Goal: Information Seeking & Learning: Learn about a topic

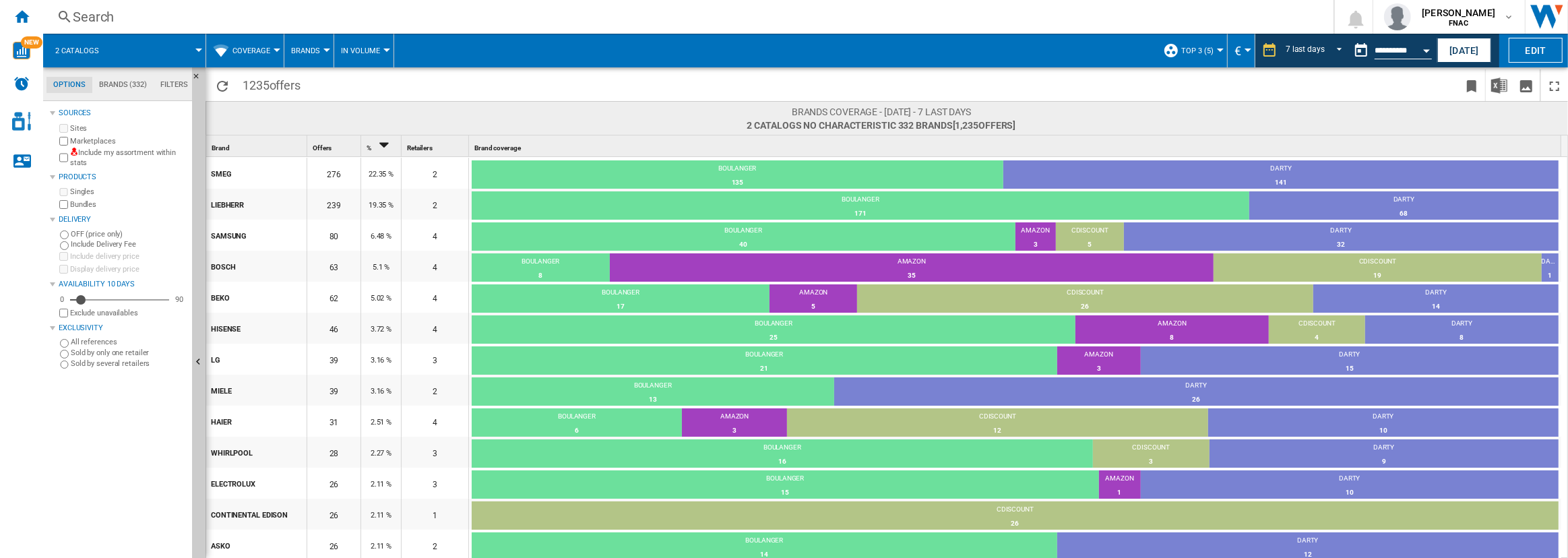
scroll to position [26, 0]
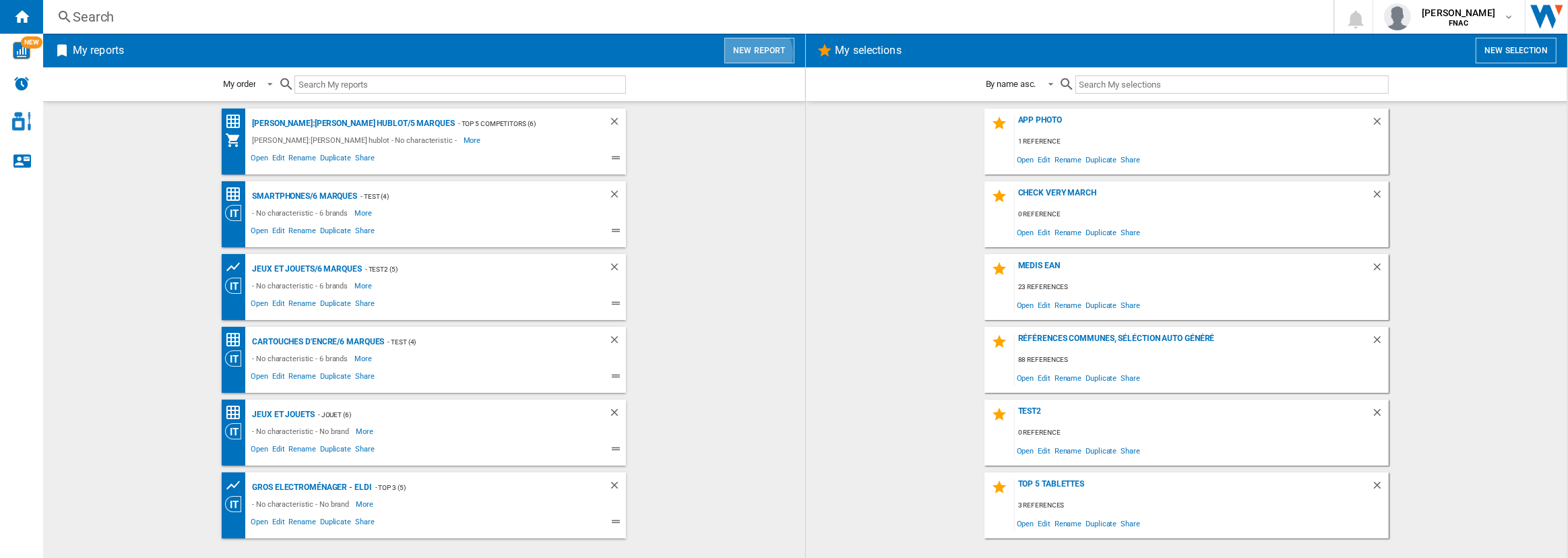
click at [760, 54] on button "New report" at bounding box center [759, 50] width 69 height 26
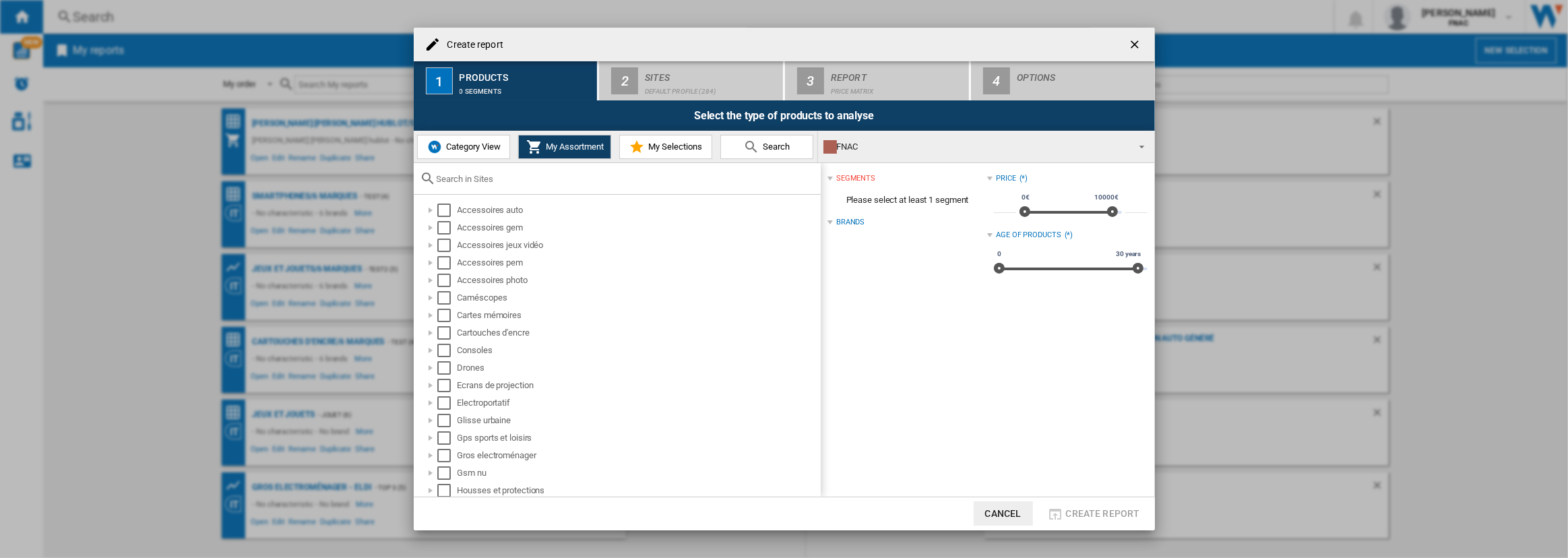
click at [436, 139] on img at bounding box center [434, 147] width 16 height 16
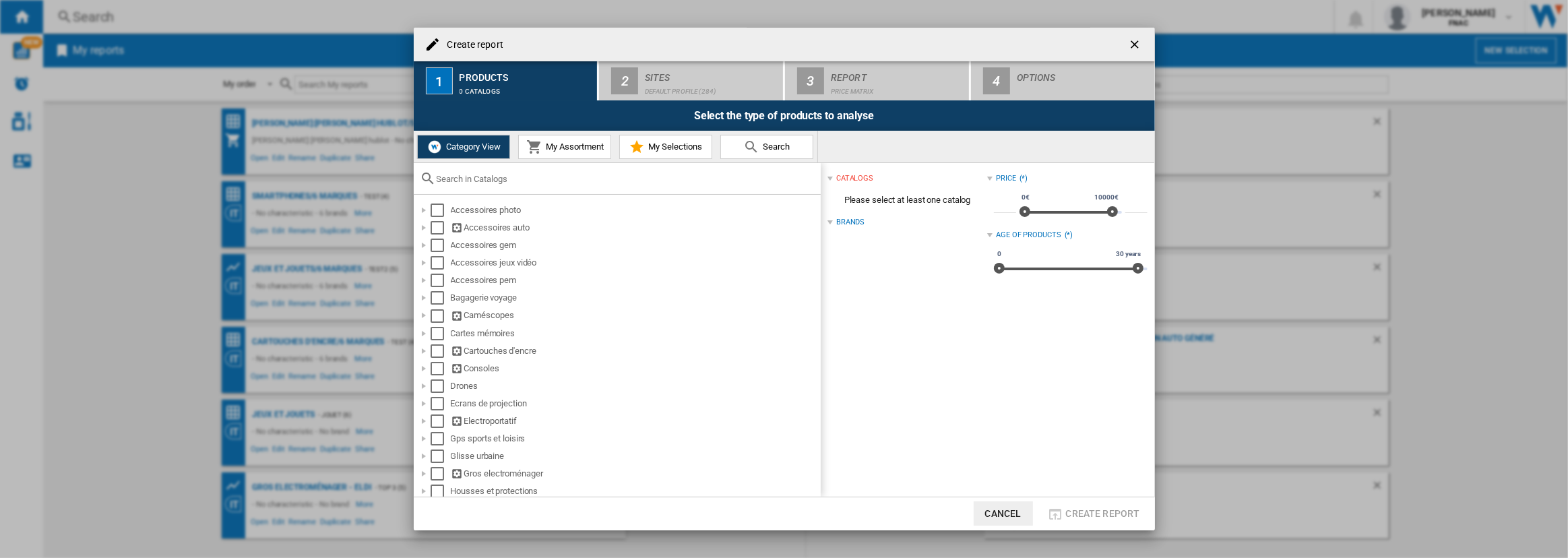
click at [514, 178] on input "text" at bounding box center [625, 179] width 377 height 10
click at [615, 177] on input "text" at bounding box center [625, 179] width 377 height 10
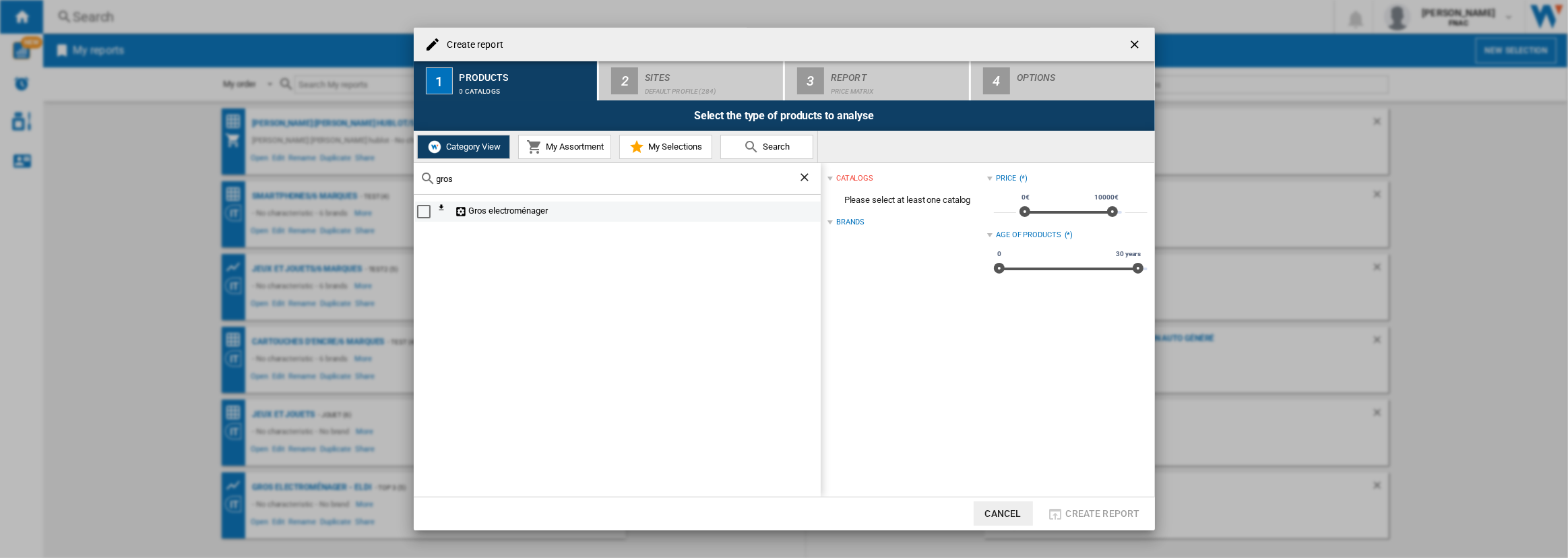
type input "gros"
click at [425, 209] on div "Select" at bounding box center [424, 212] width 13 height 13
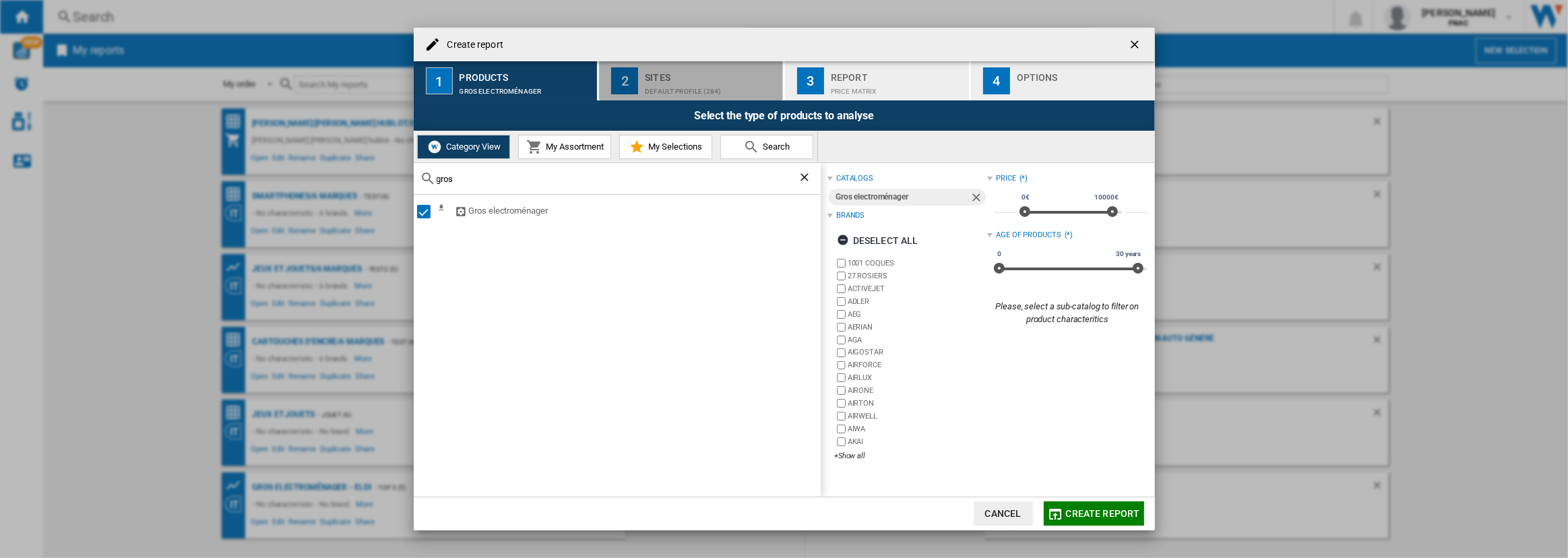
click at [679, 80] on div "Sites" at bounding box center [711, 73] width 133 height 14
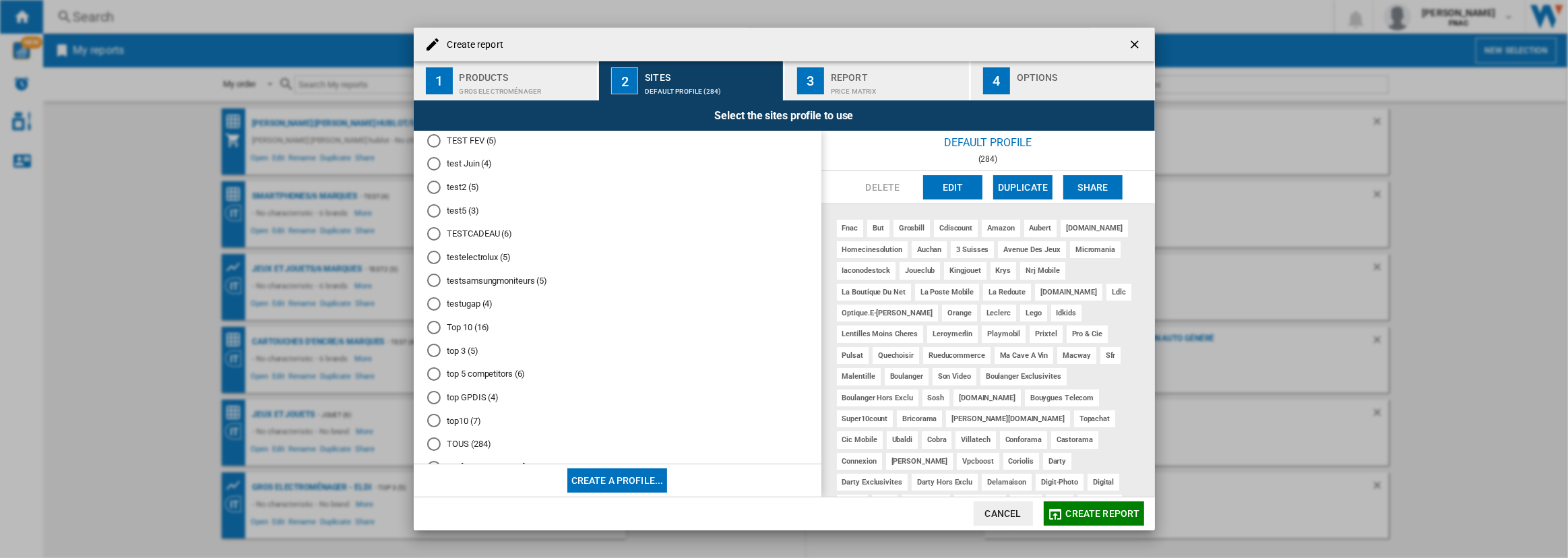
scroll to position [497, 0]
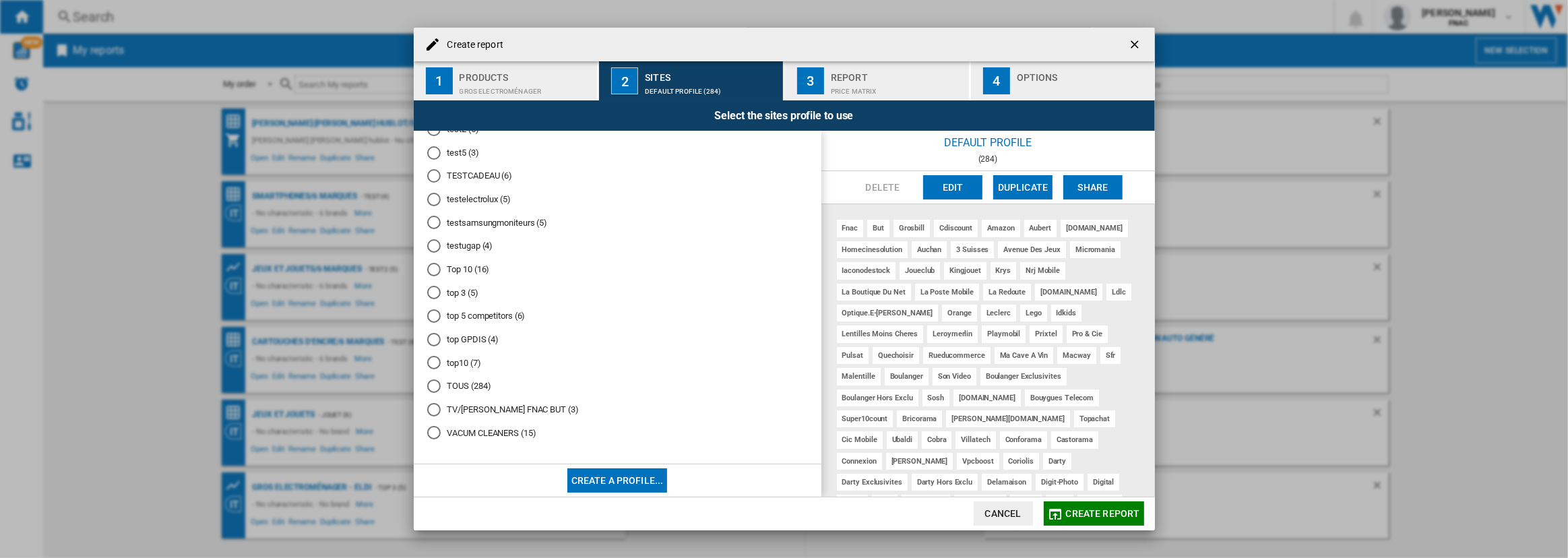
click at [463, 364] on md-radio-button "top10 (7)" at bounding box center [617, 363] width 381 height 13
click at [467, 295] on md-radio-button "top 3 (5)" at bounding box center [617, 292] width 381 height 13
click at [949, 186] on button "Edit" at bounding box center [952, 187] width 59 height 24
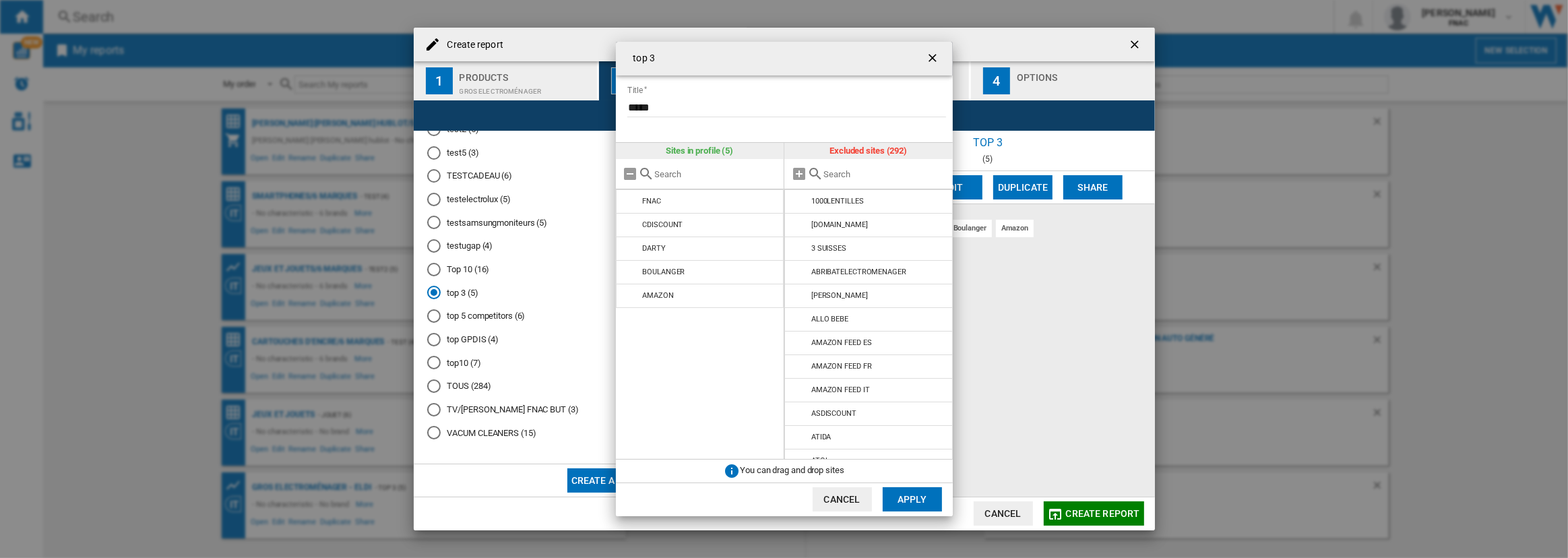
click at [835, 169] on input "text" at bounding box center [884, 174] width 123 height 10
drag, startPoint x: 849, startPoint y: 174, endPoint x: 734, endPoint y: 171, distance: 115.0
click at [734, 171] on div "Sites in profile (5) FNAC CDISCOUNT [GEOGRAPHIC_DATA][PERSON_NAME] AMAZON Exclu…" at bounding box center [784, 301] width 337 height 317
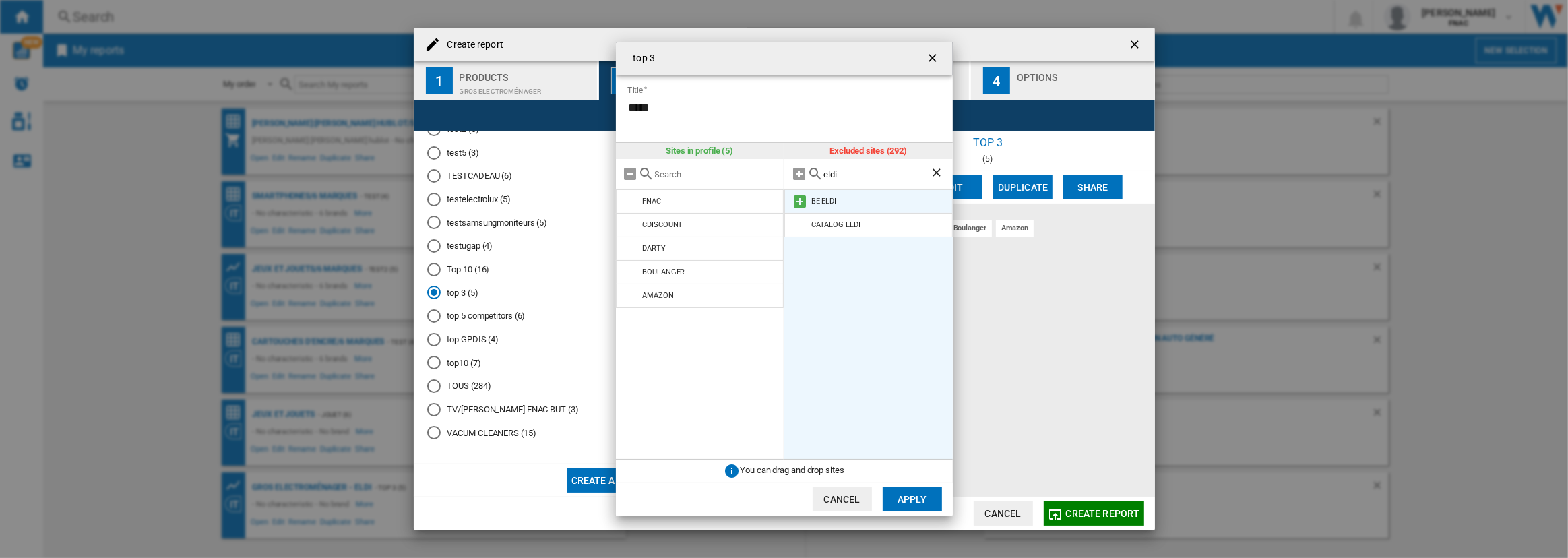
click at [799, 201] on md-icon at bounding box center [800, 201] width 16 height 16
drag, startPoint x: 849, startPoint y: 172, endPoint x: 763, endPoint y: 177, distance: 86.1
click at [763, 177] on div "Sites in profile (6) FNAC CDISCOUNT [GEOGRAPHIC_DATA][PERSON_NAME] AMAZON BE EL…" at bounding box center [784, 301] width 337 height 317
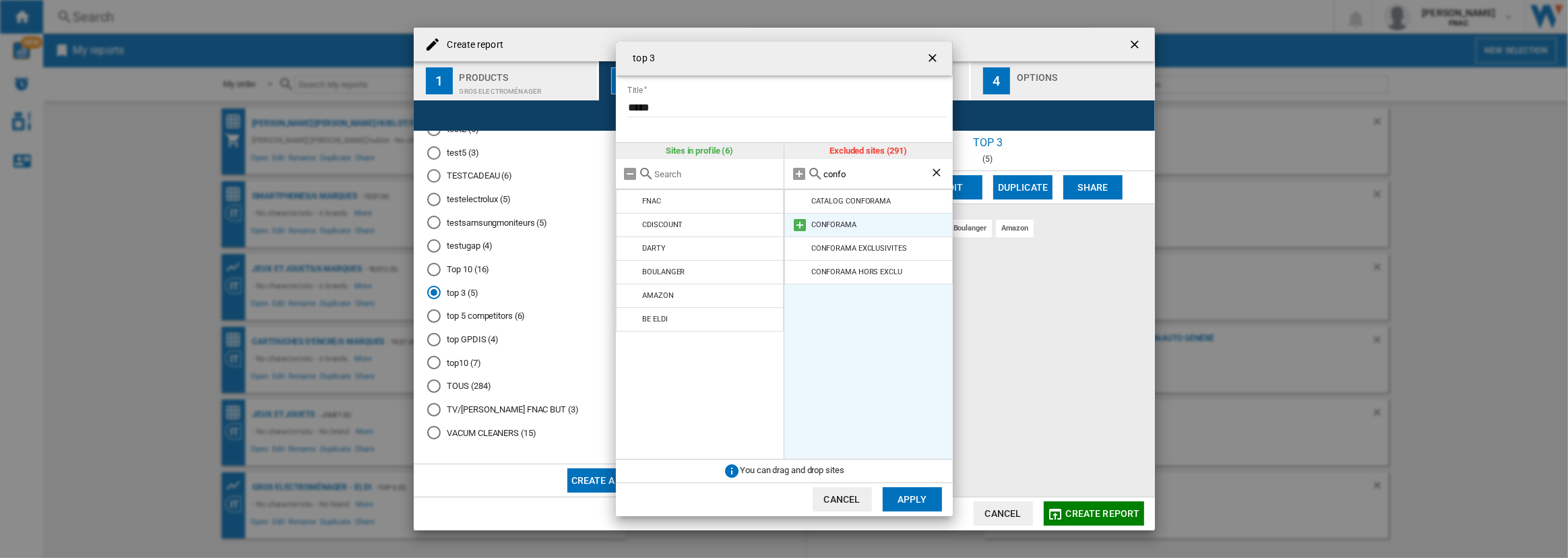
type input "confo"
click at [802, 225] on md-icon at bounding box center [800, 225] width 16 height 16
click at [903, 498] on button "Apply" at bounding box center [912, 499] width 59 height 24
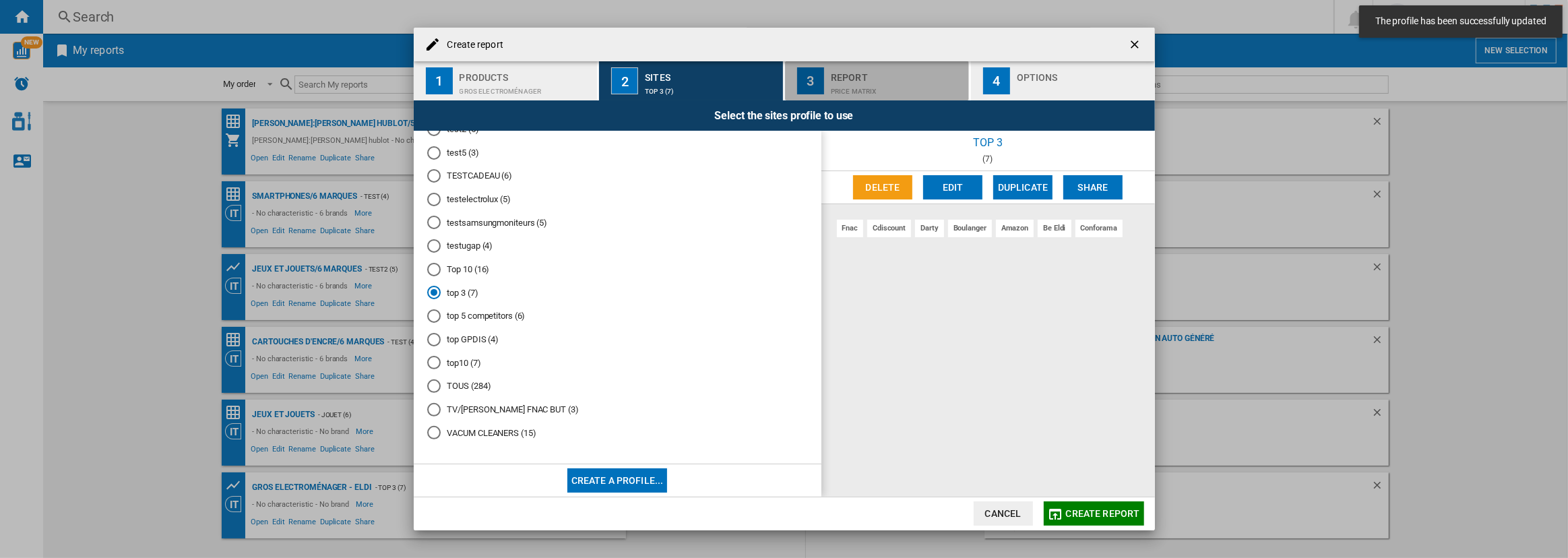
click at [851, 84] on div "Price Matrix" at bounding box center [897, 88] width 133 height 14
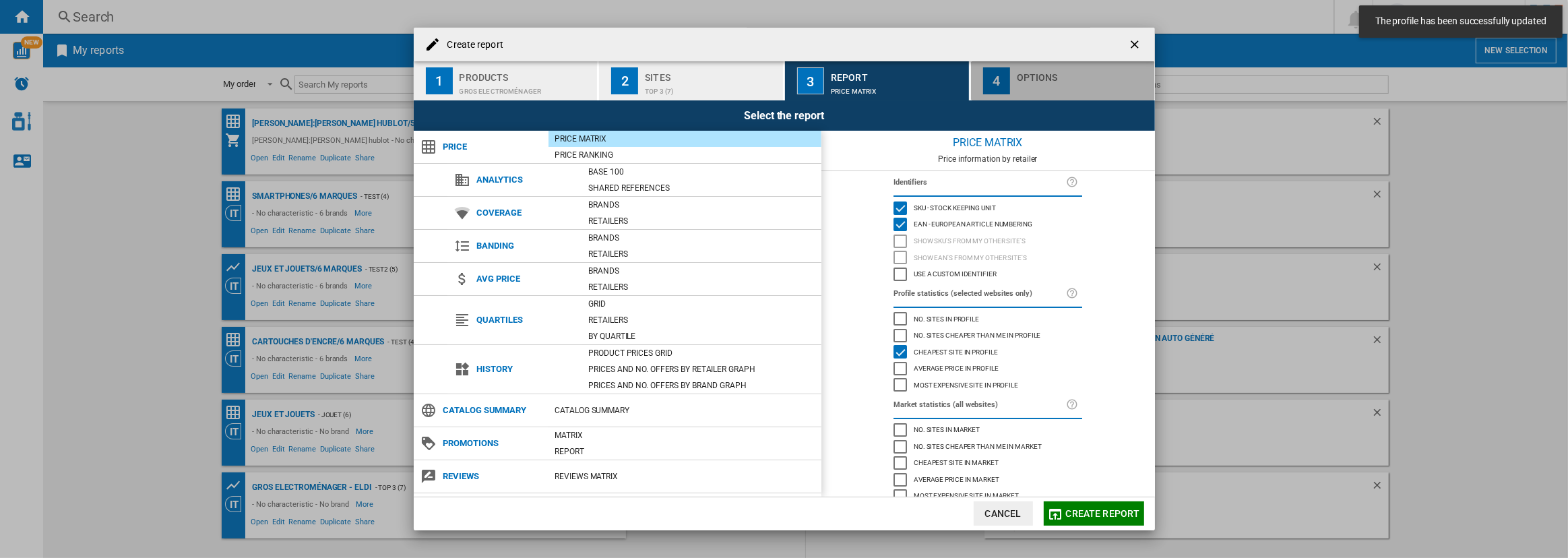
click at [1036, 92] on div "button" at bounding box center [1083, 88] width 133 height 14
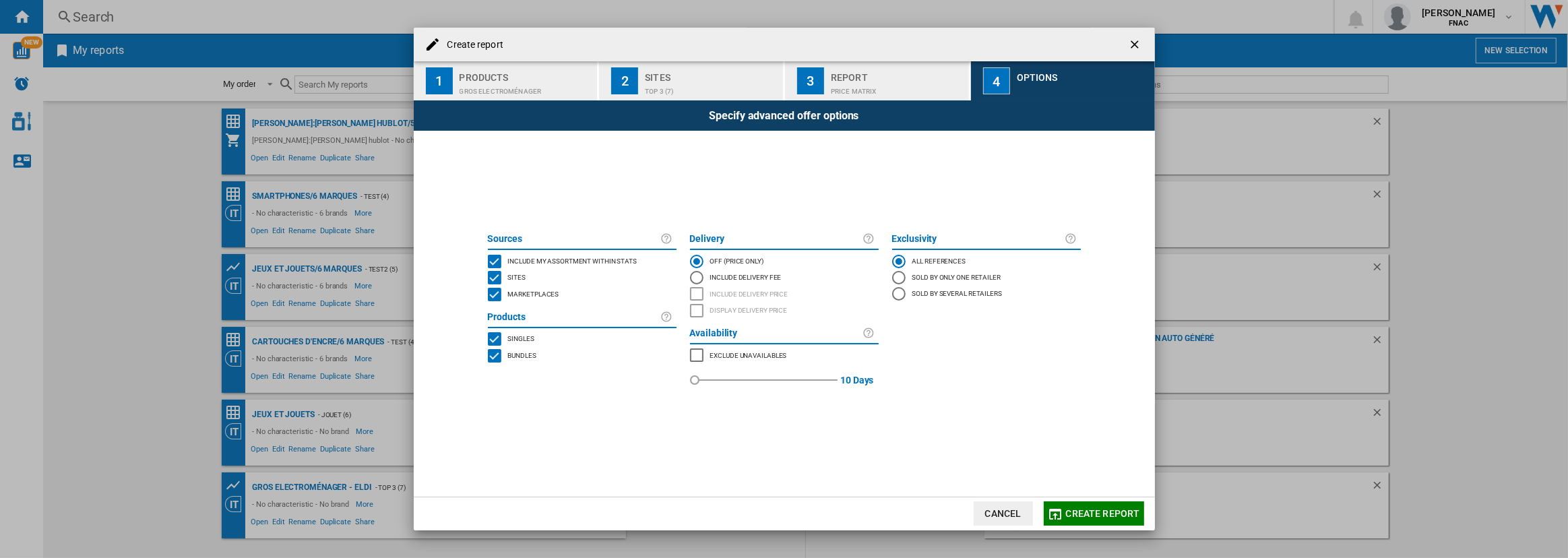
click at [519, 260] on span "Include my assortment within stats" at bounding box center [572, 260] width 129 height 9
click at [519, 287] on div "Marketplaces" at bounding box center [532, 294] width 55 height 13
click at [520, 352] on span "Bundles" at bounding box center [522, 354] width 28 height 9
click at [1093, 514] on span "Create report" at bounding box center [1103, 513] width 74 height 11
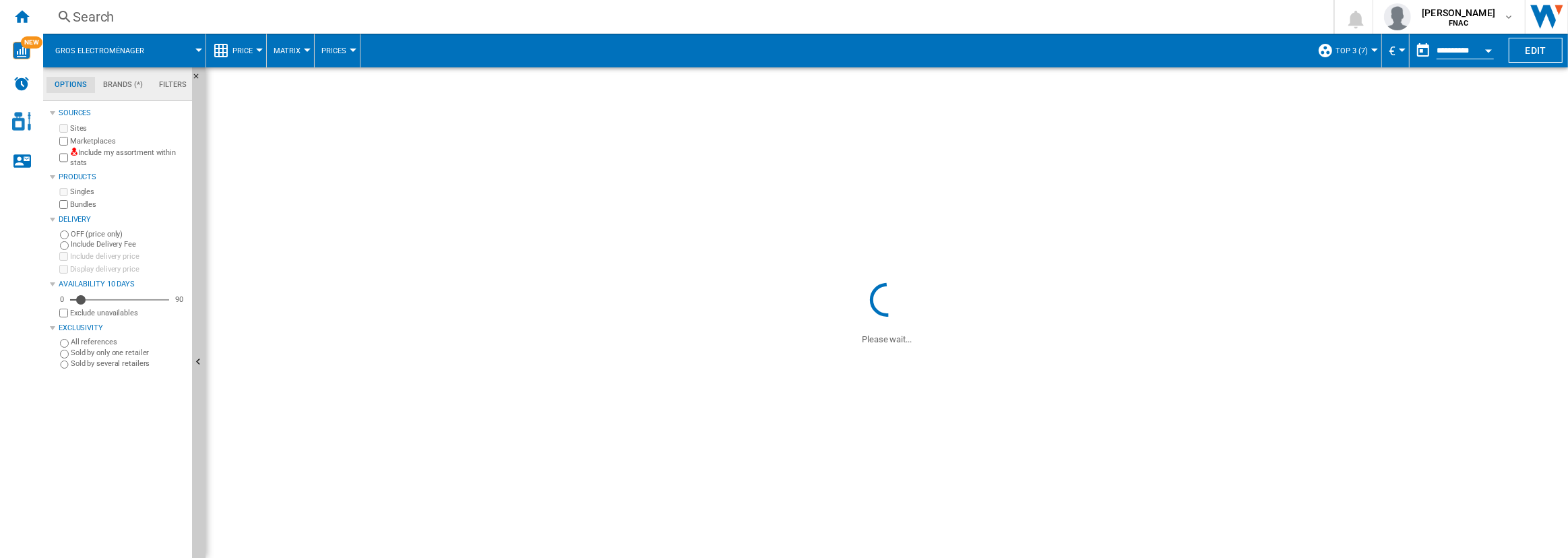
click at [254, 48] on button "Price" at bounding box center [246, 50] width 27 height 34
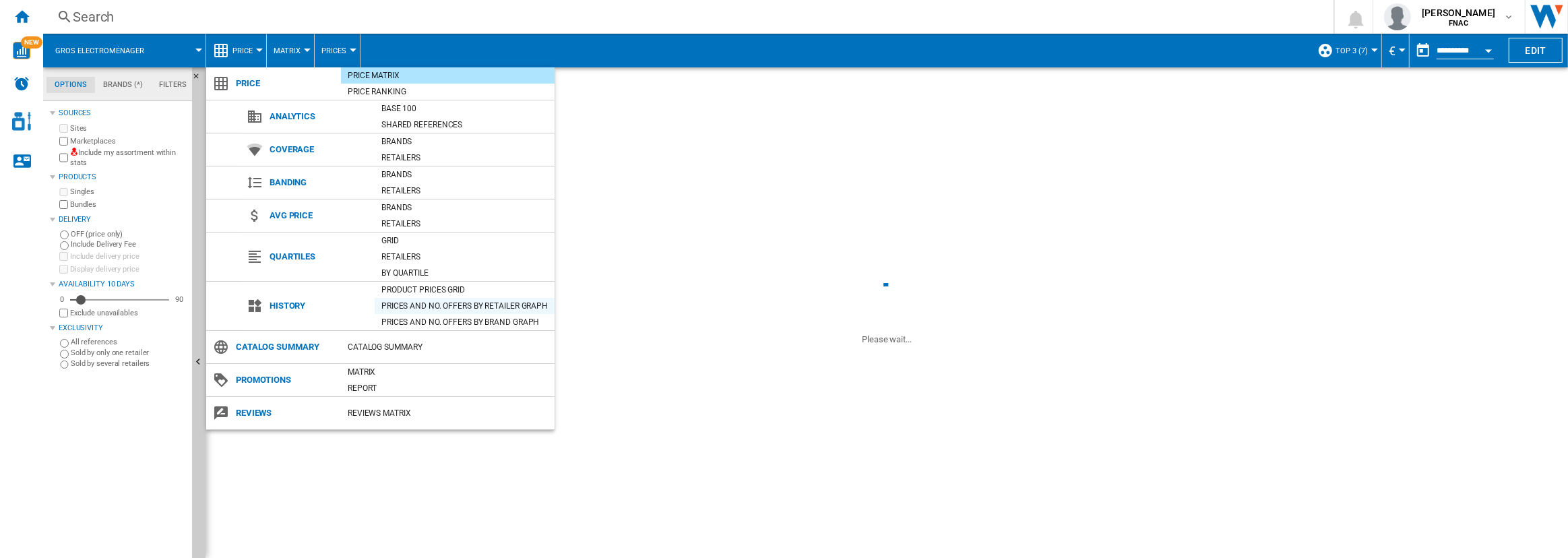
click at [441, 301] on div "Prices and No. offers by retailer graph" at bounding box center [464, 306] width 180 height 13
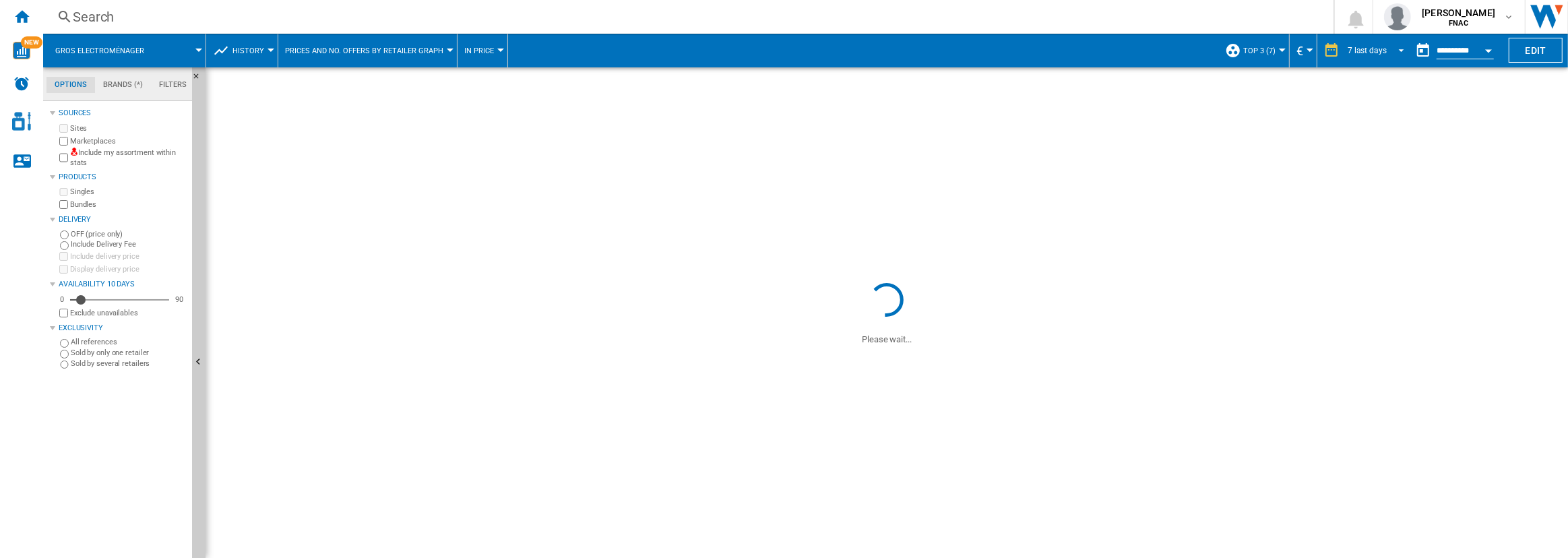
click at [1365, 50] on div "7 last days" at bounding box center [1367, 50] width 39 height 9
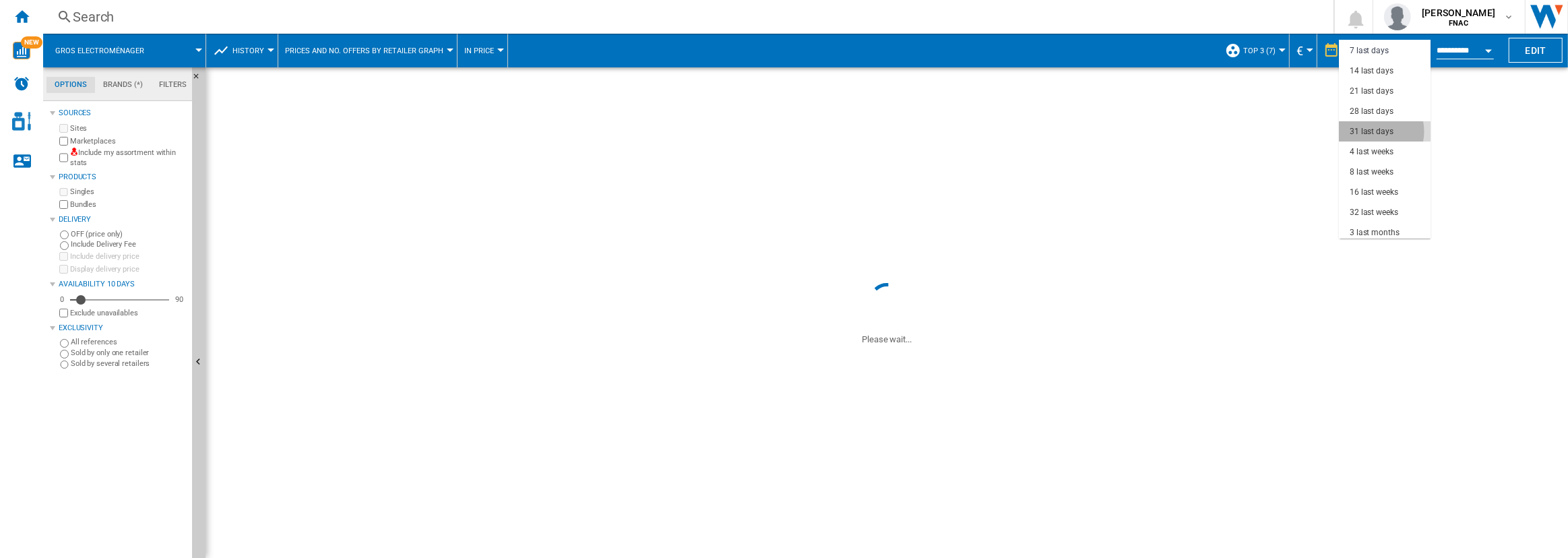
click at [1372, 131] on div "31 last days" at bounding box center [1371, 132] width 44 height 12
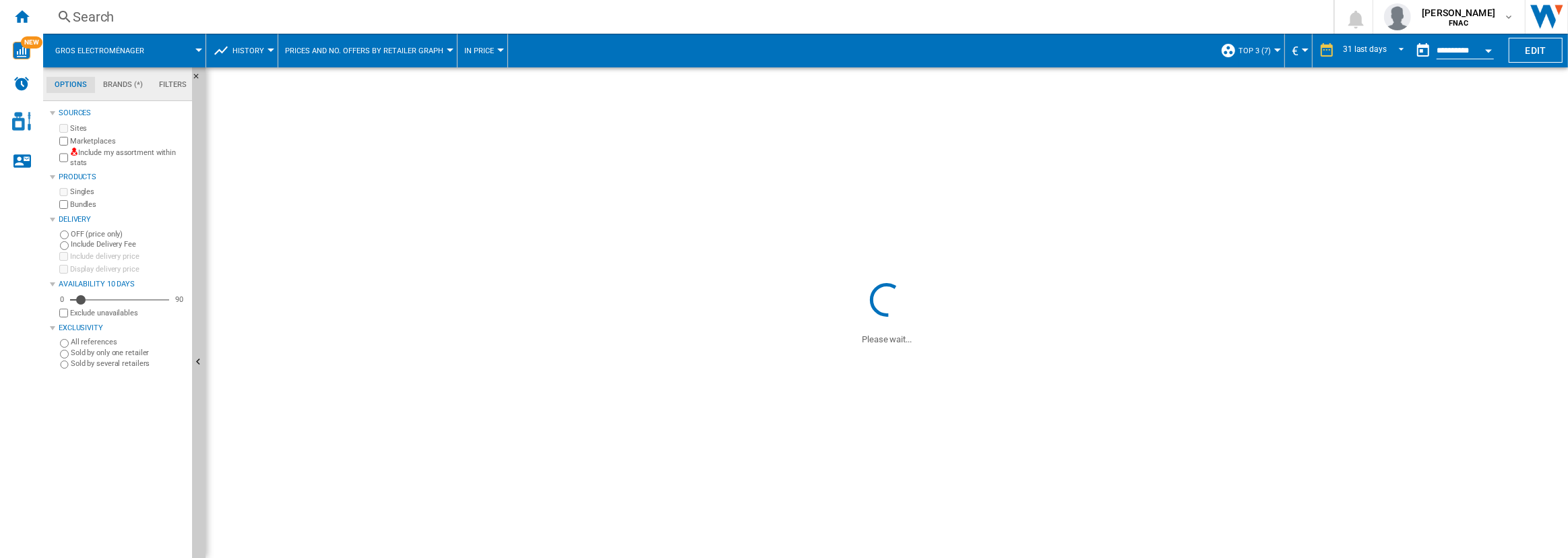
click at [1481, 48] on button "Open calendar" at bounding box center [1488, 48] width 24 height 24
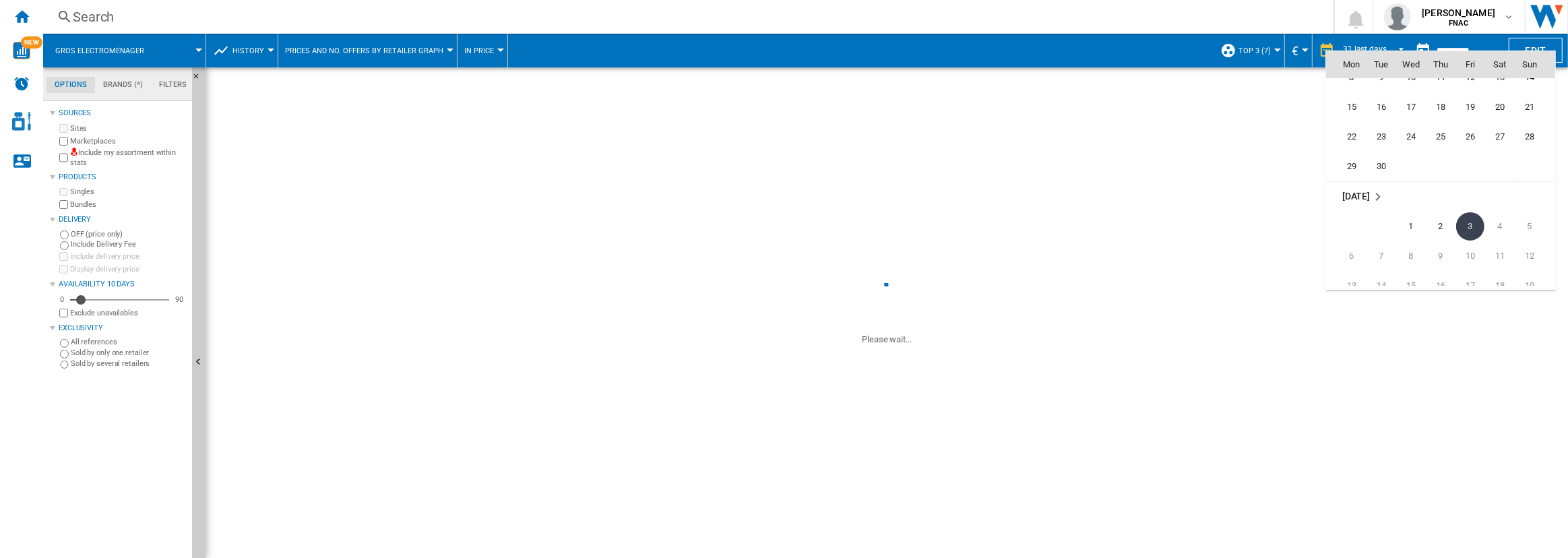
scroll to position [6320, 0]
click at [1379, 168] on span "30" at bounding box center [1380, 168] width 27 height 27
type input "**********"
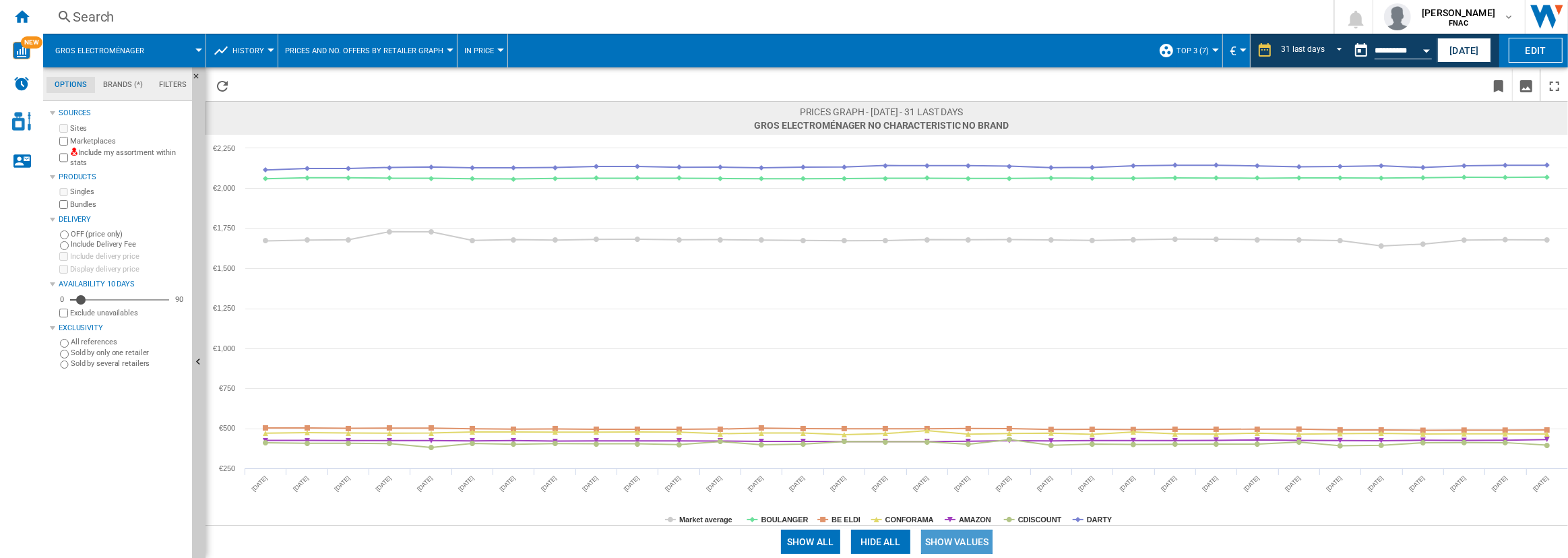
click at [952, 546] on button "Show values" at bounding box center [957, 541] width 72 height 24
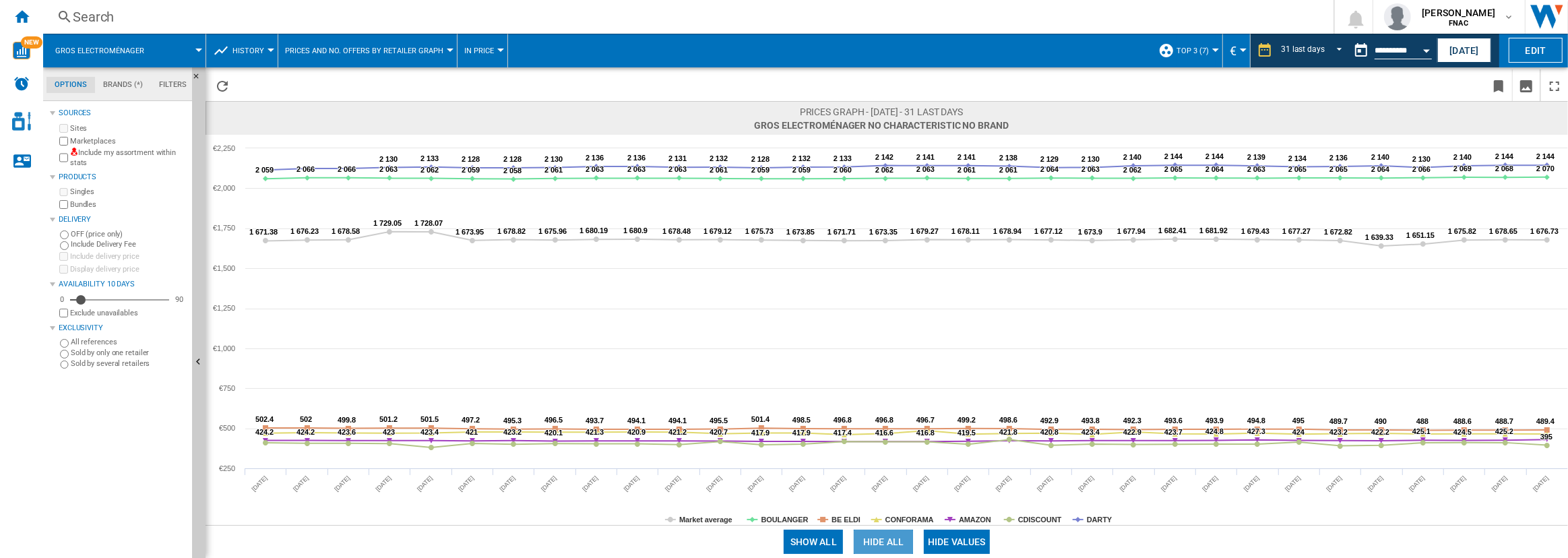
click at [883, 540] on button "Hide all" at bounding box center [883, 541] width 59 height 24
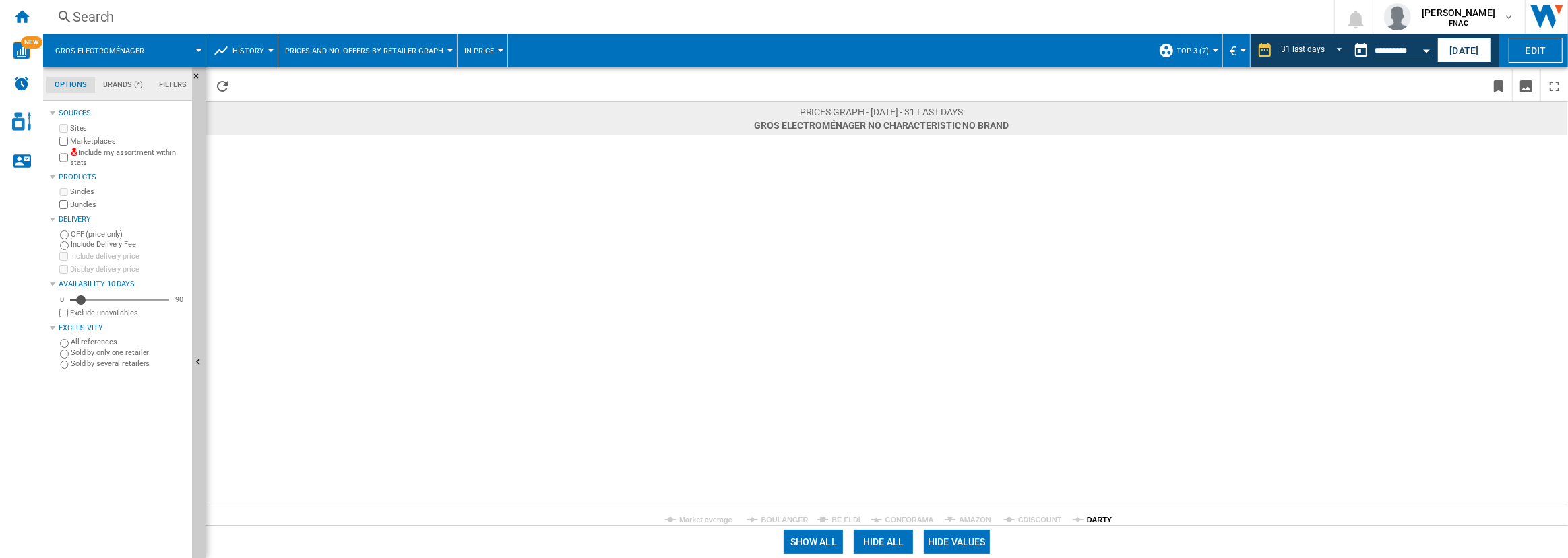
click at [1092, 515] on tspan "DARTY" at bounding box center [1099, 519] width 26 height 8
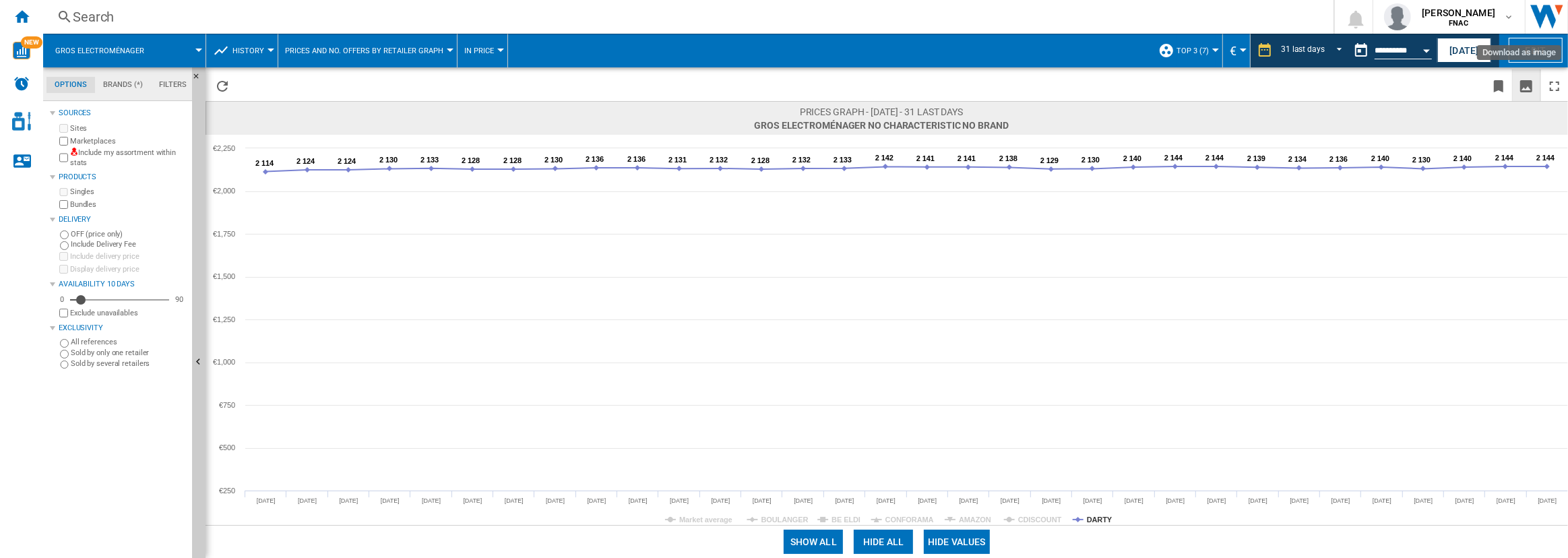
click at [1523, 85] on ng-md-icon "Download as image" at bounding box center [1526, 86] width 16 height 16
click at [1410, 50] on input "**********" at bounding box center [1403, 53] width 57 height 12
click at [1419, 49] on button "Open calendar" at bounding box center [1426, 48] width 24 height 24
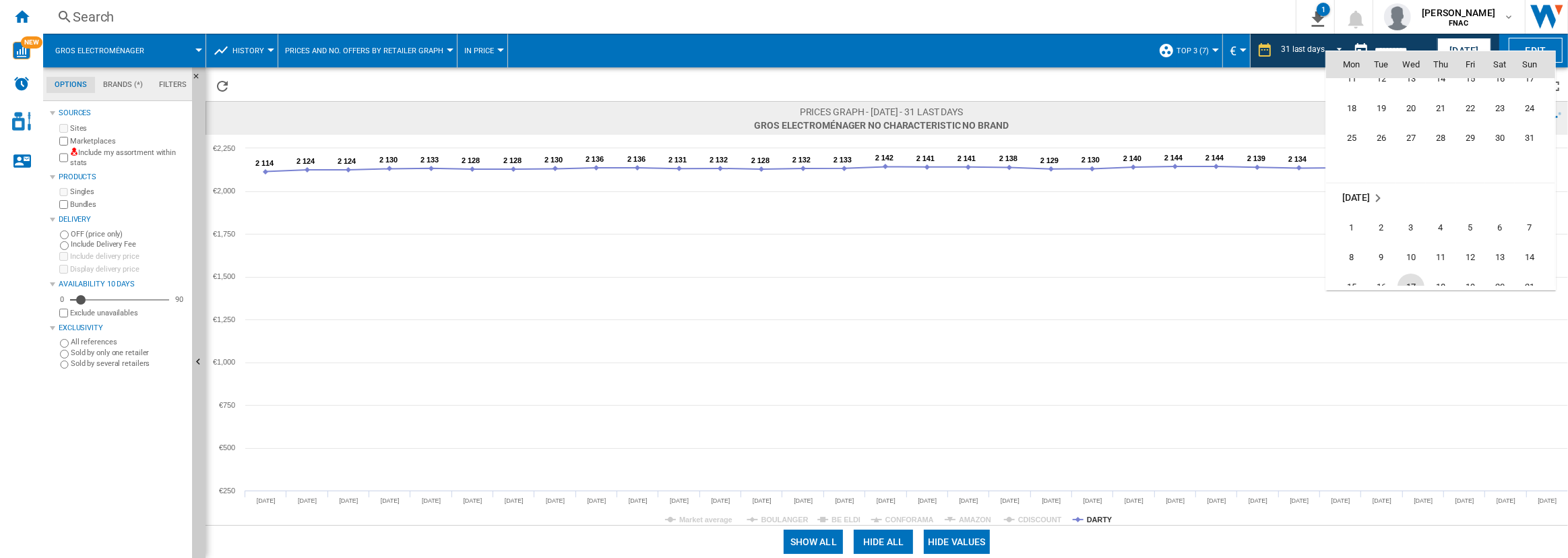
scroll to position [6142, 0]
click at [1529, 138] on span "31" at bounding box center [1529, 138] width 27 height 27
type input "**********"
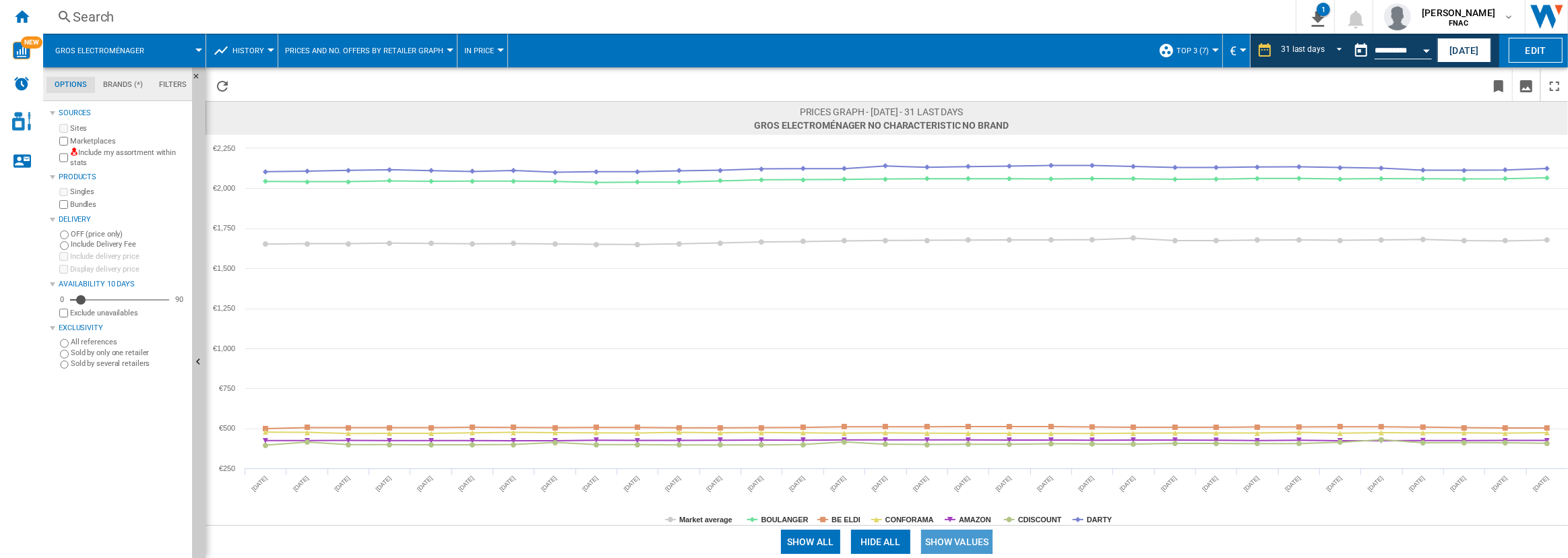
click at [939, 541] on button "Show values" at bounding box center [957, 541] width 72 height 24
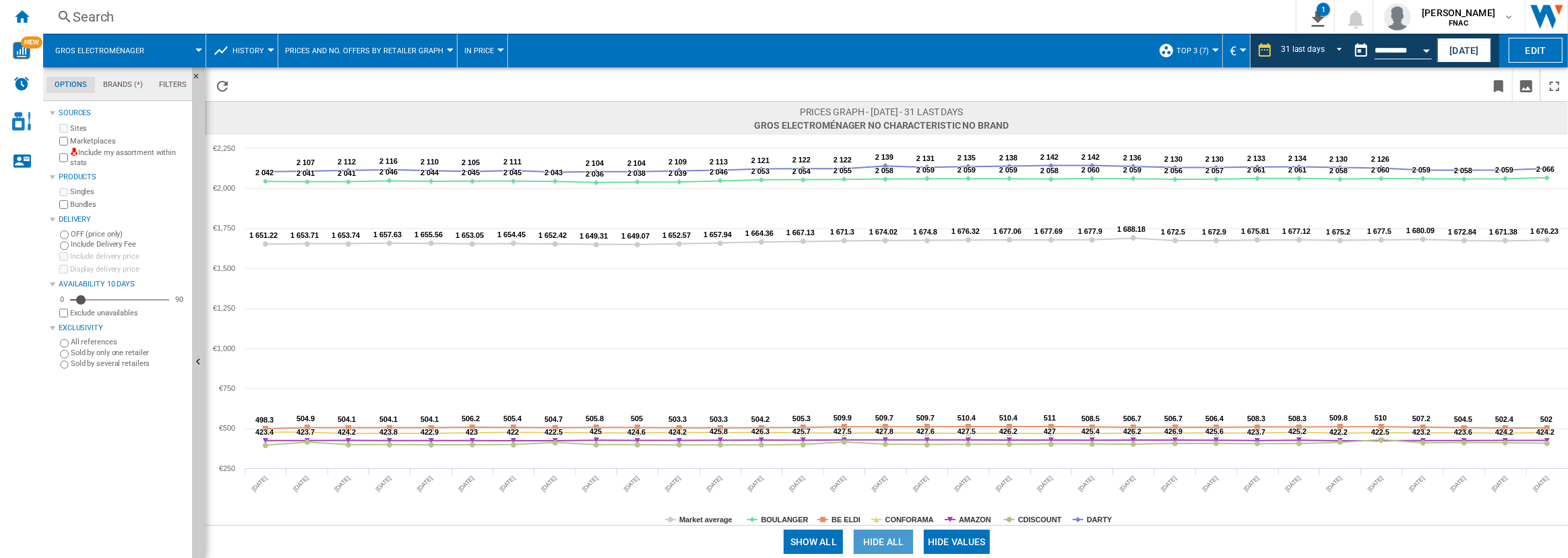
click at [892, 539] on button "Hide all" at bounding box center [883, 541] width 59 height 24
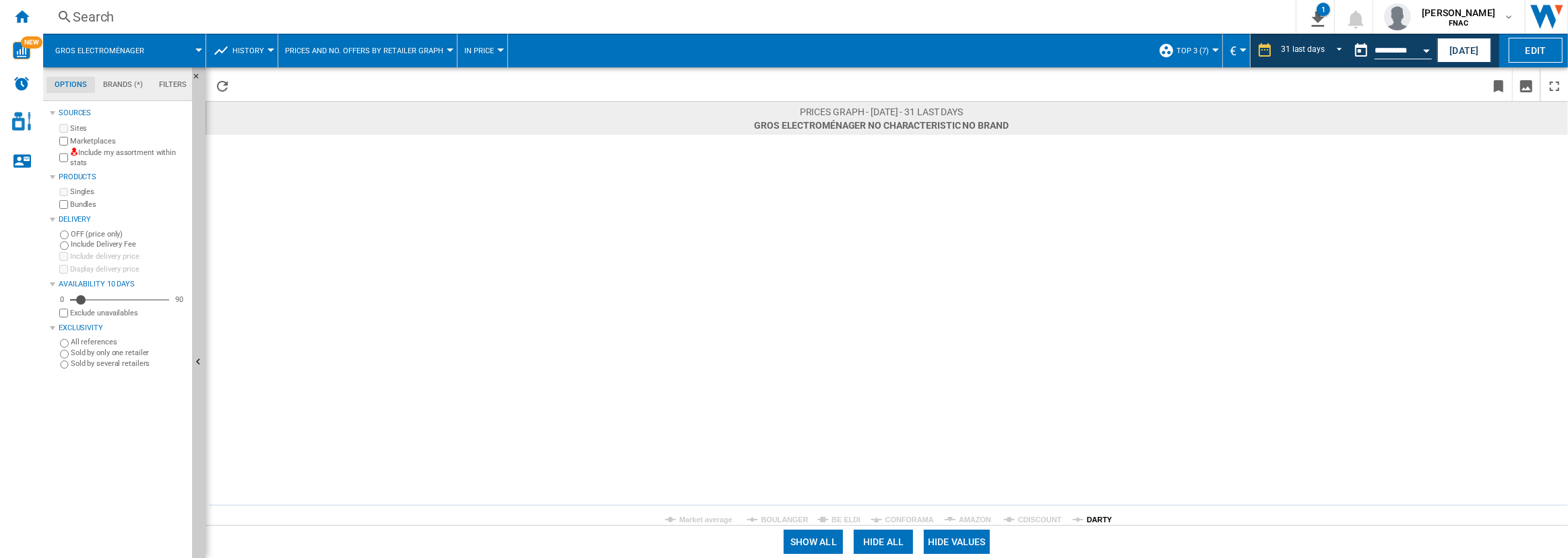
click at [1089, 517] on tspan "DARTY" at bounding box center [1099, 519] width 26 height 8
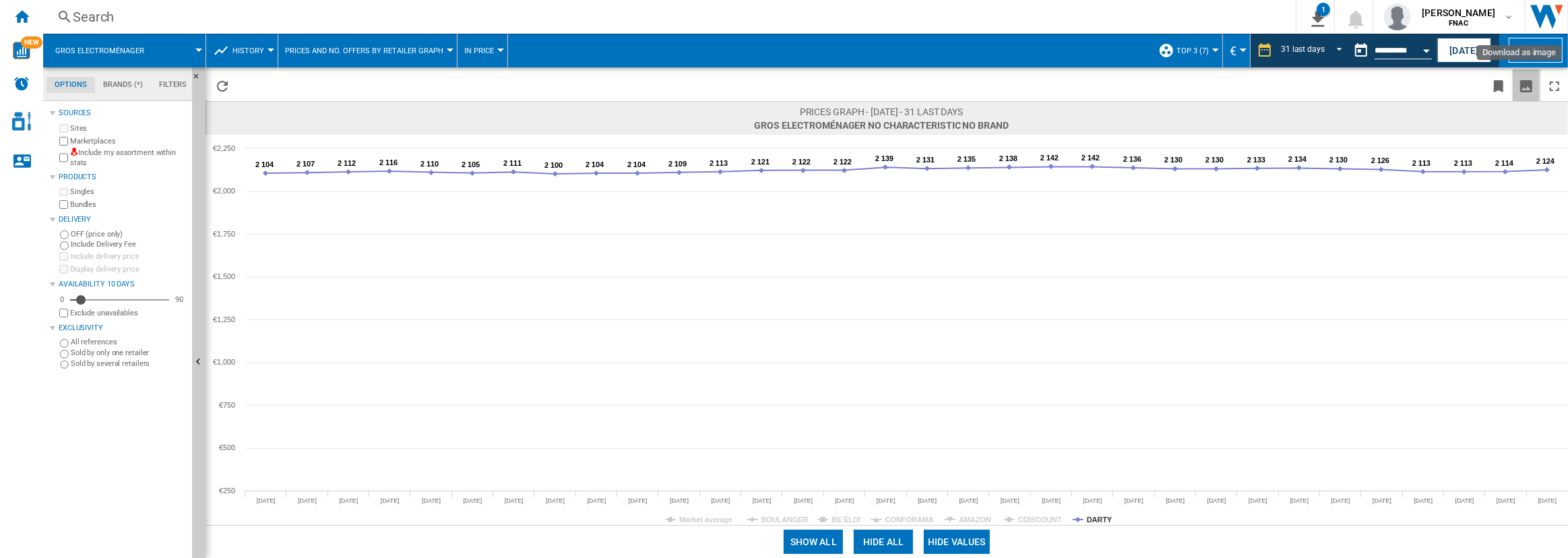
click at [1521, 88] on ng-md-icon "Download as image" at bounding box center [1526, 86] width 16 height 16
click at [1419, 50] on button "Open calendar" at bounding box center [1426, 48] width 24 height 24
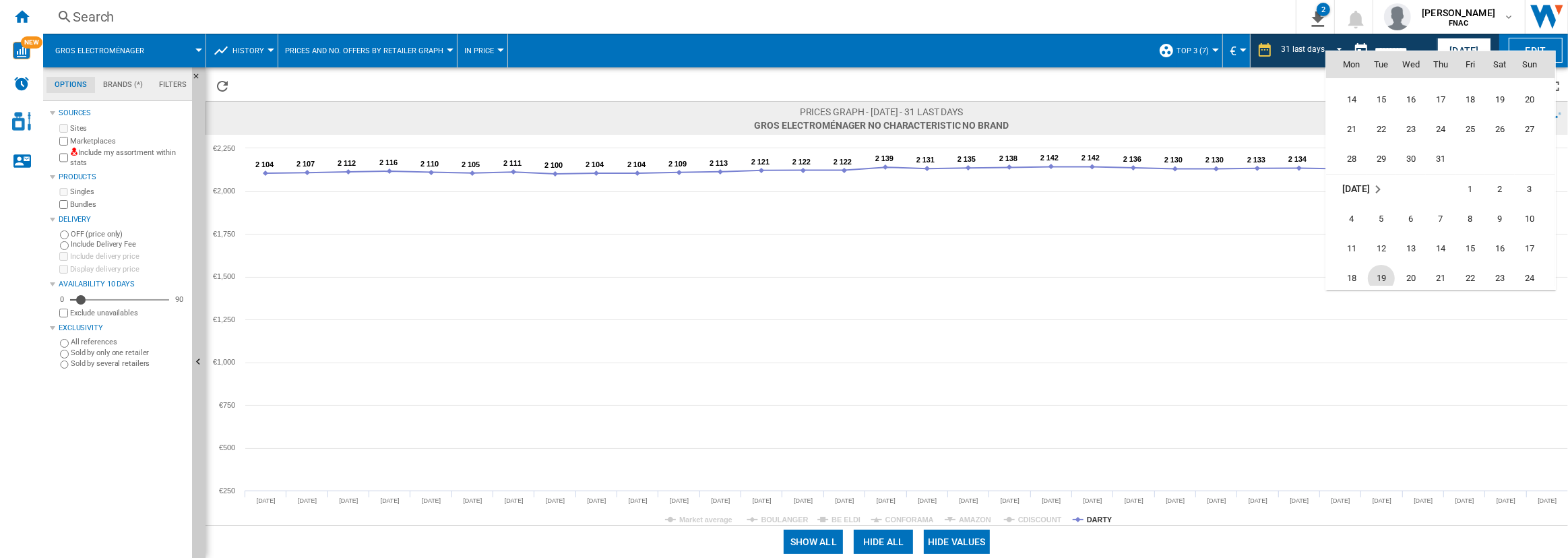
scroll to position [5972, 0]
click at [1437, 163] on span "31" at bounding box center [1440, 159] width 27 height 27
type input "**********"
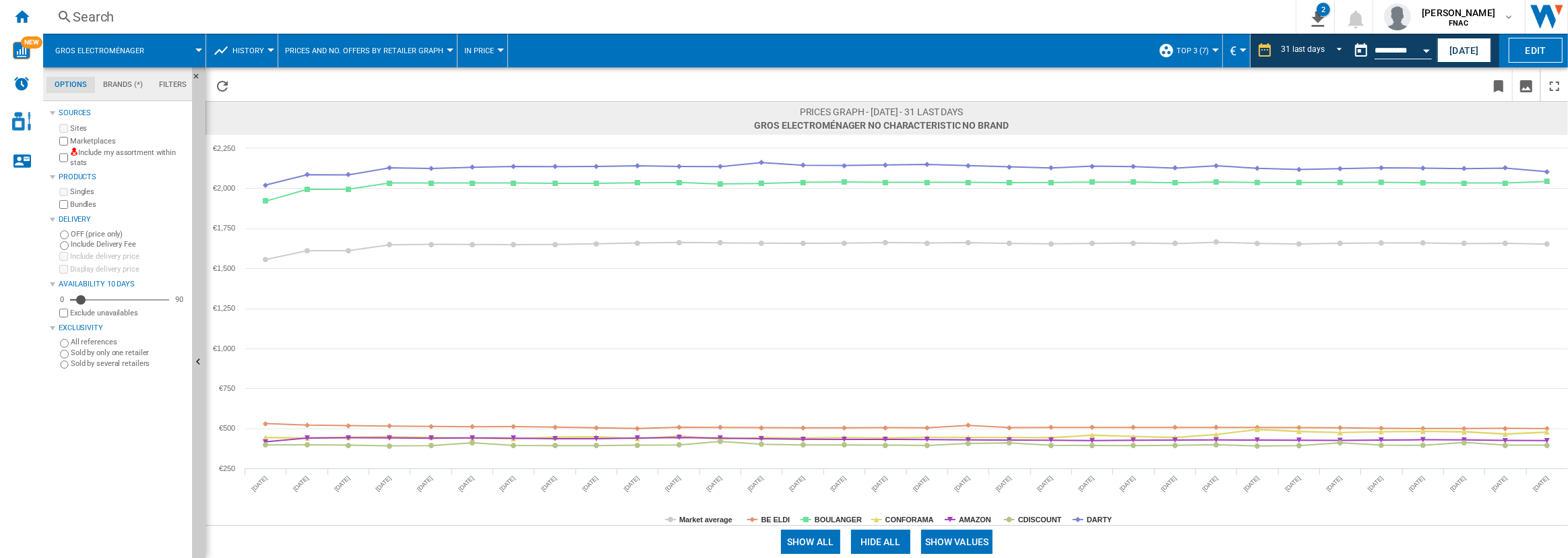
click at [963, 540] on button "Show values" at bounding box center [957, 541] width 72 height 24
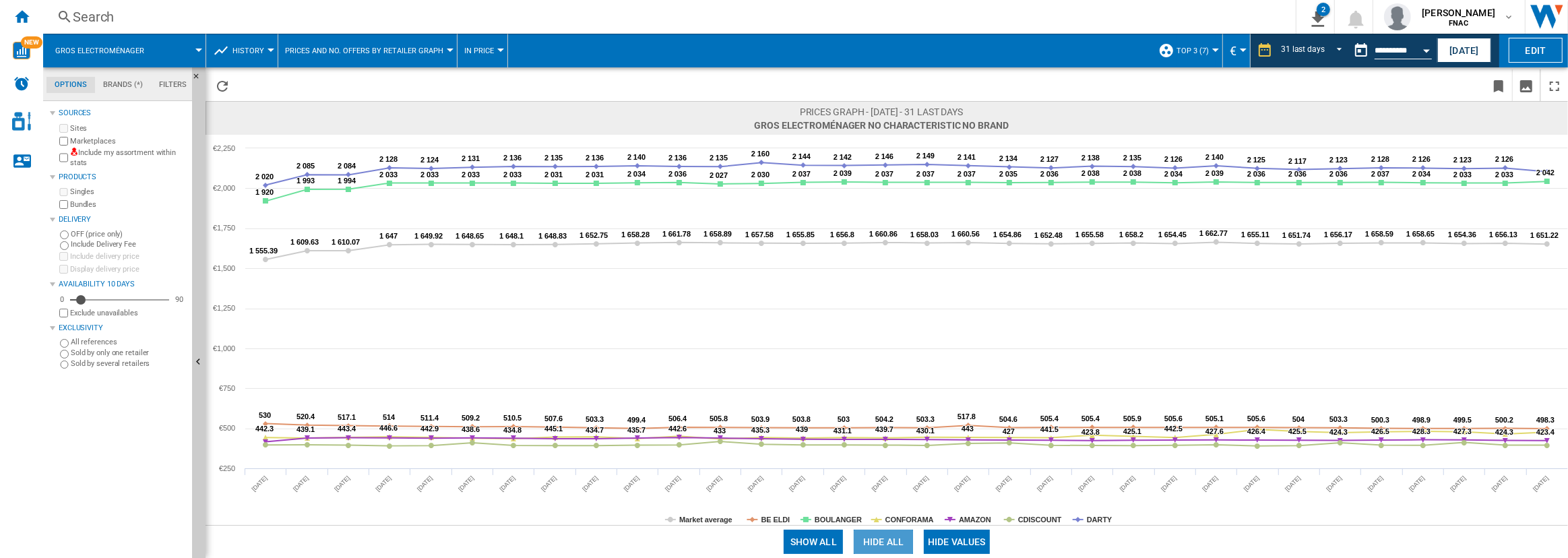
click at [899, 539] on button "Hide all" at bounding box center [883, 541] width 59 height 24
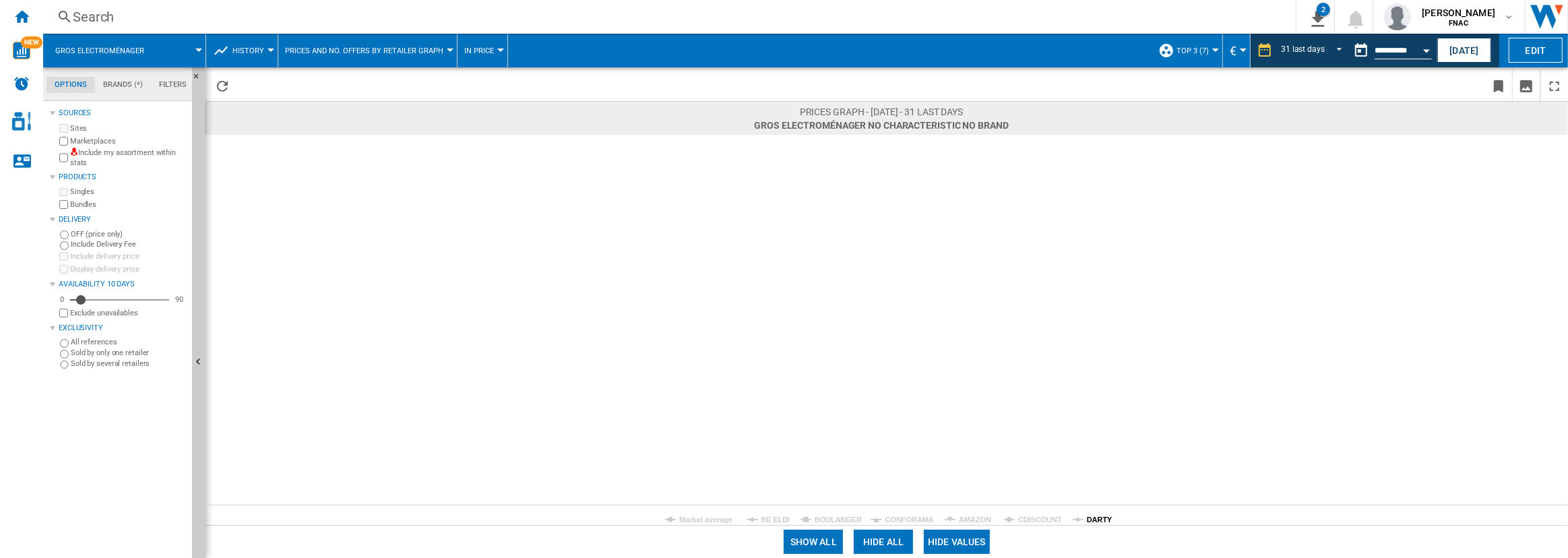
click at [1100, 516] on tspan "DARTY" at bounding box center [1099, 519] width 26 height 8
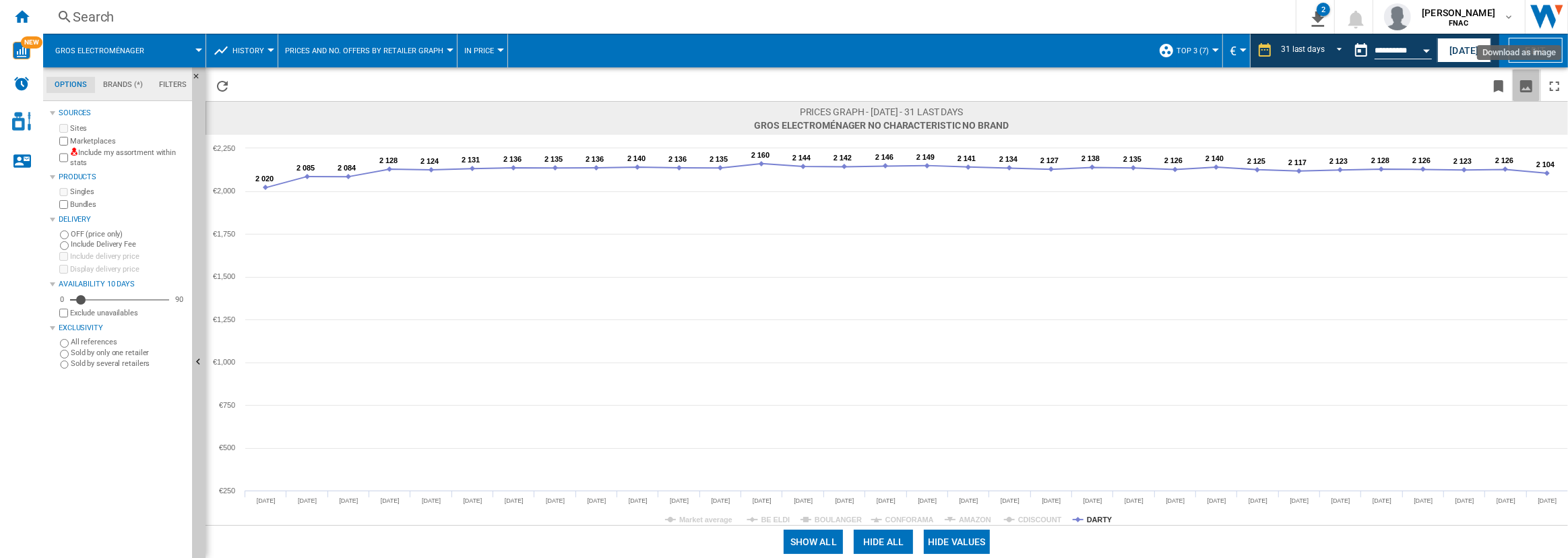
click at [1529, 86] on ng-md-icon "Download as image" at bounding box center [1526, 86] width 16 height 16
click at [1428, 53] on button "Open calendar" at bounding box center [1426, 48] width 24 height 24
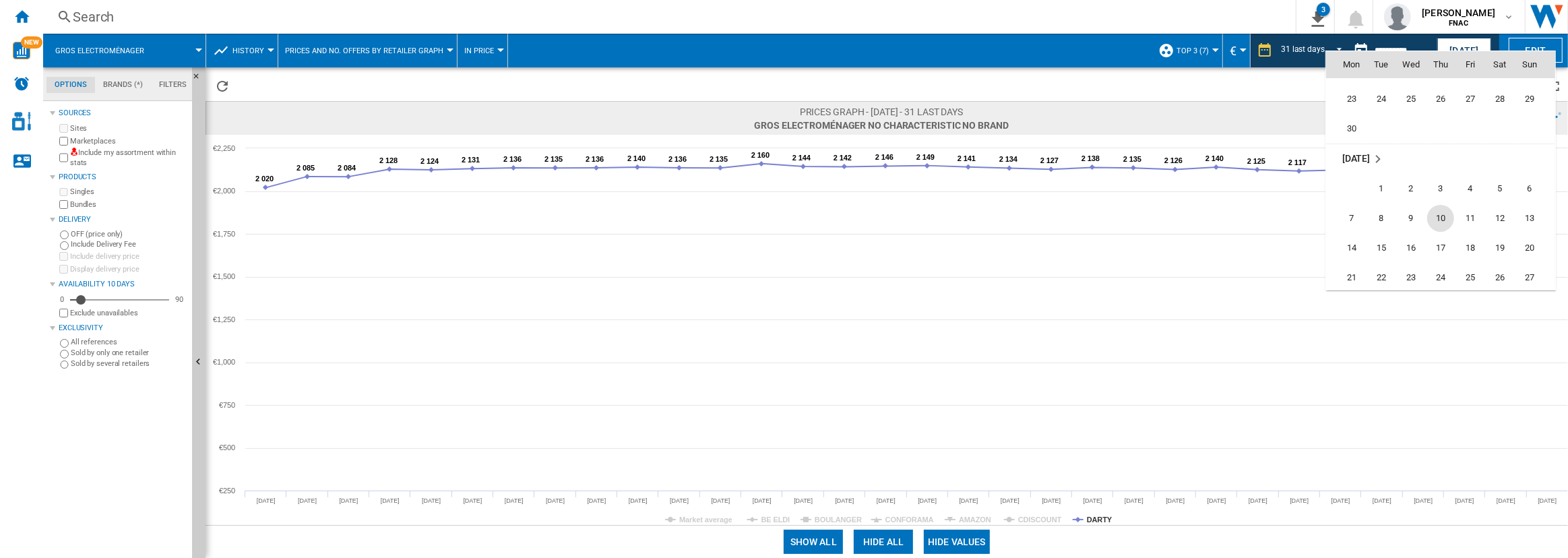
scroll to position [5822, 0]
click at [1356, 128] on span "30" at bounding box center [1351, 131] width 27 height 27
type input "**********"
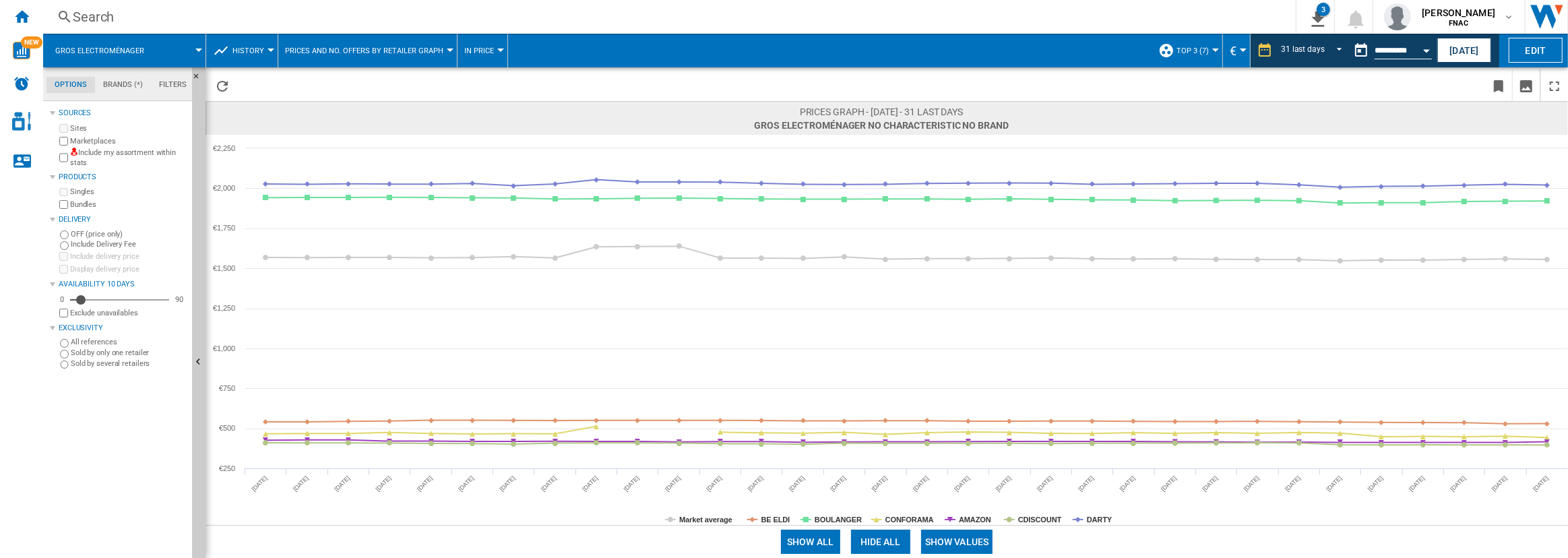
click at [948, 551] on button "Show values" at bounding box center [957, 541] width 72 height 24
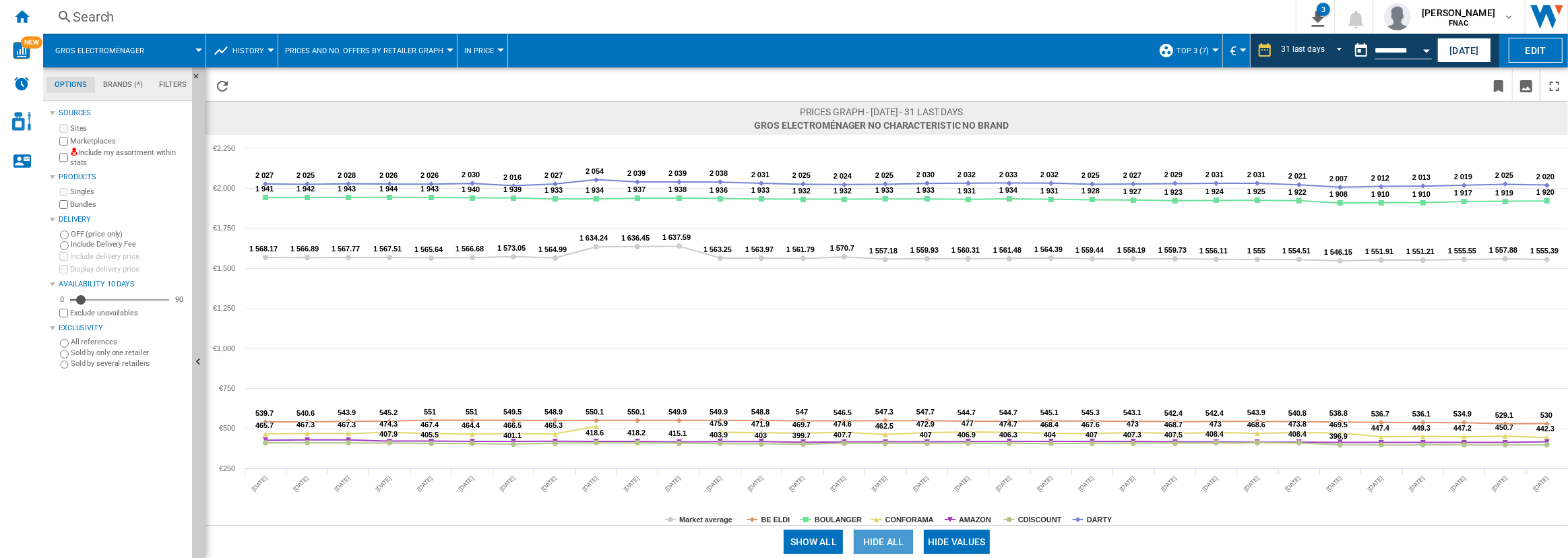
click at [894, 543] on button "Hide all" at bounding box center [883, 541] width 59 height 24
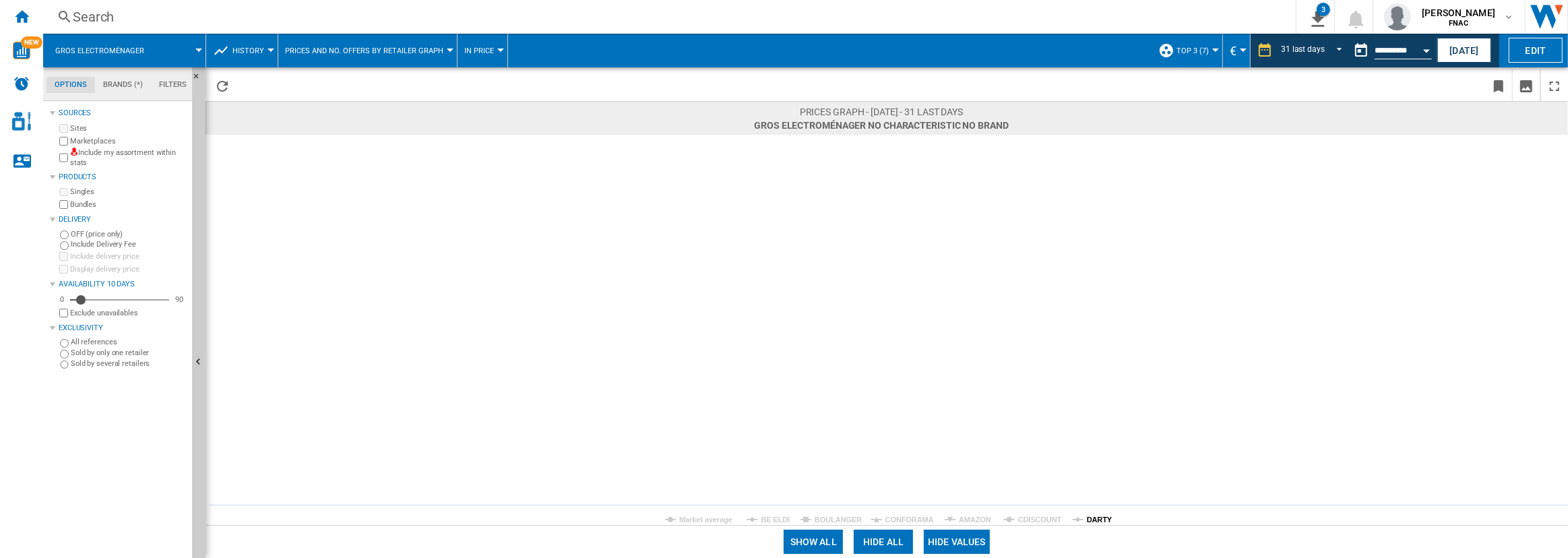
click at [1097, 519] on tspan "DARTY" at bounding box center [1099, 519] width 26 height 8
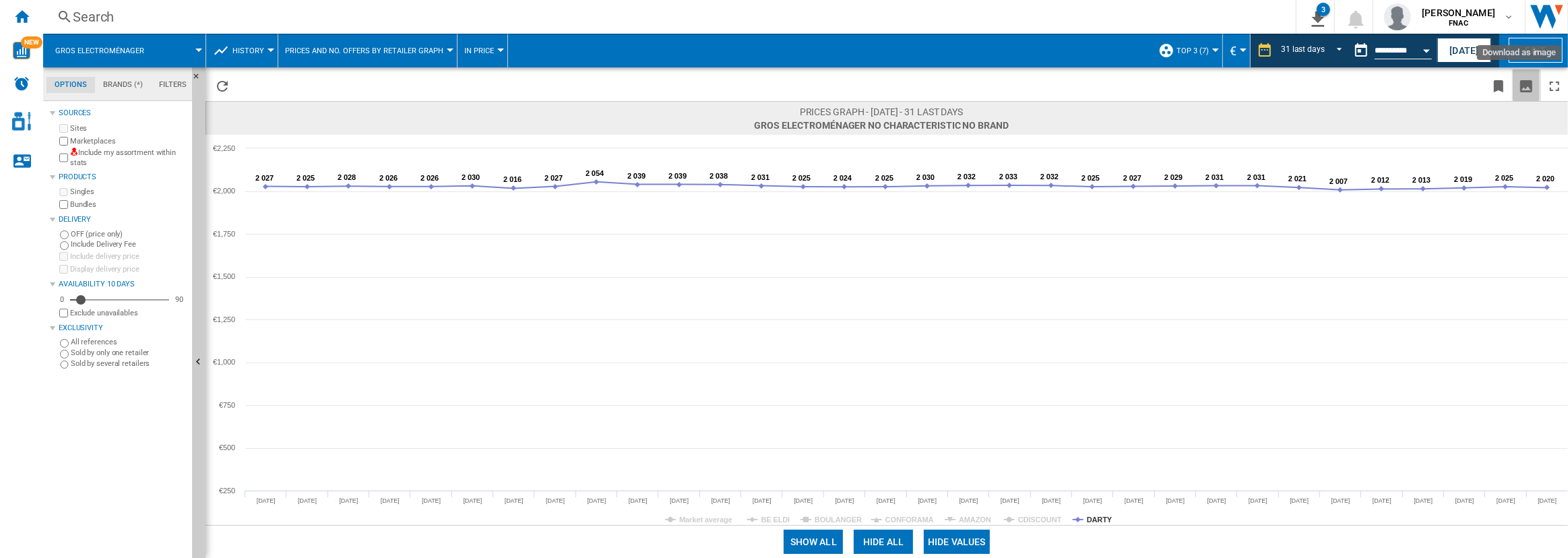
click at [1524, 86] on ng-md-icon "Download as image" at bounding box center [1526, 86] width 16 height 16
click at [485, 54] on span "In price" at bounding box center [479, 51] width 30 height 9
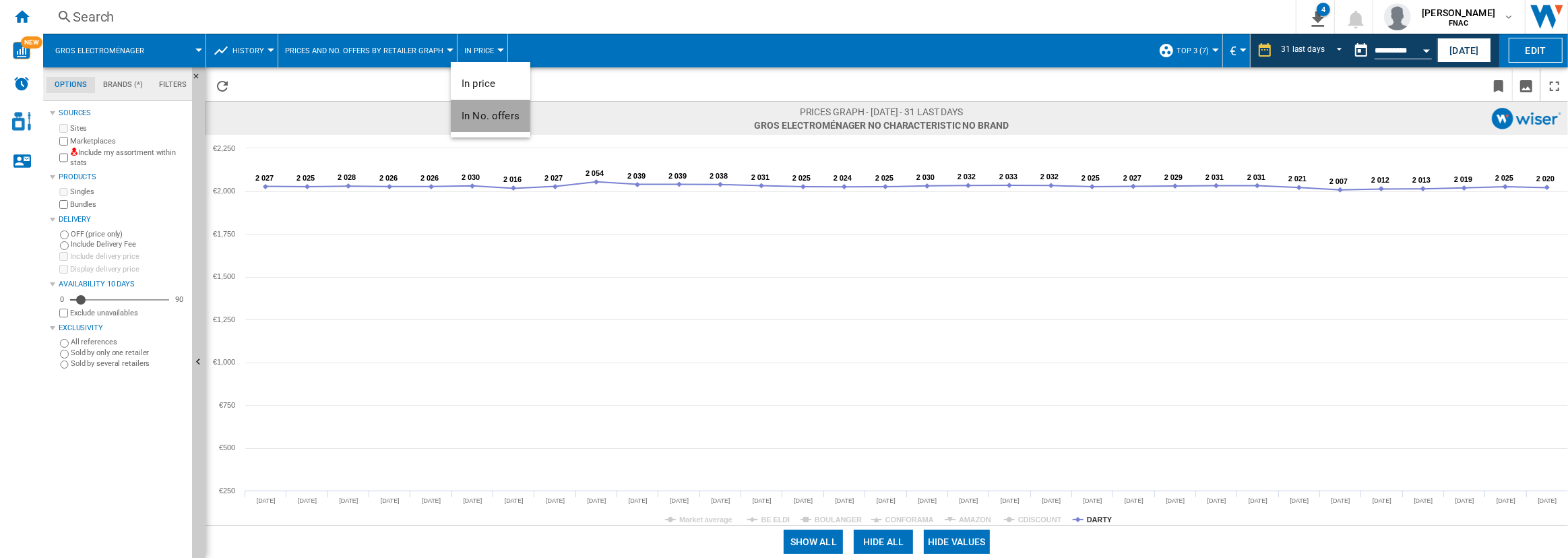
click at [490, 118] on span "In No. offers" at bounding box center [490, 116] width 58 height 12
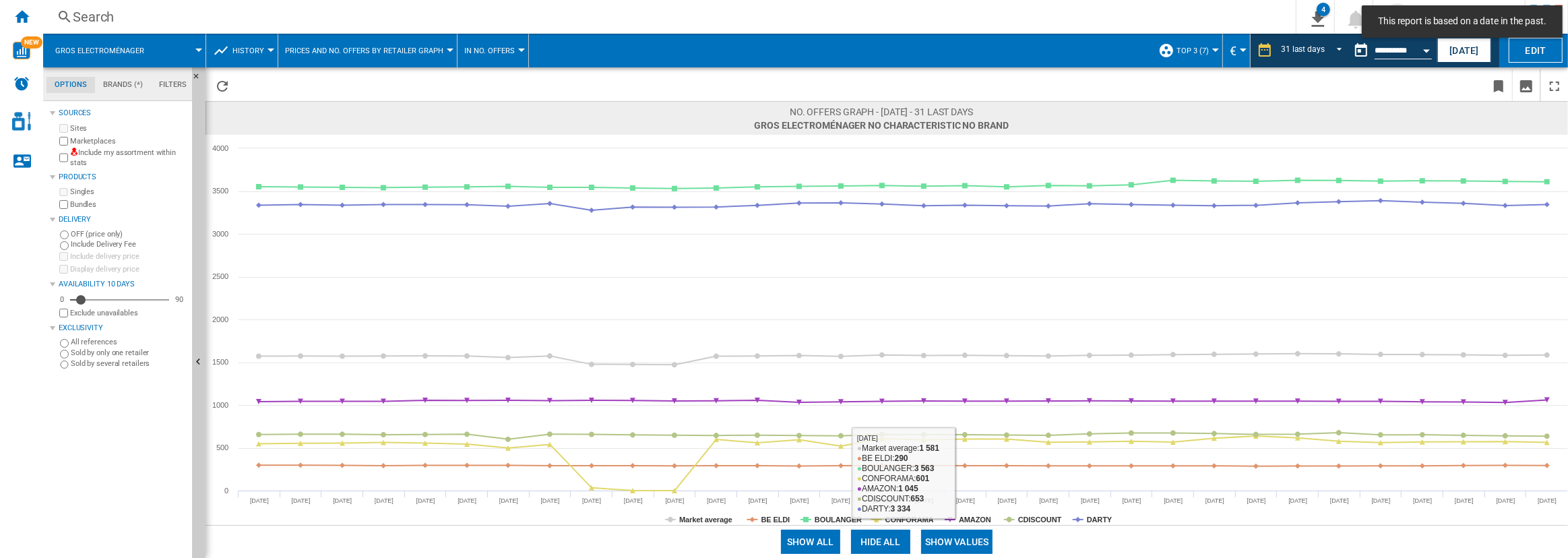
click at [975, 540] on button "Show values" at bounding box center [957, 541] width 72 height 24
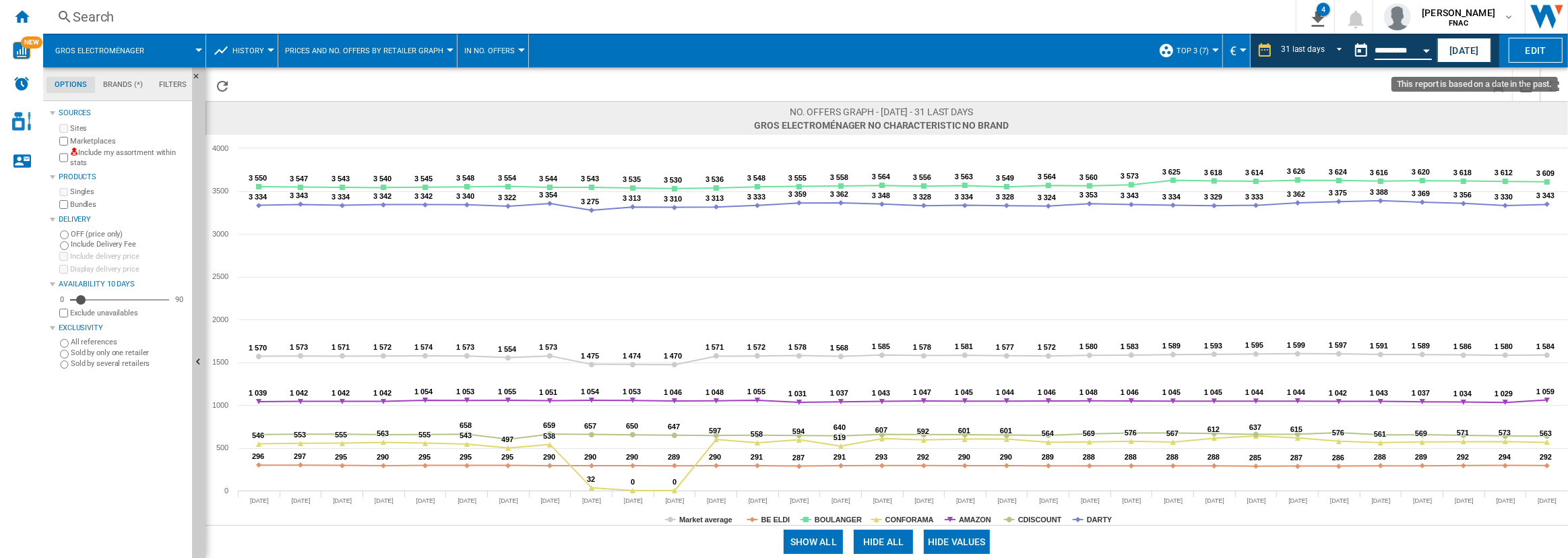
click at [1394, 47] on input "**********" at bounding box center [1403, 53] width 57 height 12
click at [1426, 50] on div "Open calendar" at bounding box center [1426, 50] width 7 height 4
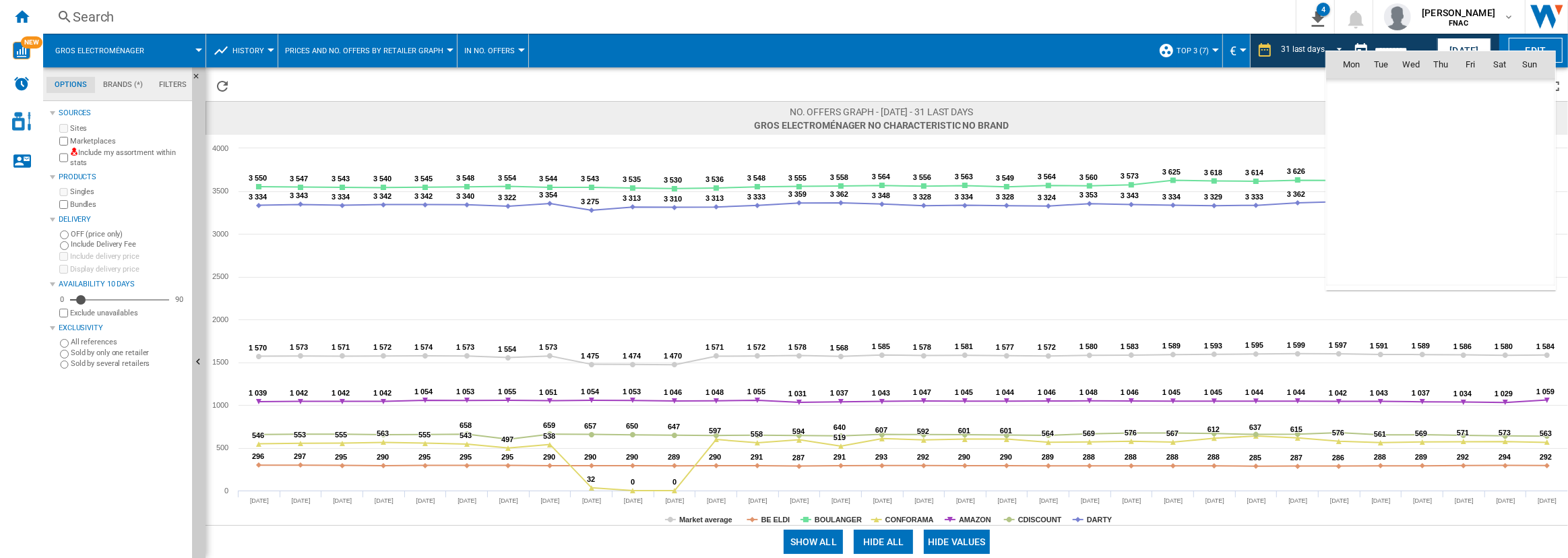
scroll to position [5711, 0]
click at [1289, 84] on div at bounding box center [784, 279] width 1568 height 558
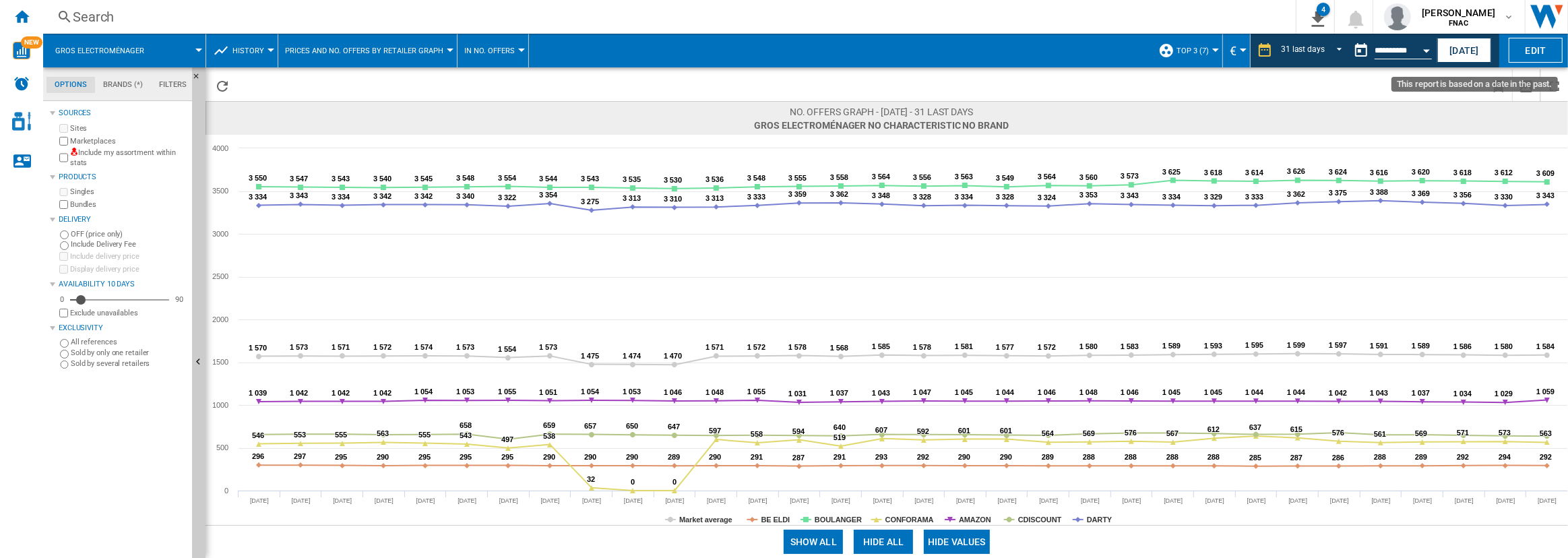
click at [1423, 47] on button "Open calendar" at bounding box center [1426, 48] width 24 height 24
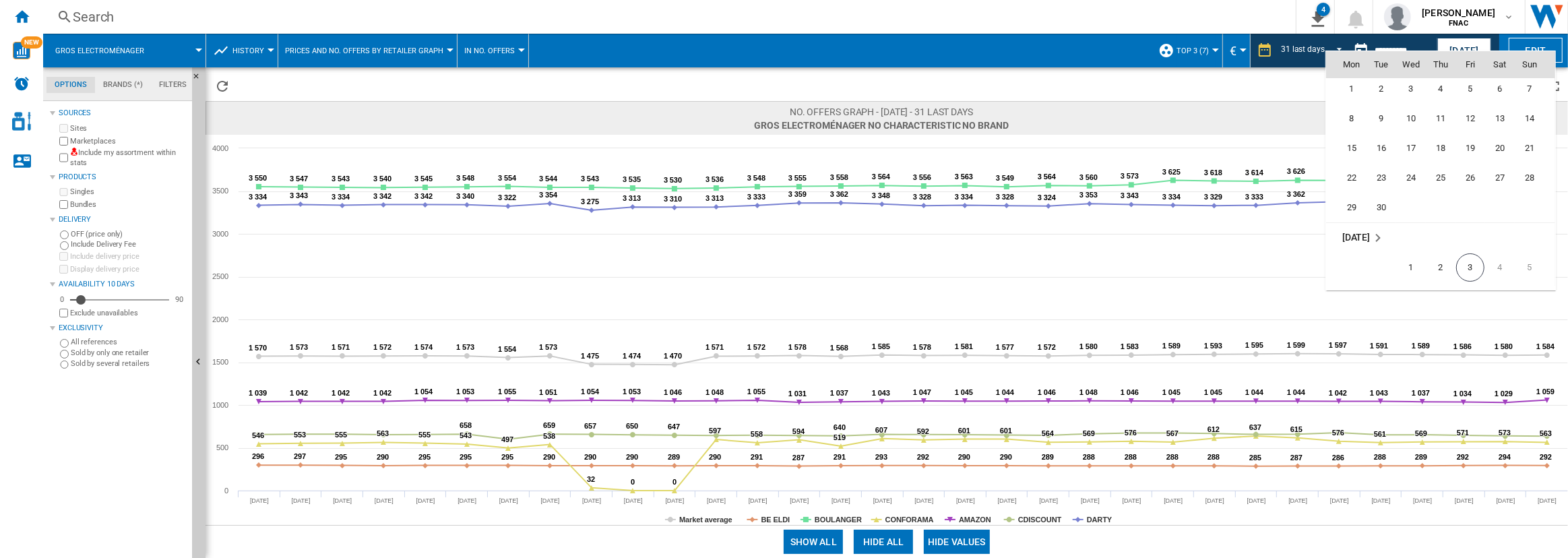
scroll to position [6282, 0]
click at [1378, 200] on span "30" at bounding box center [1380, 206] width 27 height 27
type input "**********"
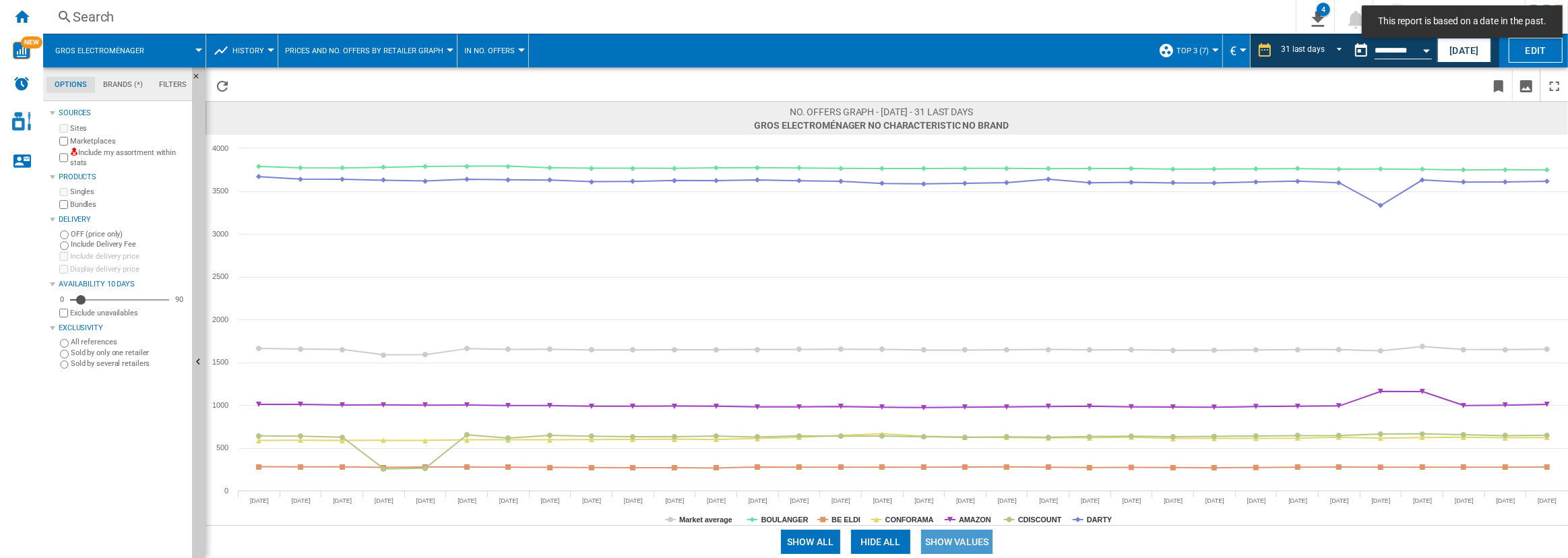
click at [965, 545] on button "Show values" at bounding box center [957, 541] width 72 height 24
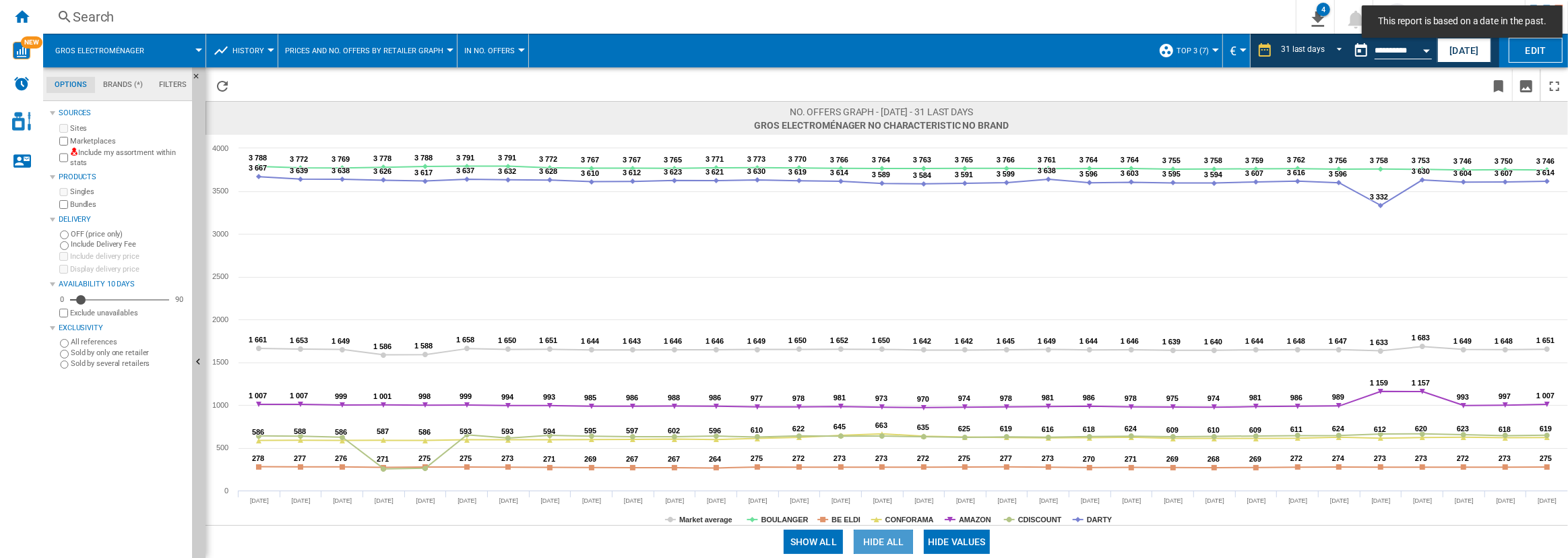
click at [883, 535] on button "Hide all" at bounding box center [883, 541] width 59 height 24
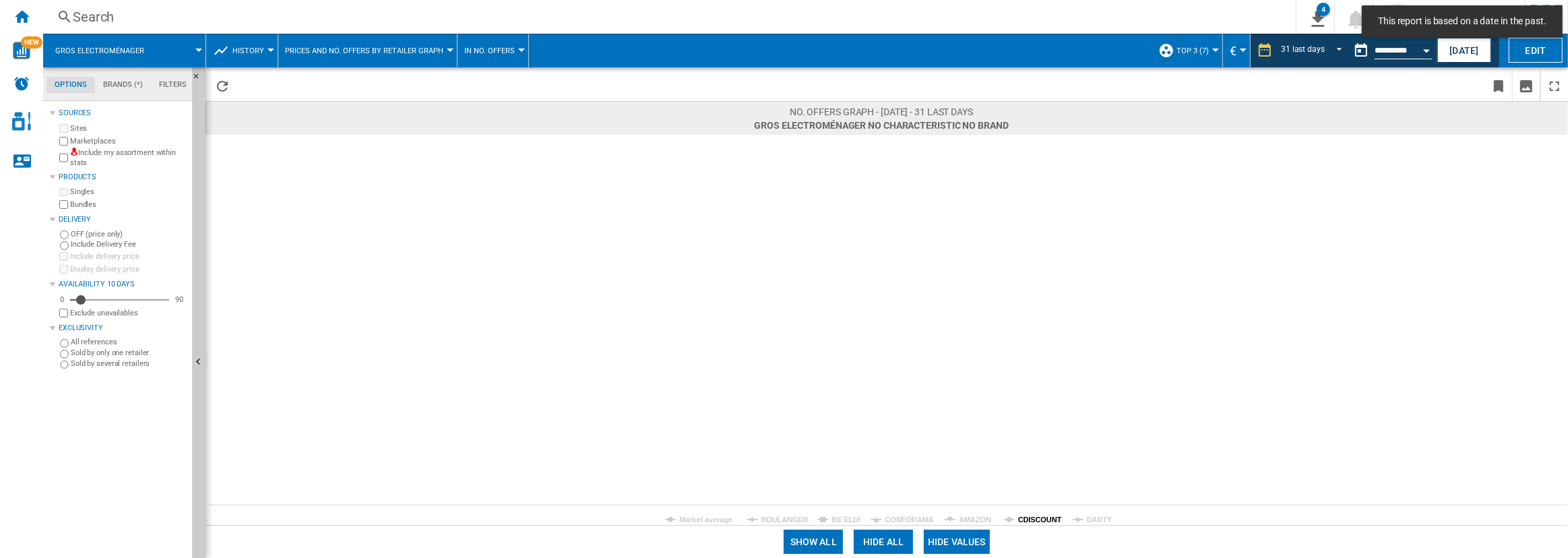
click at [1036, 519] on tspan "CDISCOUNT" at bounding box center [1040, 519] width 44 height 8
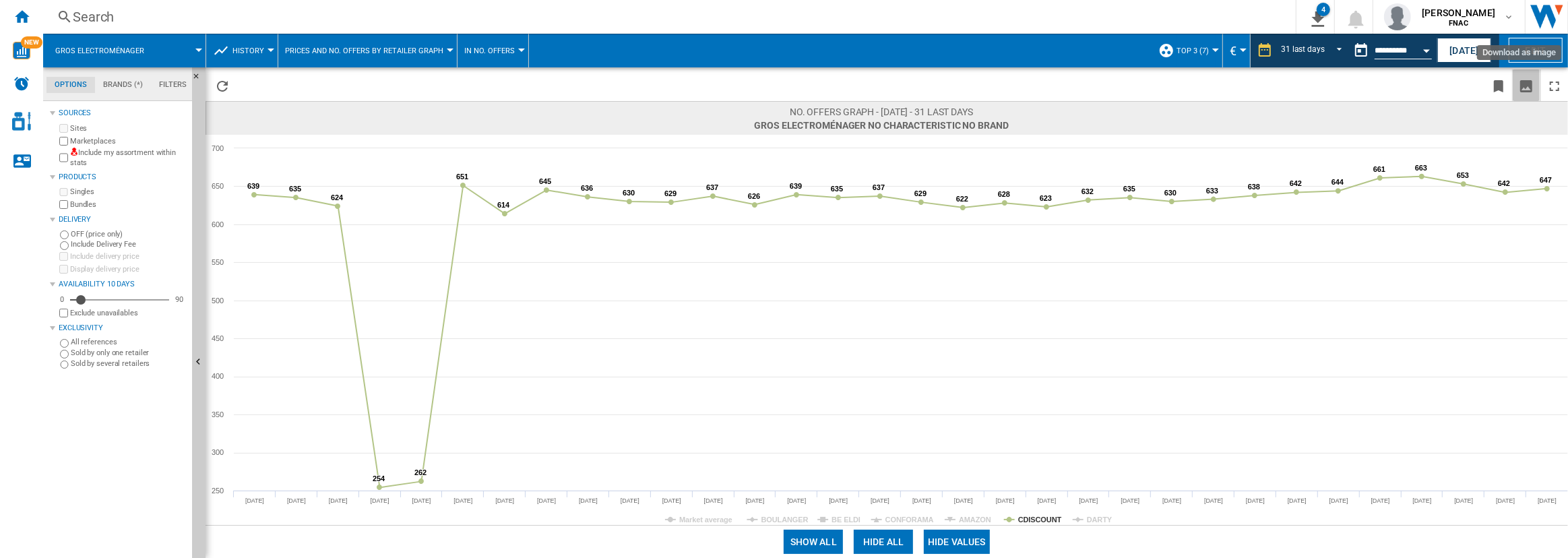
click at [1526, 85] on ng-md-icon "Download as image" at bounding box center [1526, 86] width 16 height 16
click at [1423, 47] on button "Open calendar" at bounding box center [1426, 48] width 24 height 24
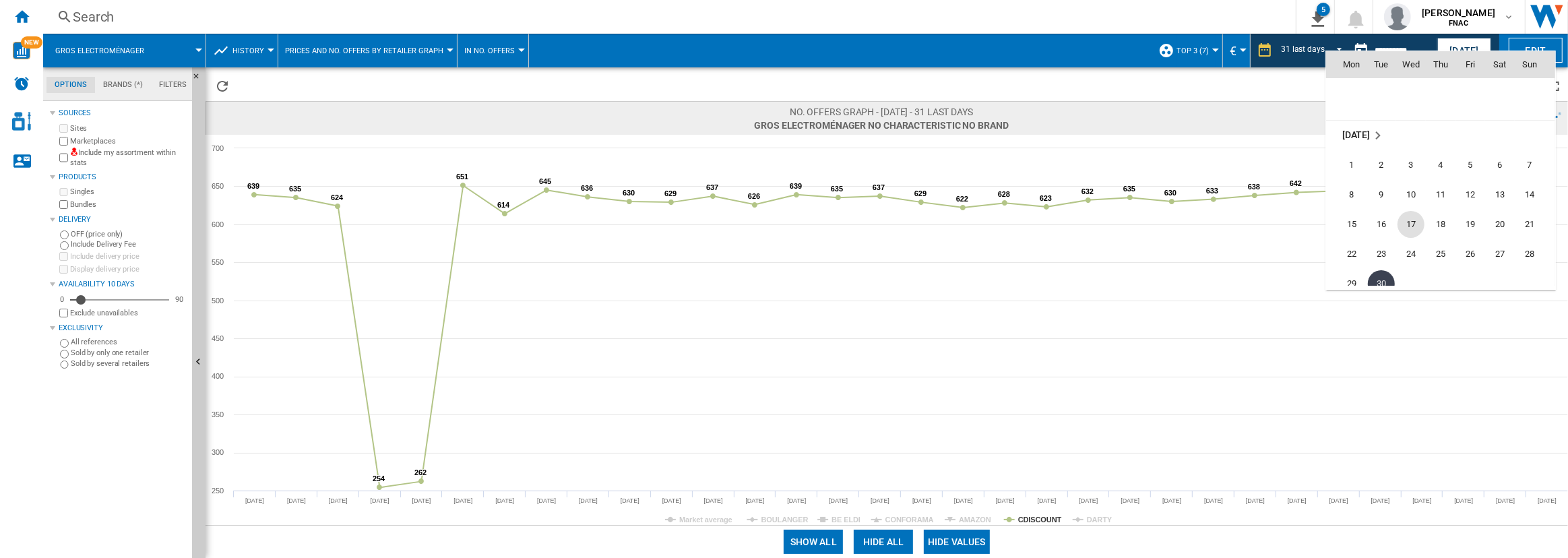
scroll to position [6196, 0]
click at [1415, 173] on span "3" at bounding box center [1410, 174] width 27 height 27
type input "**********"
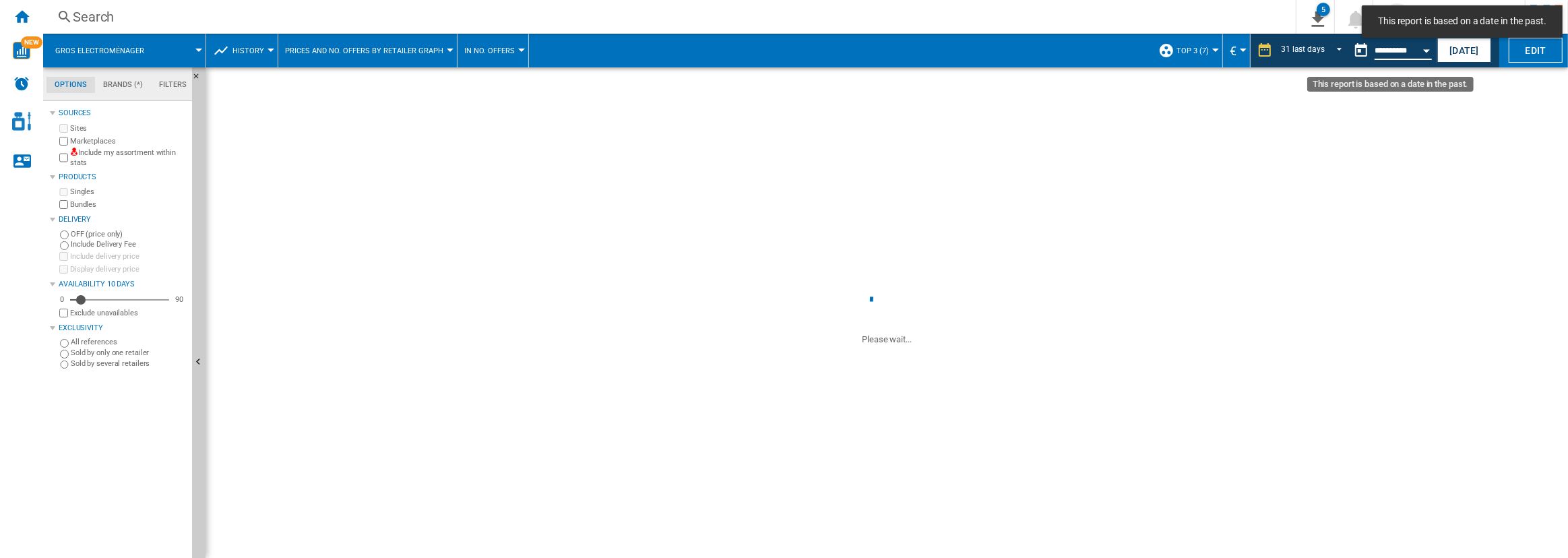
click at [1413, 50] on input "**********" at bounding box center [1403, 53] width 57 height 12
click at [1421, 48] on button "Open calendar" at bounding box center [1426, 48] width 24 height 24
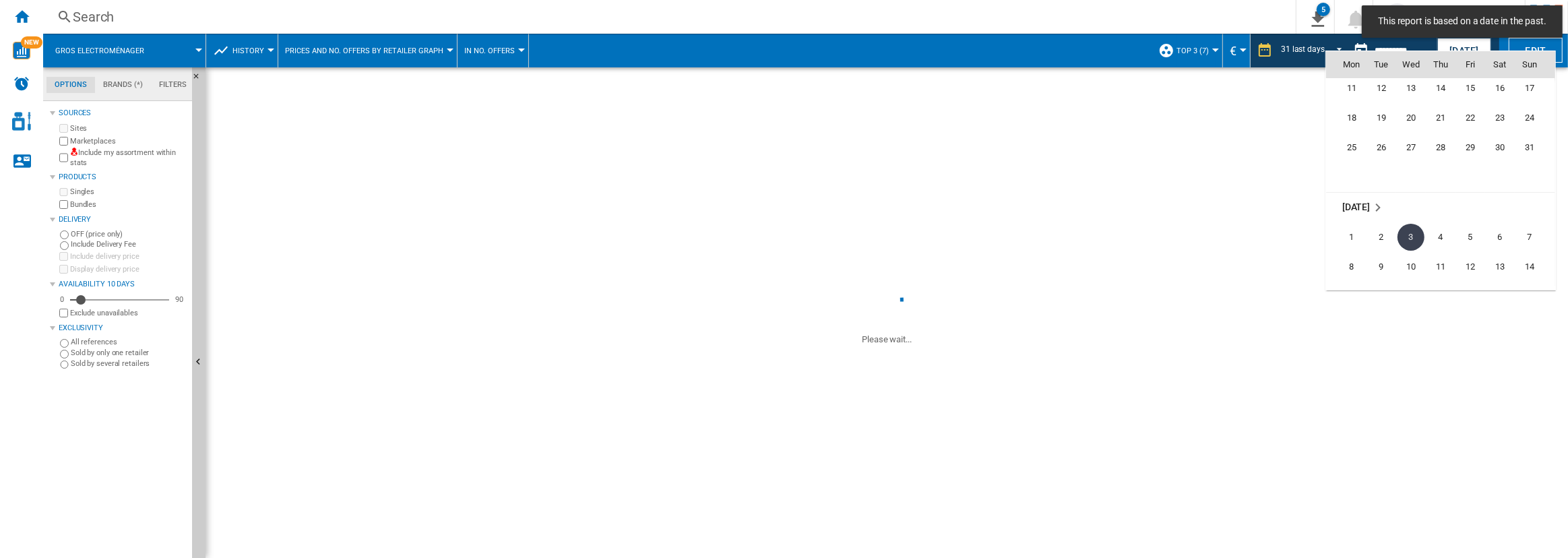
scroll to position [6131, 0]
click at [1526, 152] on span "31" at bounding box center [1529, 149] width 27 height 27
type input "**********"
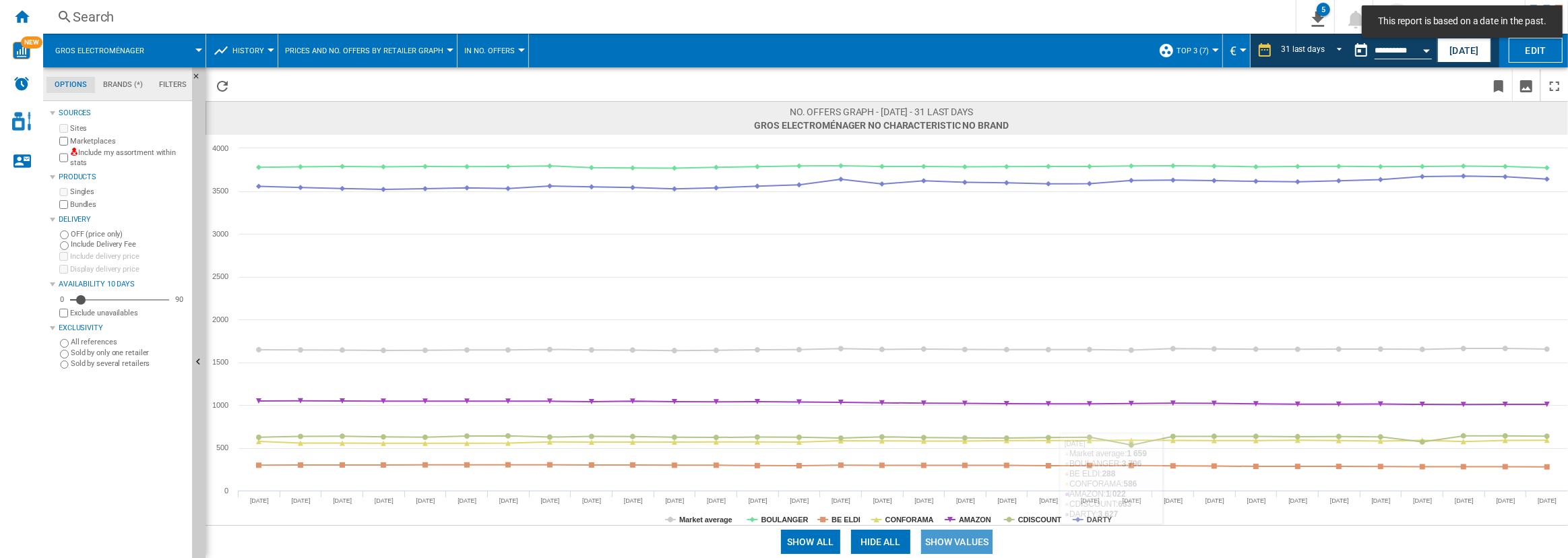
click at [959, 539] on button "Show values" at bounding box center [957, 541] width 72 height 24
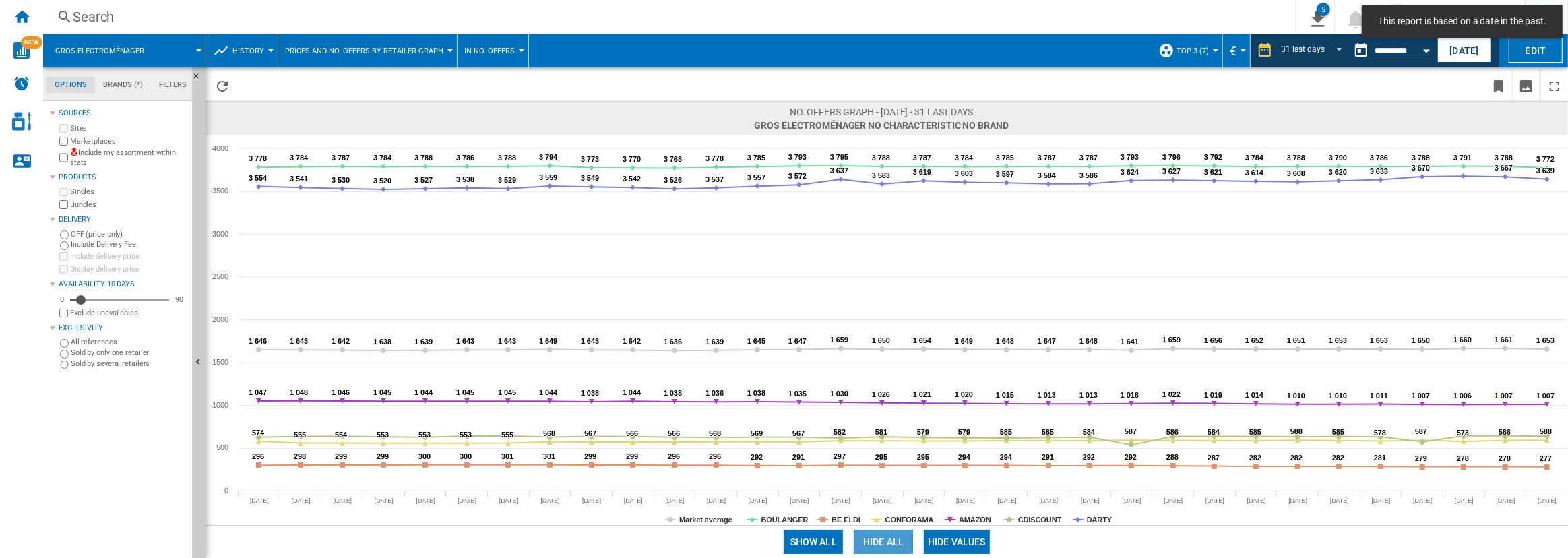
click at [903, 540] on button "Hide all" at bounding box center [883, 541] width 59 height 24
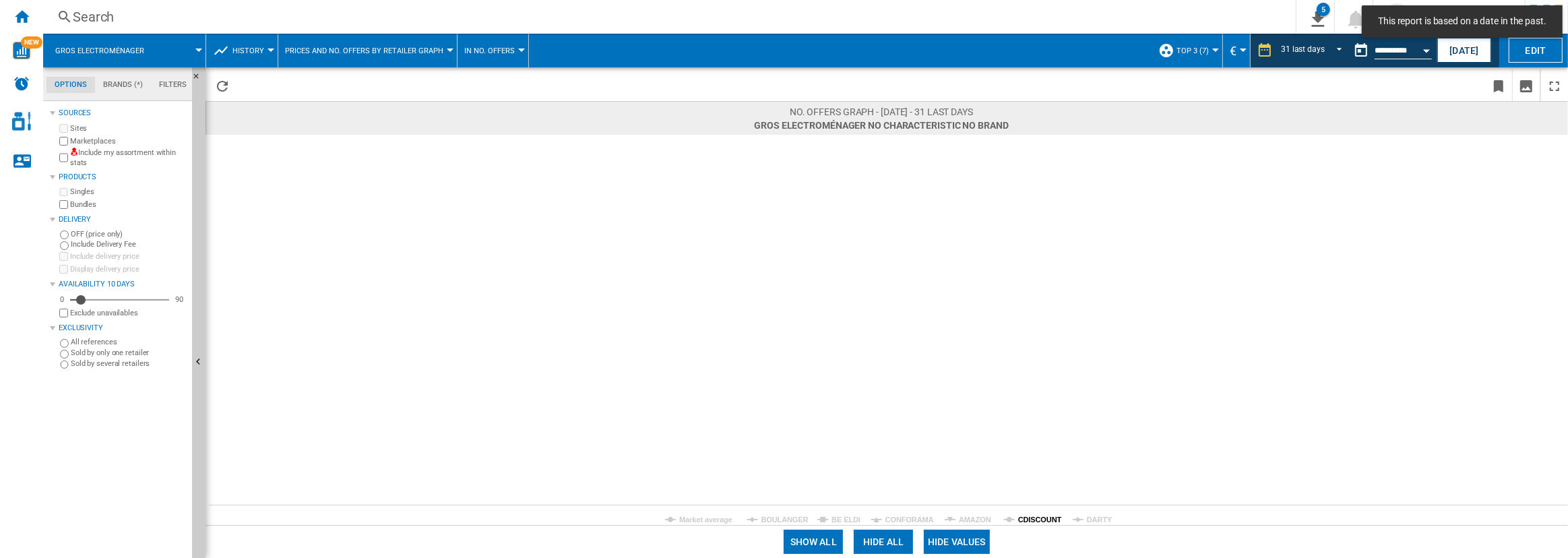
click at [1032, 516] on tspan "CDISCOUNT" at bounding box center [1040, 519] width 44 height 8
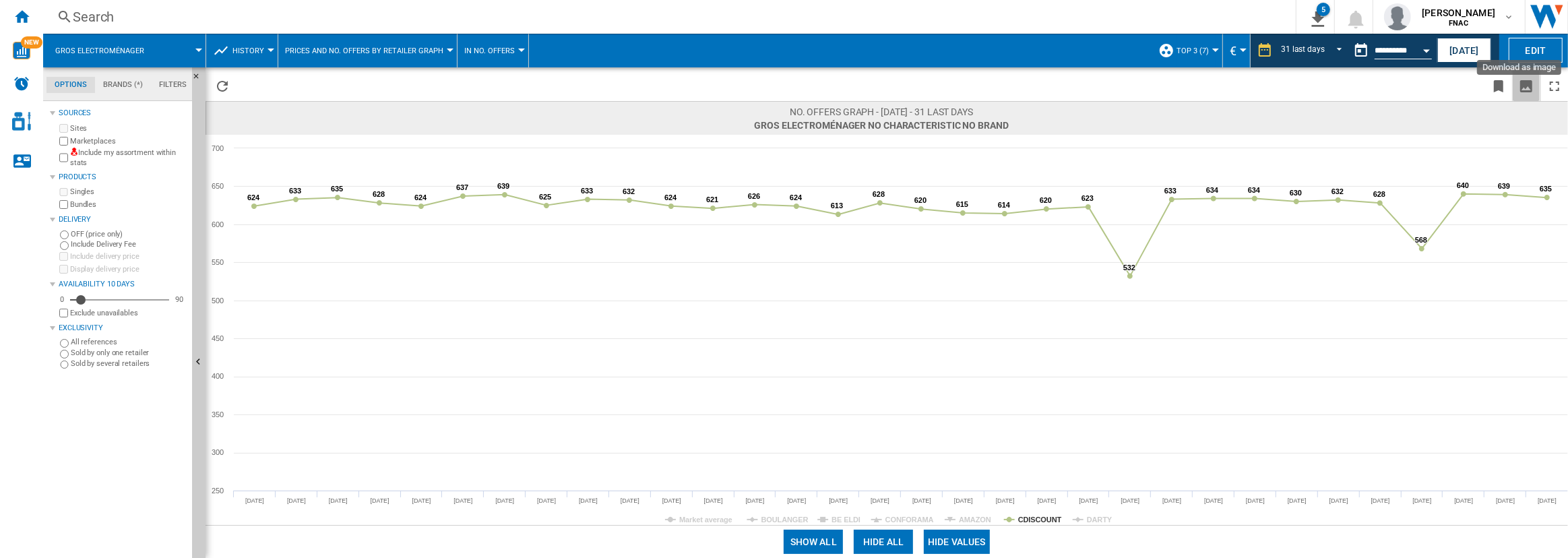
click at [1529, 88] on ng-md-icon "Download as image" at bounding box center [1526, 86] width 16 height 16
click at [1402, 47] on input "**********" at bounding box center [1403, 53] width 57 height 12
click at [1415, 49] on button "Open calendar" at bounding box center [1426, 48] width 24 height 24
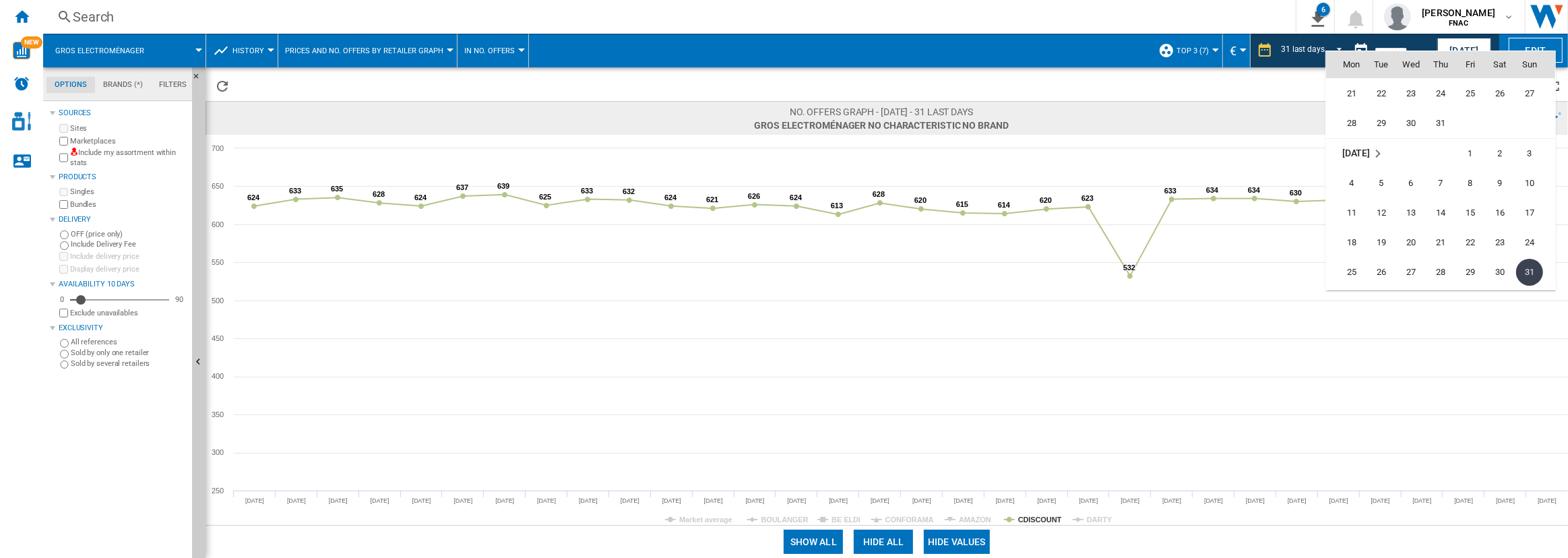
scroll to position [5980, 0]
click at [1437, 157] on span "31" at bounding box center [1440, 151] width 27 height 27
type input "**********"
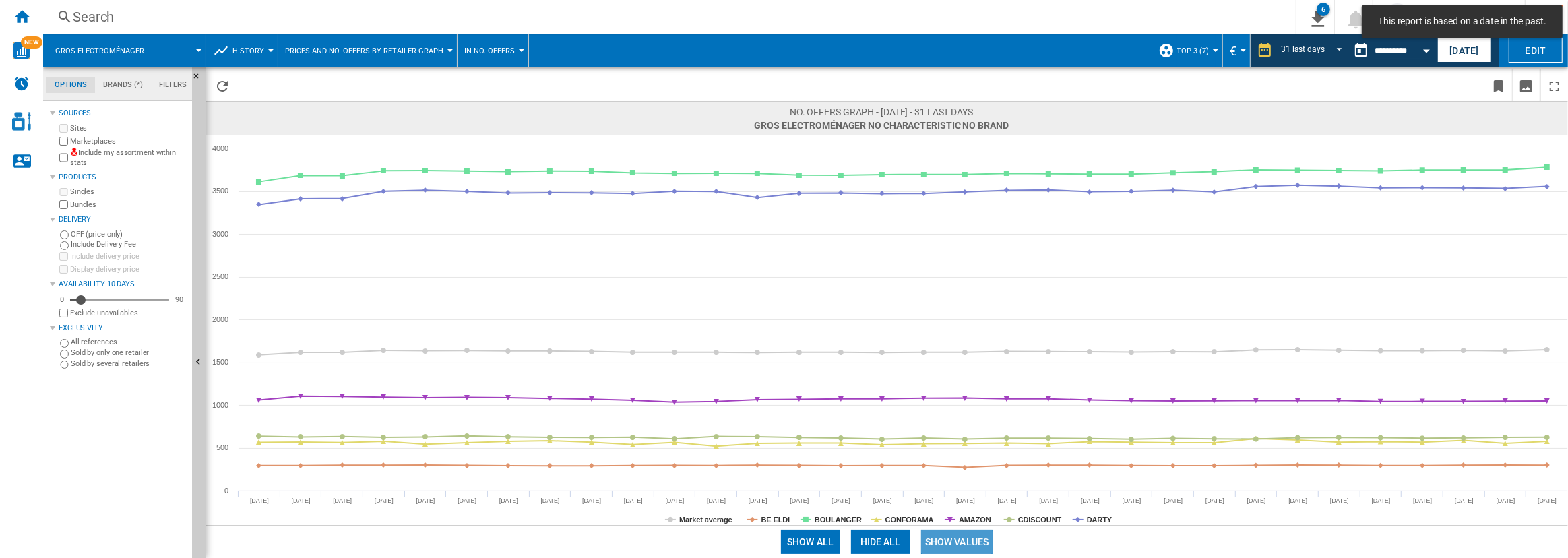
click at [954, 545] on button "Show values" at bounding box center [957, 541] width 72 height 24
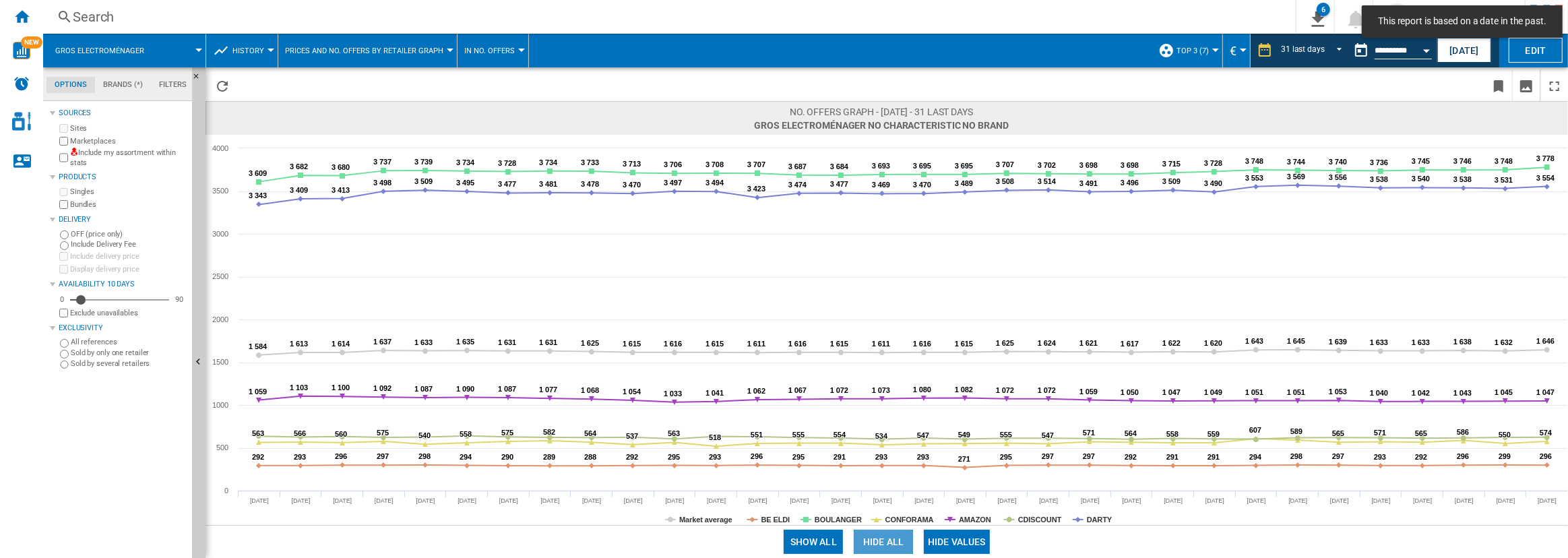
click at [883, 539] on button "Hide all" at bounding box center [883, 541] width 59 height 24
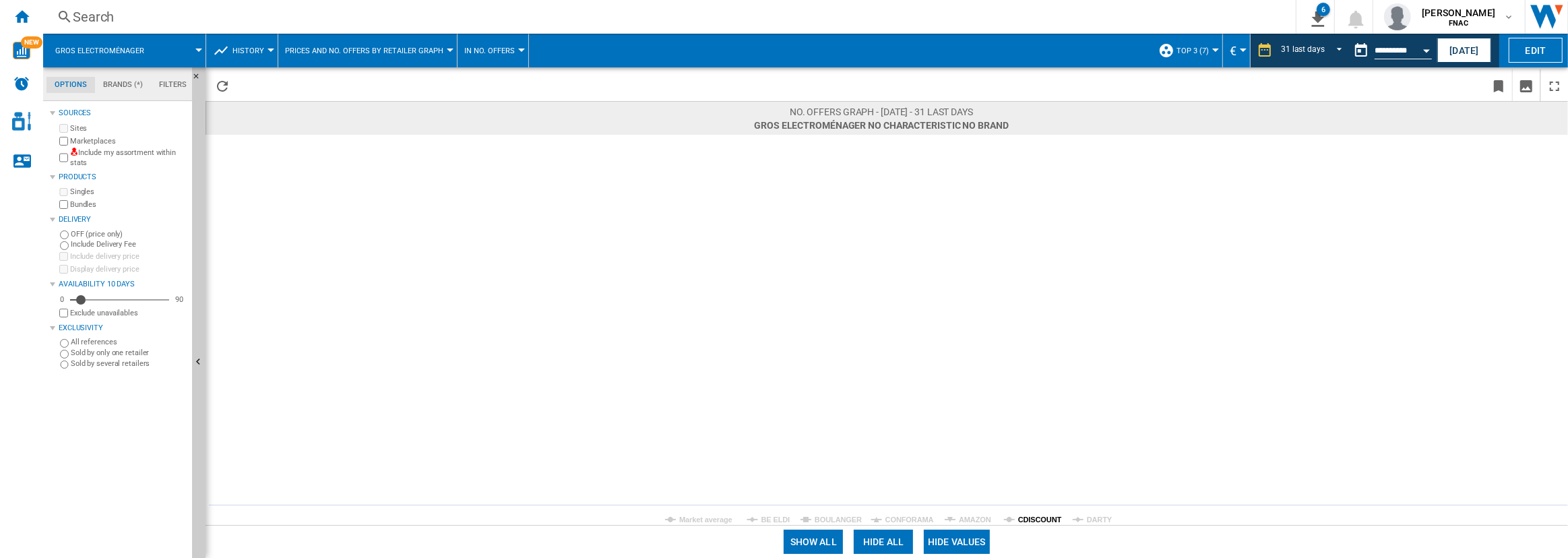
click at [1033, 516] on tspan "CDISCOUNT" at bounding box center [1040, 519] width 44 height 8
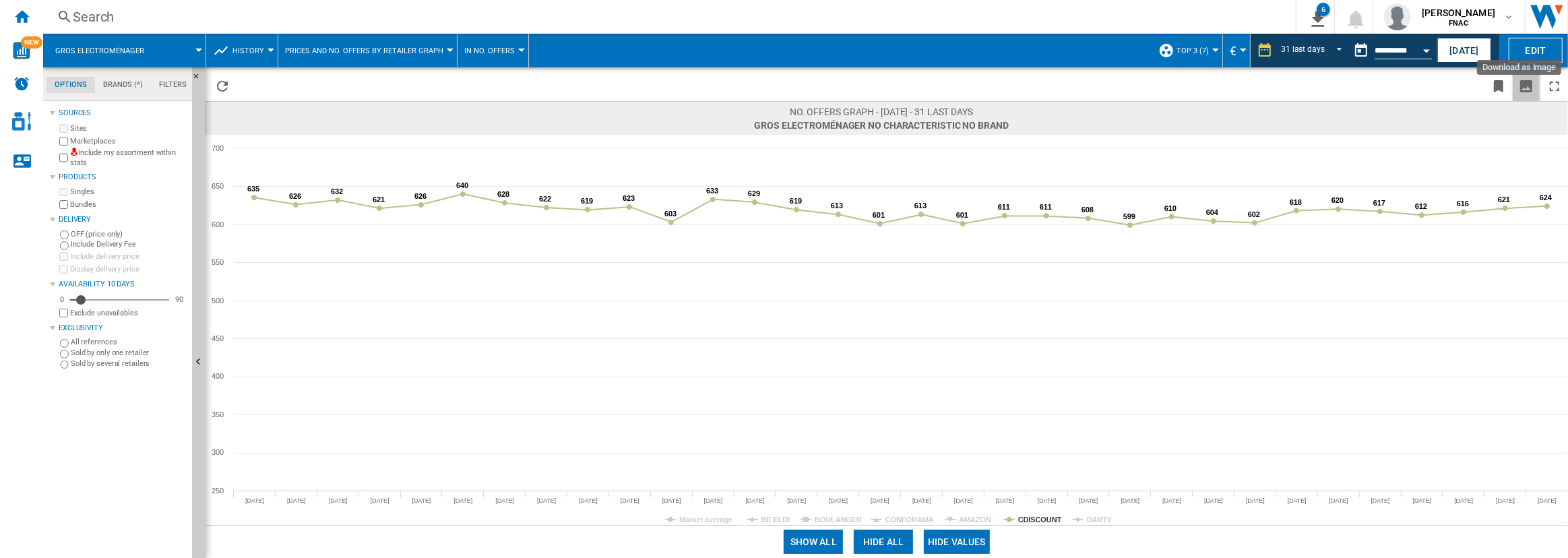
click at [1527, 92] on ng-md-icon "Download as image" at bounding box center [1526, 86] width 16 height 16
click at [1397, 50] on input "**********" at bounding box center [1403, 53] width 57 height 12
click at [1434, 45] on button "Open calendar" at bounding box center [1426, 48] width 24 height 24
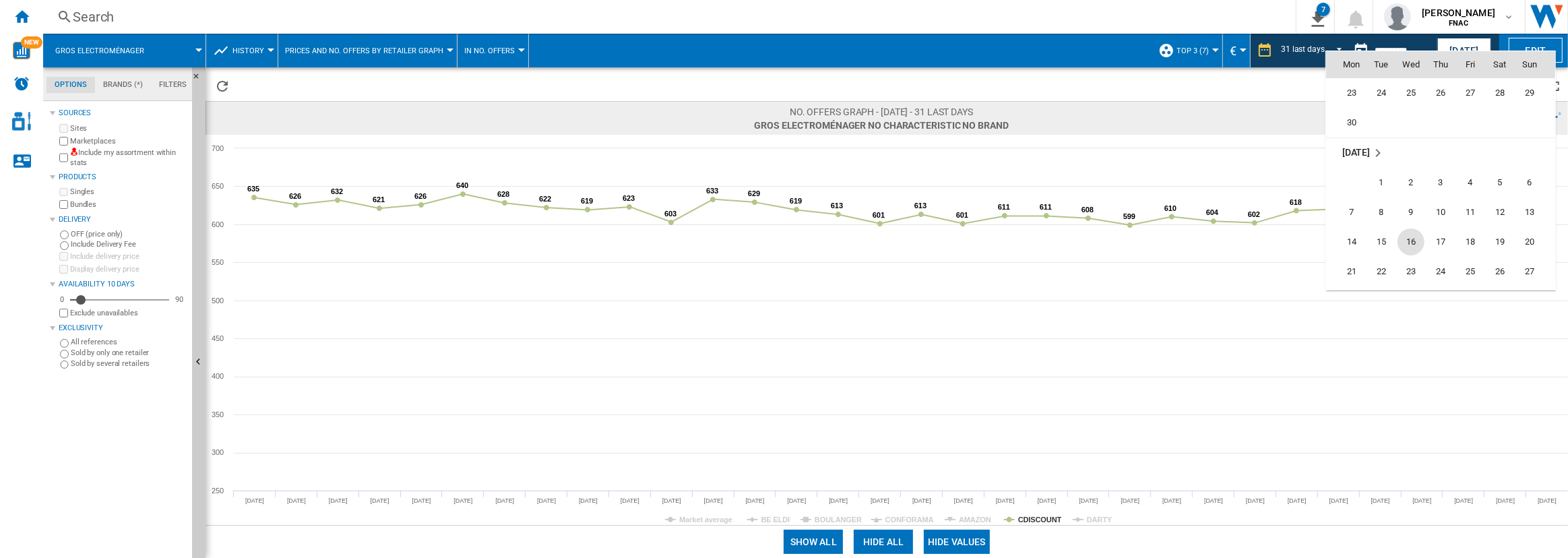
scroll to position [5828, 0]
click at [1353, 123] on span "30" at bounding box center [1351, 125] width 27 height 27
type input "**********"
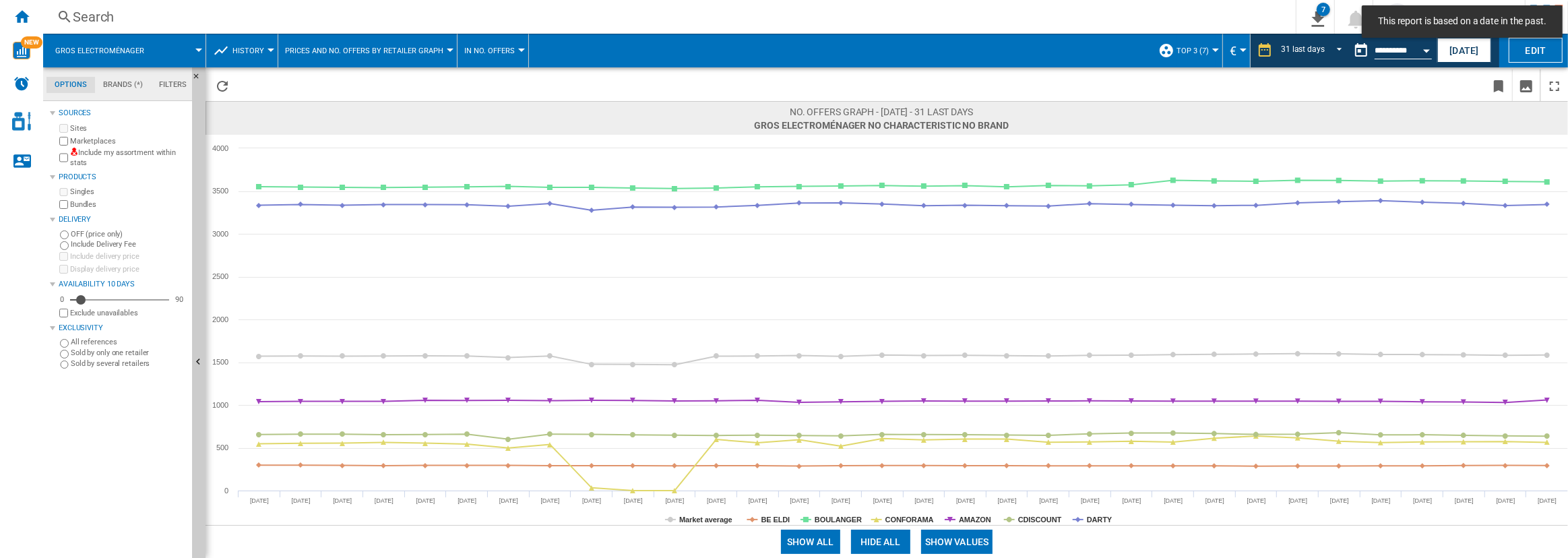
click at [949, 545] on button "Show values" at bounding box center [957, 541] width 72 height 24
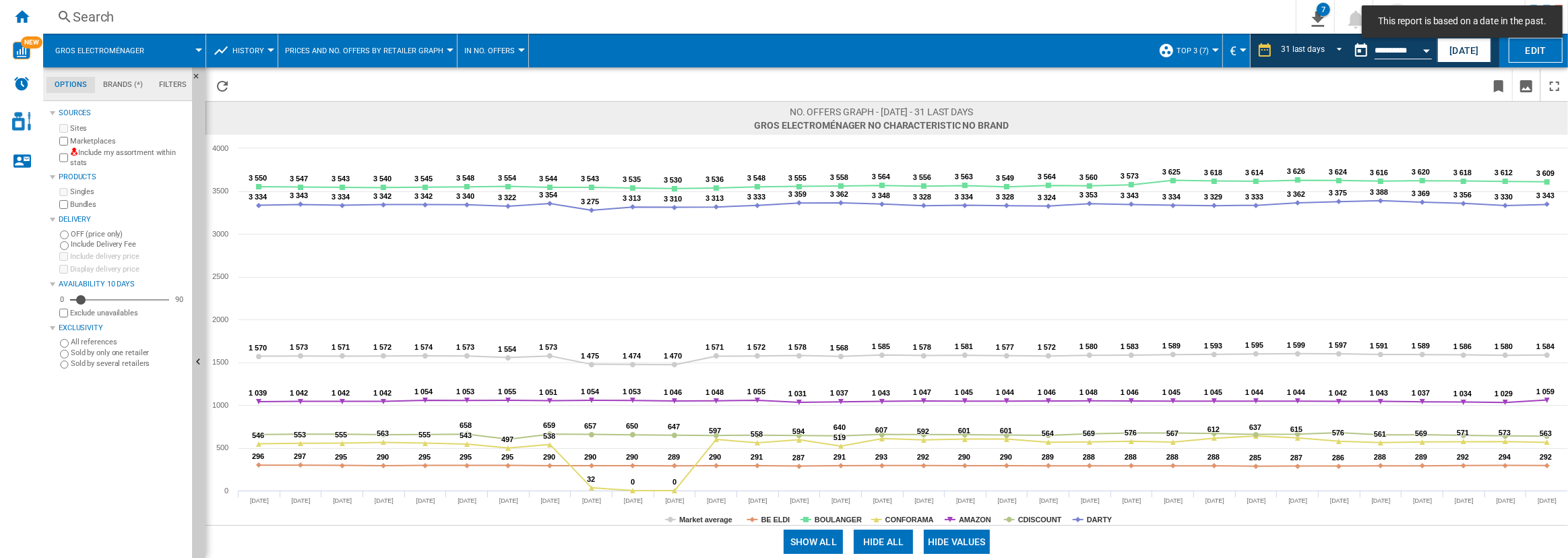
click at [889, 543] on button "Hide all" at bounding box center [883, 541] width 59 height 24
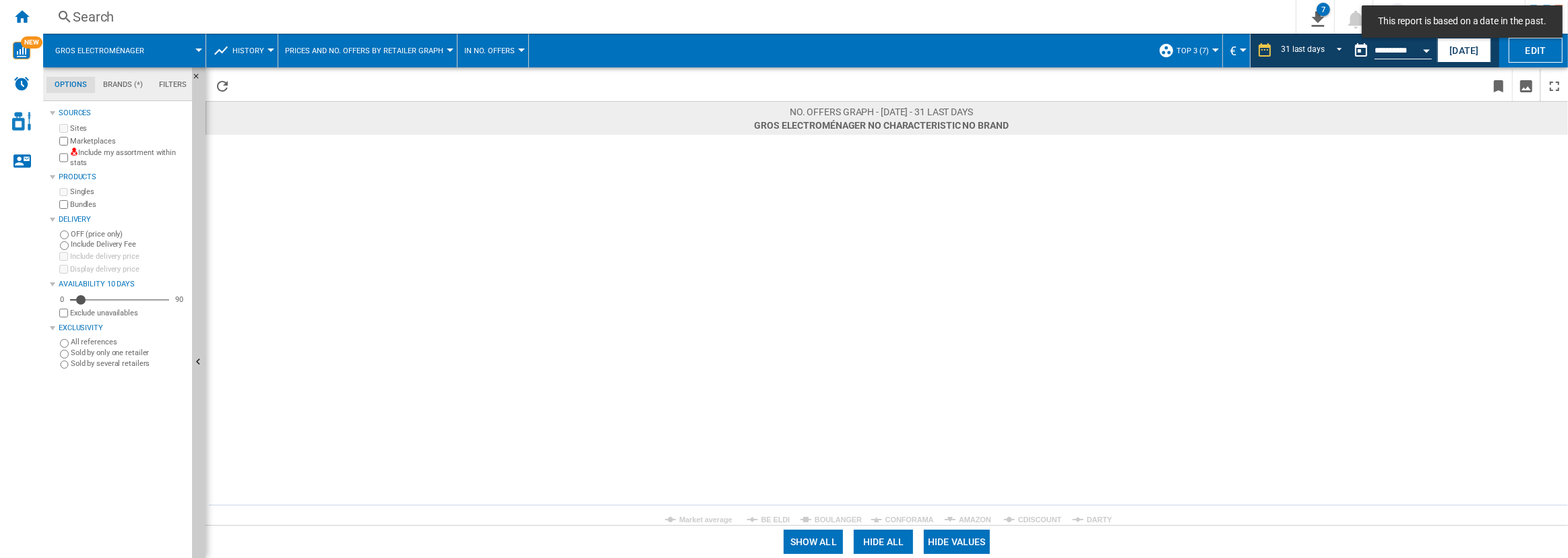
click at [1039, 513] on rect at bounding box center [887, 330] width 1362 height 390
click at [1038, 518] on tspan "CDISCOUNT" at bounding box center [1040, 519] width 44 height 8
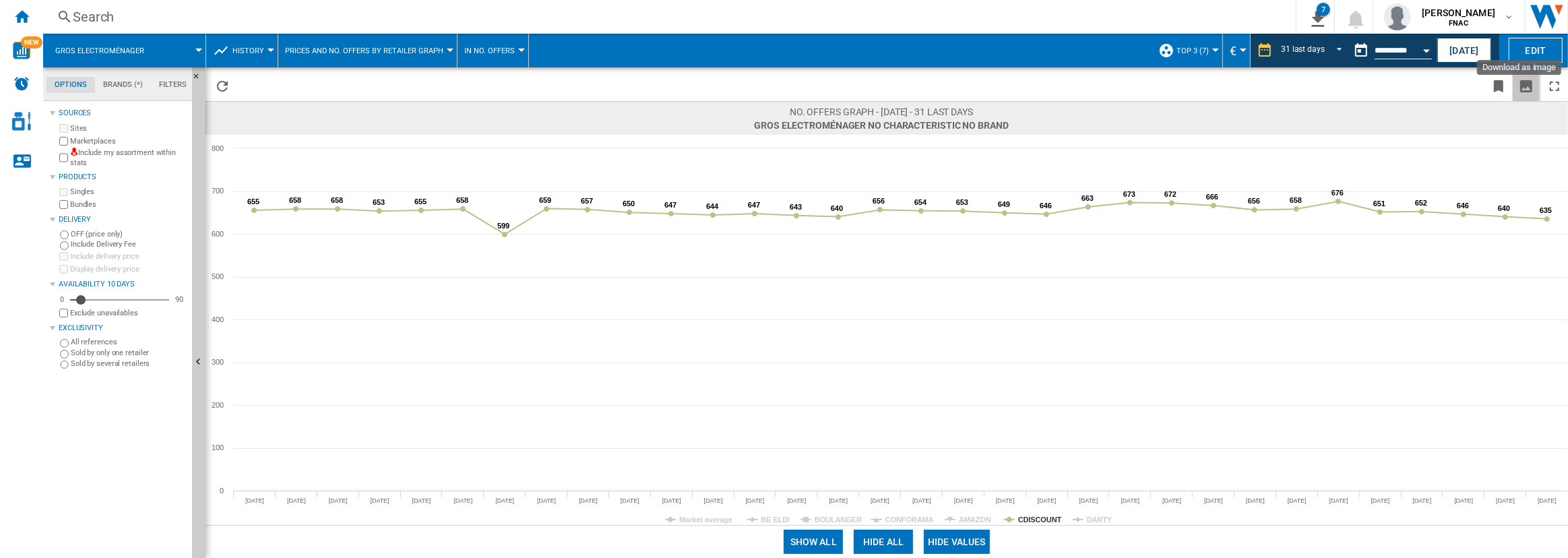
click at [1523, 81] on ng-md-icon "Download as image" at bounding box center [1526, 86] width 16 height 16
click at [1419, 45] on button "Open calendar" at bounding box center [1426, 48] width 24 height 24
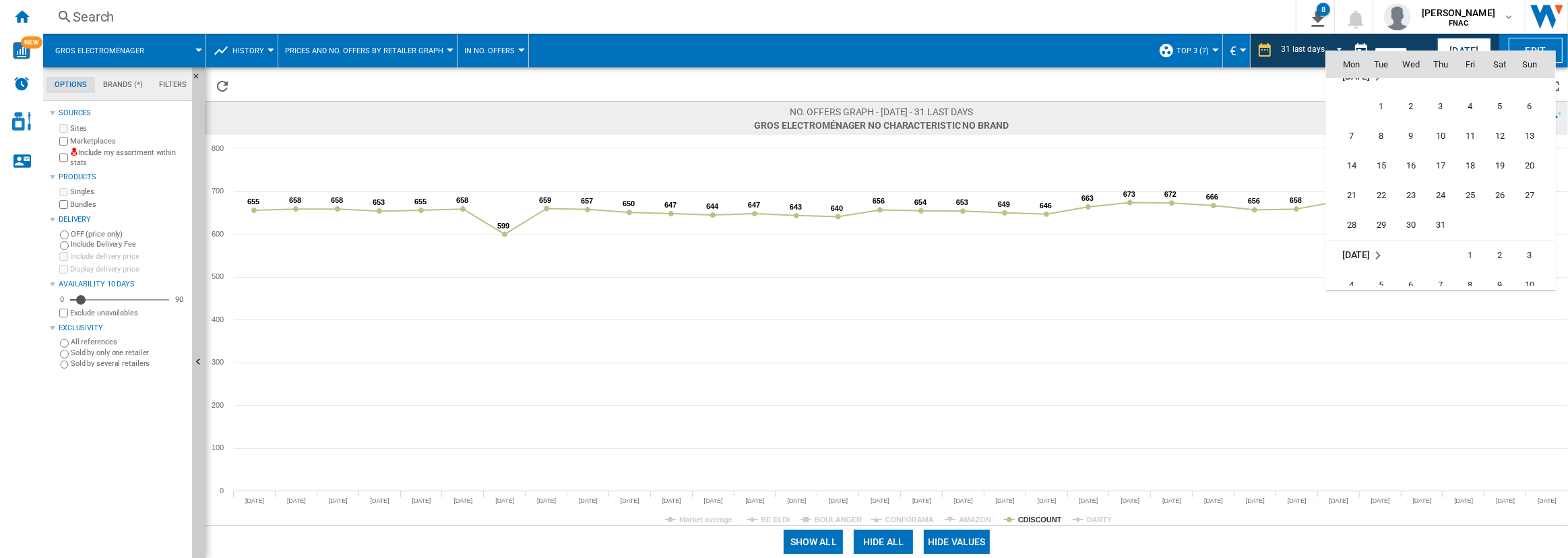
scroll to position [5908, 0]
click at [1445, 221] on span "31" at bounding box center [1440, 224] width 27 height 27
type input "**********"
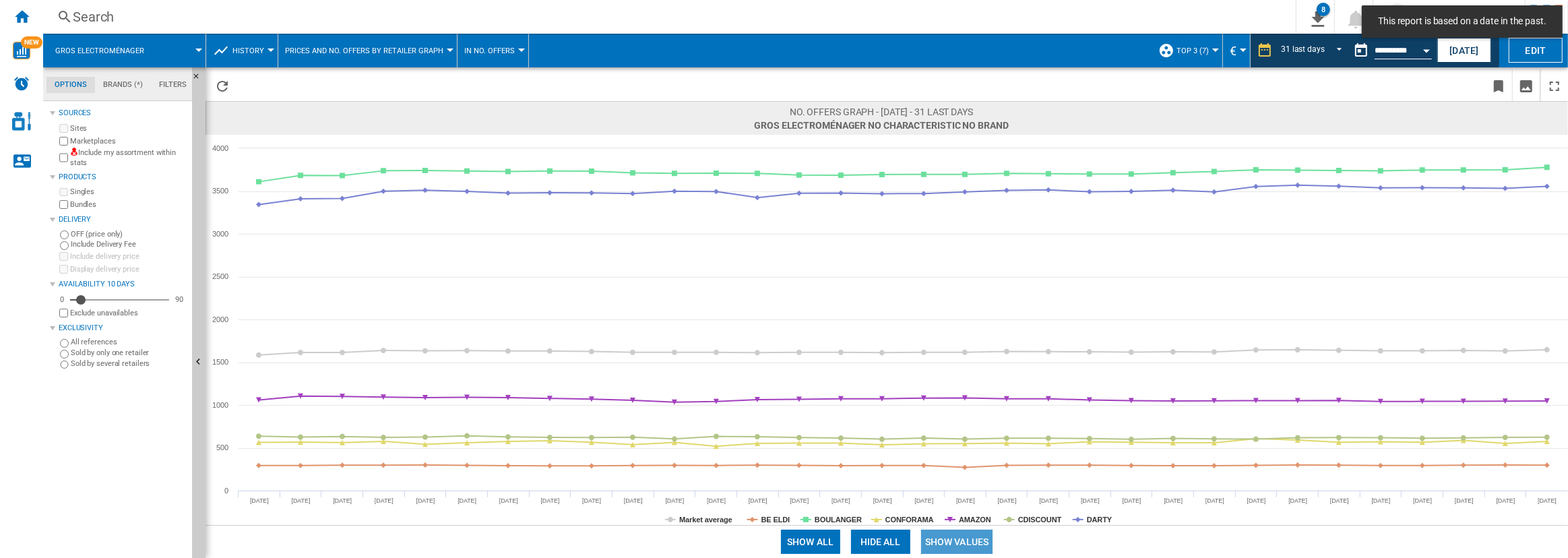
click at [967, 540] on button "Show values" at bounding box center [957, 541] width 72 height 24
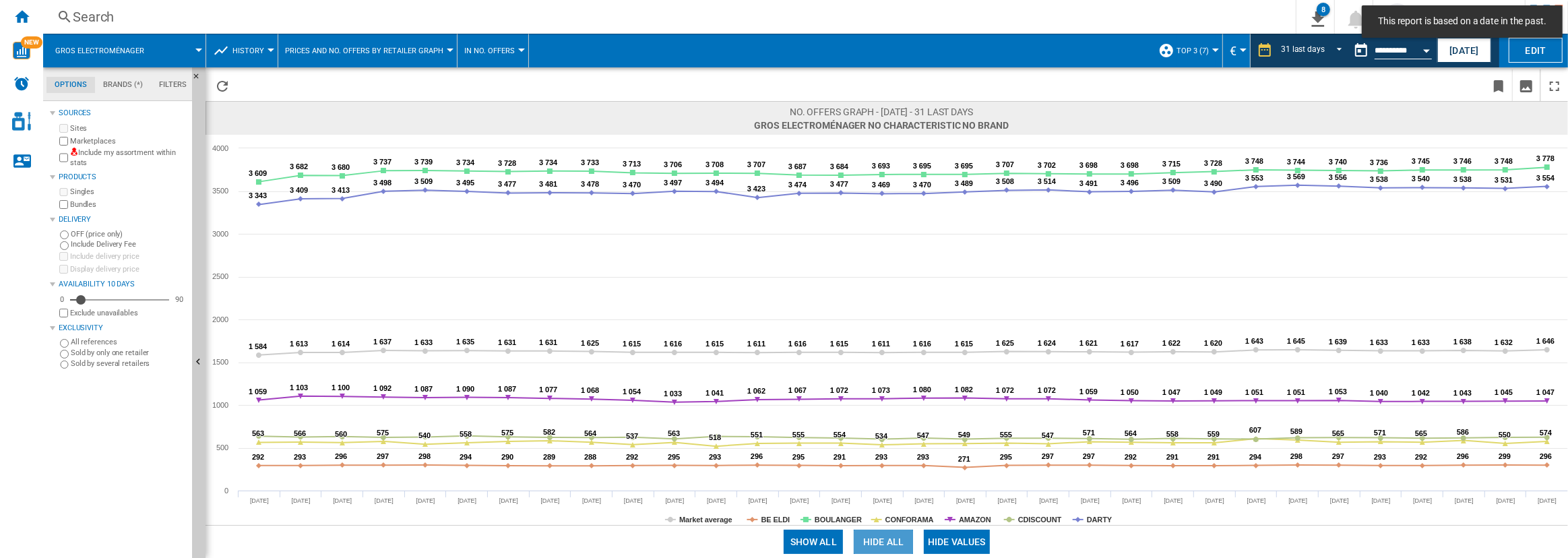
click at [870, 549] on button "Hide all" at bounding box center [883, 541] width 59 height 24
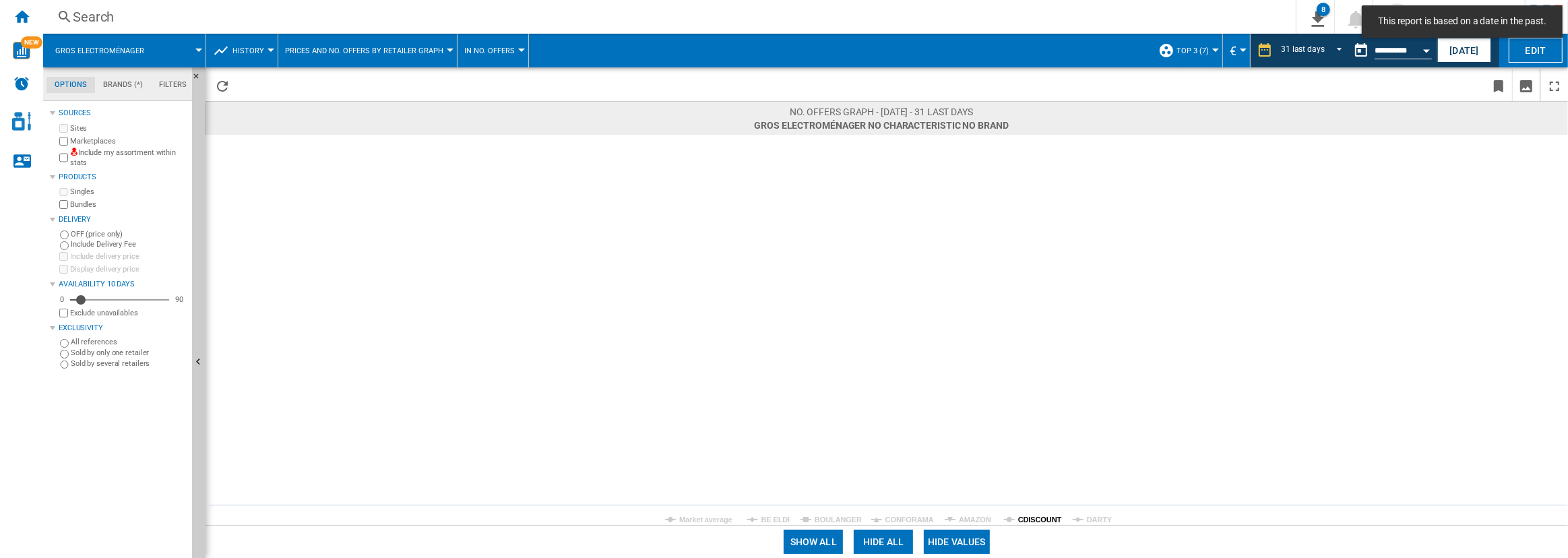
click at [1031, 521] on tspan "CDISCOUNT" at bounding box center [1040, 519] width 44 height 8
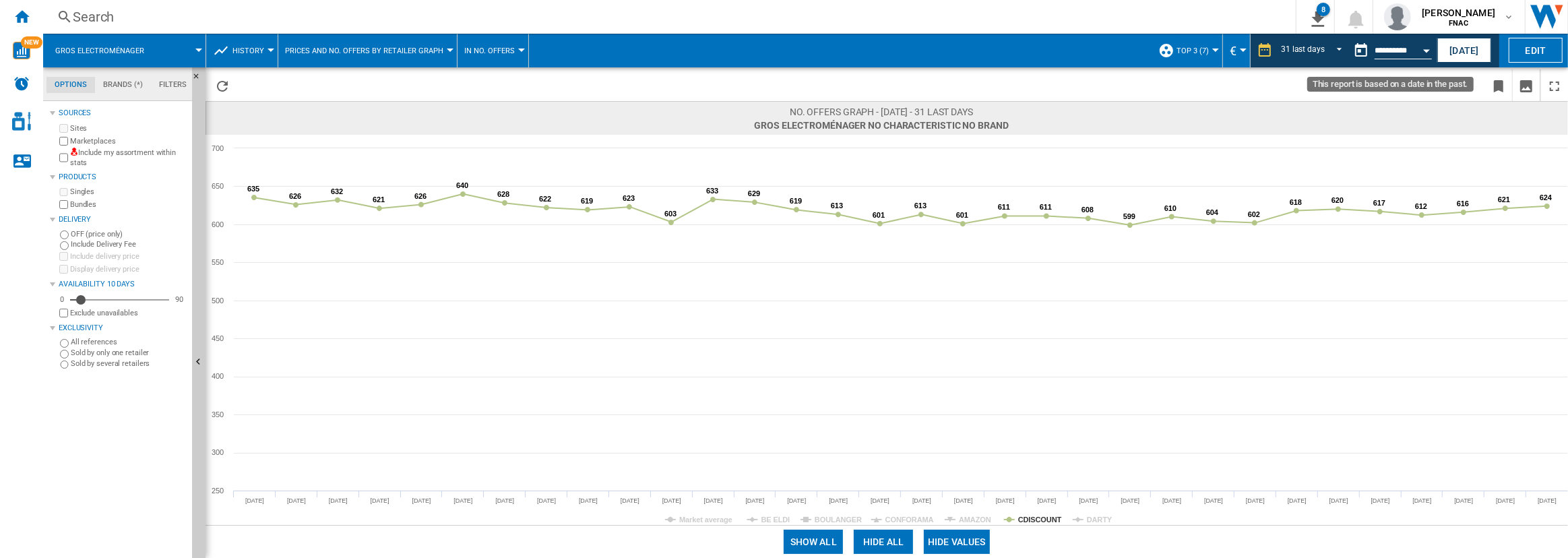
click at [1409, 50] on input "**********" at bounding box center [1403, 53] width 57 height 12
click at [1419, 47] on button "Open calendar" at bounding box center [1426, 48] width 24 height 24
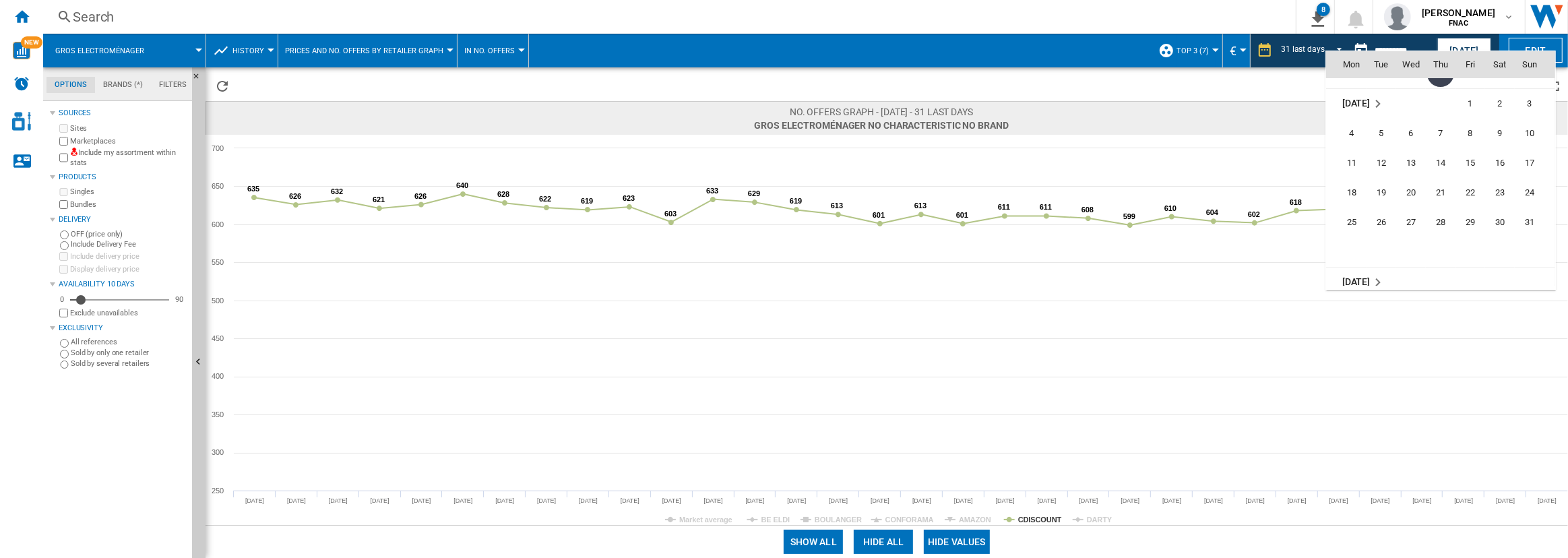
scroll to position [6059, 0]
click at [1526, 217] on span "31" at bounding box center [1529, 220] width 27 height 27
type input "**********"
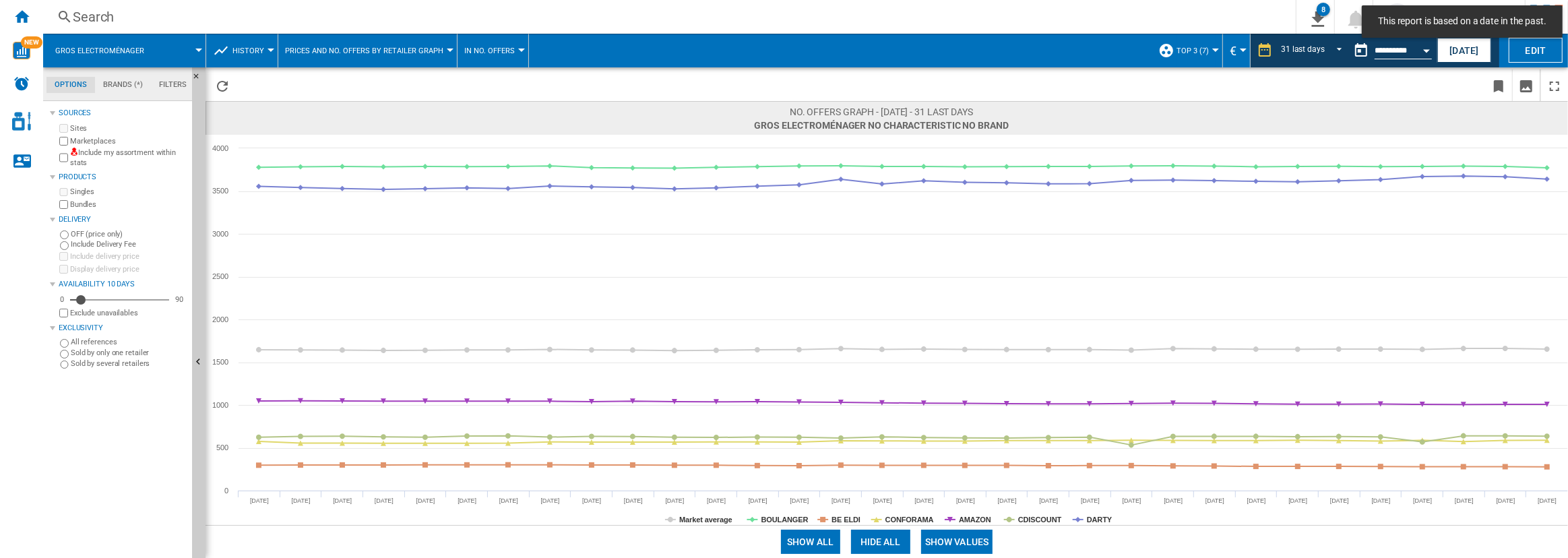
click at [959, 541] on button "Show values" at bounding box center [957, 541] width 72 height 24
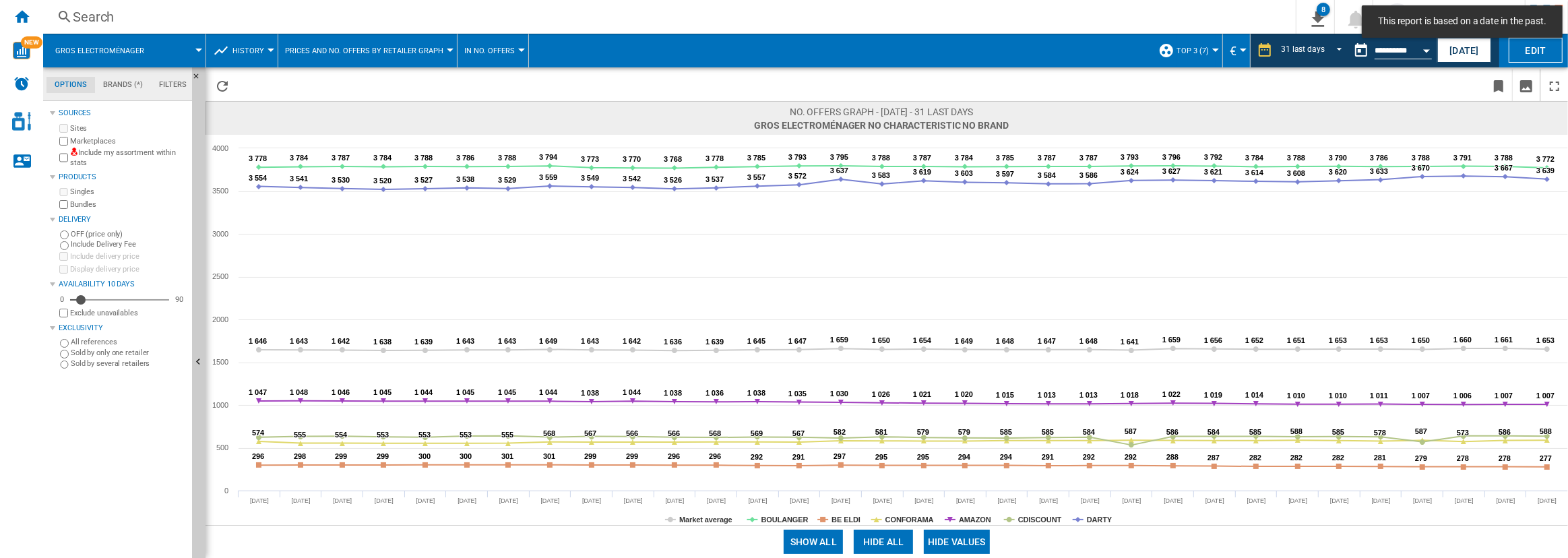
click at [886, 542] on button "Hide all" at bounding box center [883, 541] width 59 height 24
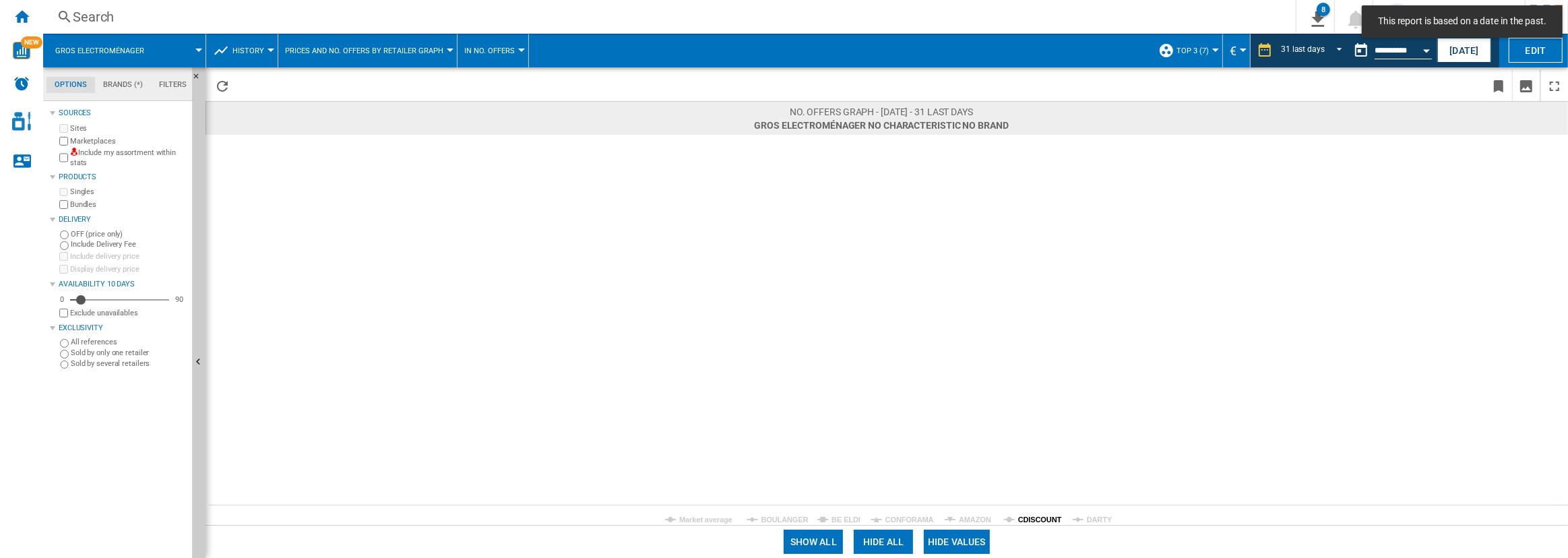
click at [1024, 515] on tspan "CDISCOUNT" at bounding box center [1040, 519] width 44 height 8
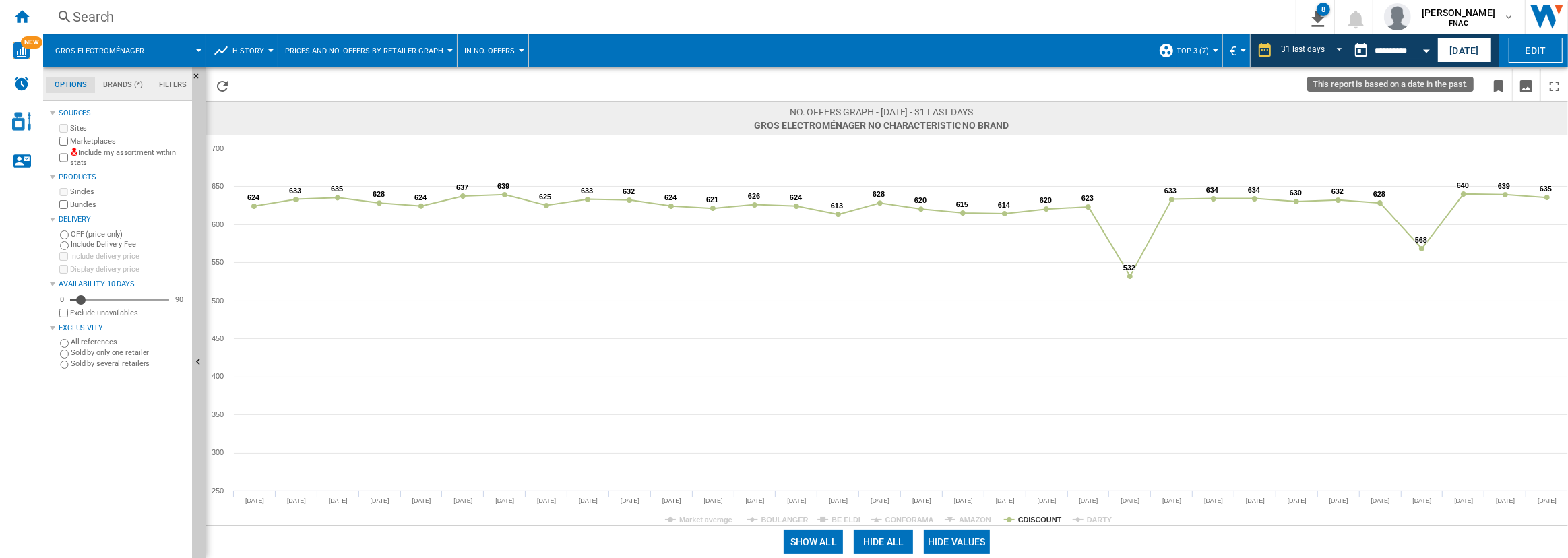
click at [1421, 46] on button "Open calendar" at bounding box center [1426, 48] width 24 height 24
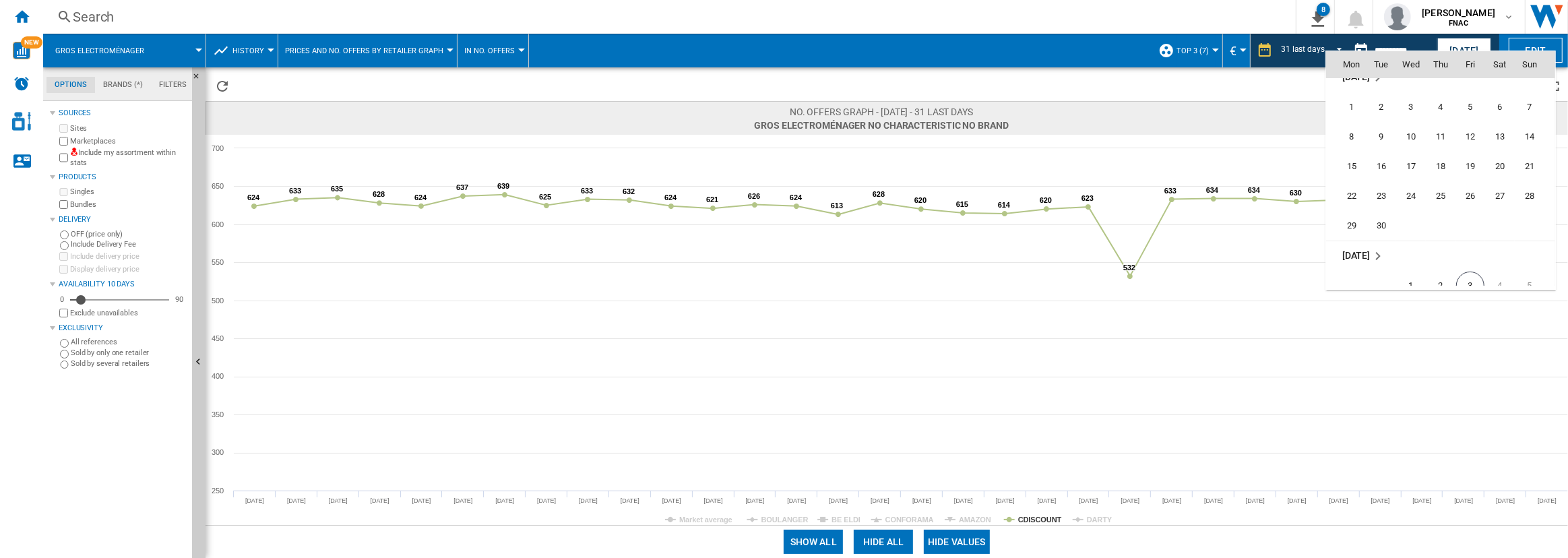
scroll to position [6263, 0]
click at [1388, 222] on span "30" at bounding box center [1380, 225] width 27 height 27
type input "**********"
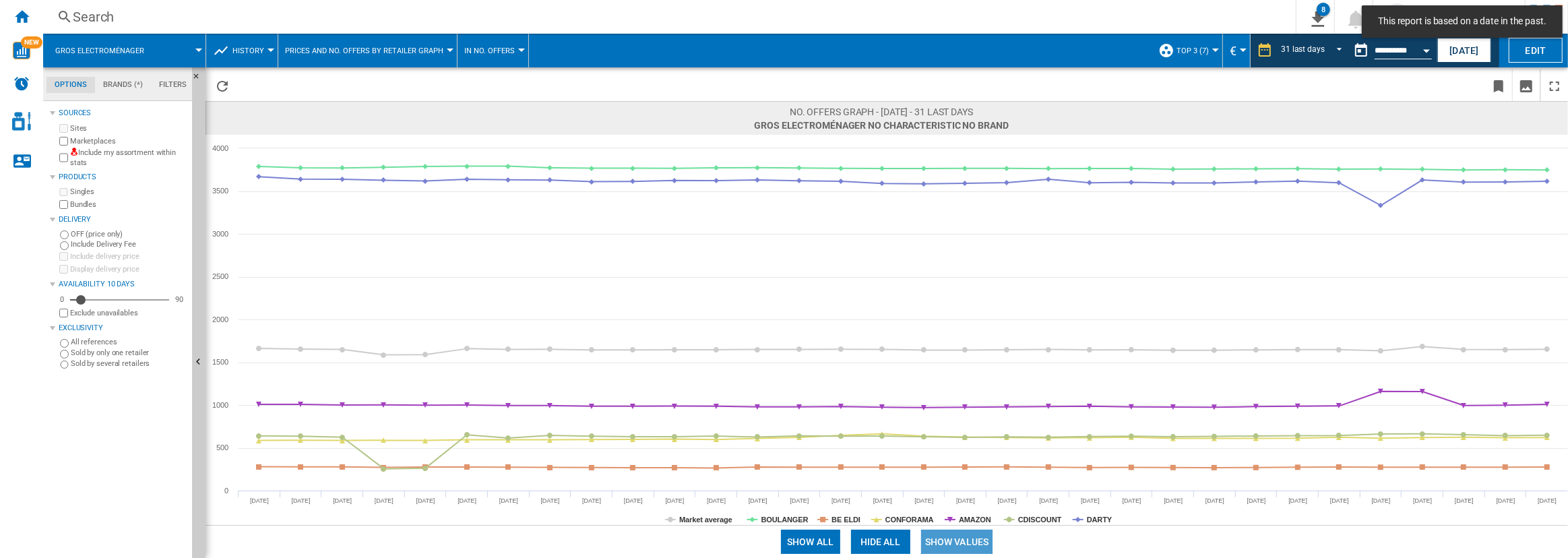
click at [972, 547] on button "Show values" at bounding box center [957, 541] width 72 height 24
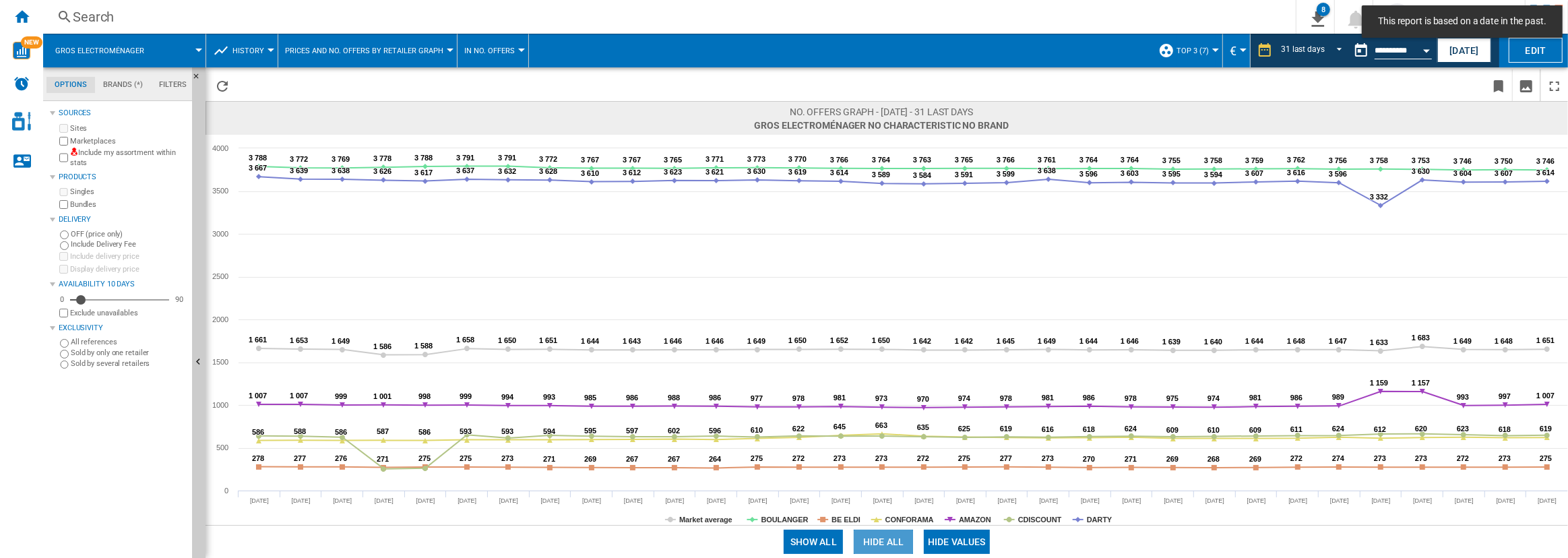
click at [855, 538] on button "Hide all" at bounding box center [883, 541] width 59 height 24
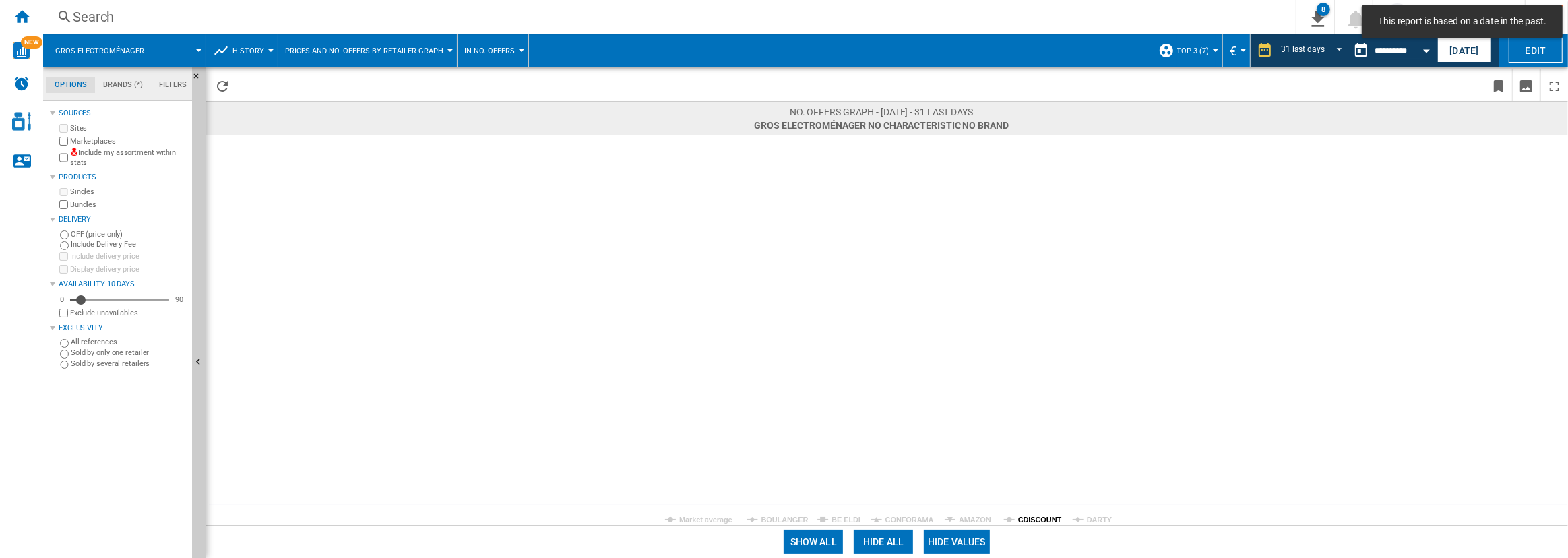
click at [1022, 516] on tspan "CDISCOUNT" at bounding box center [1040, 519] width 44 height 8
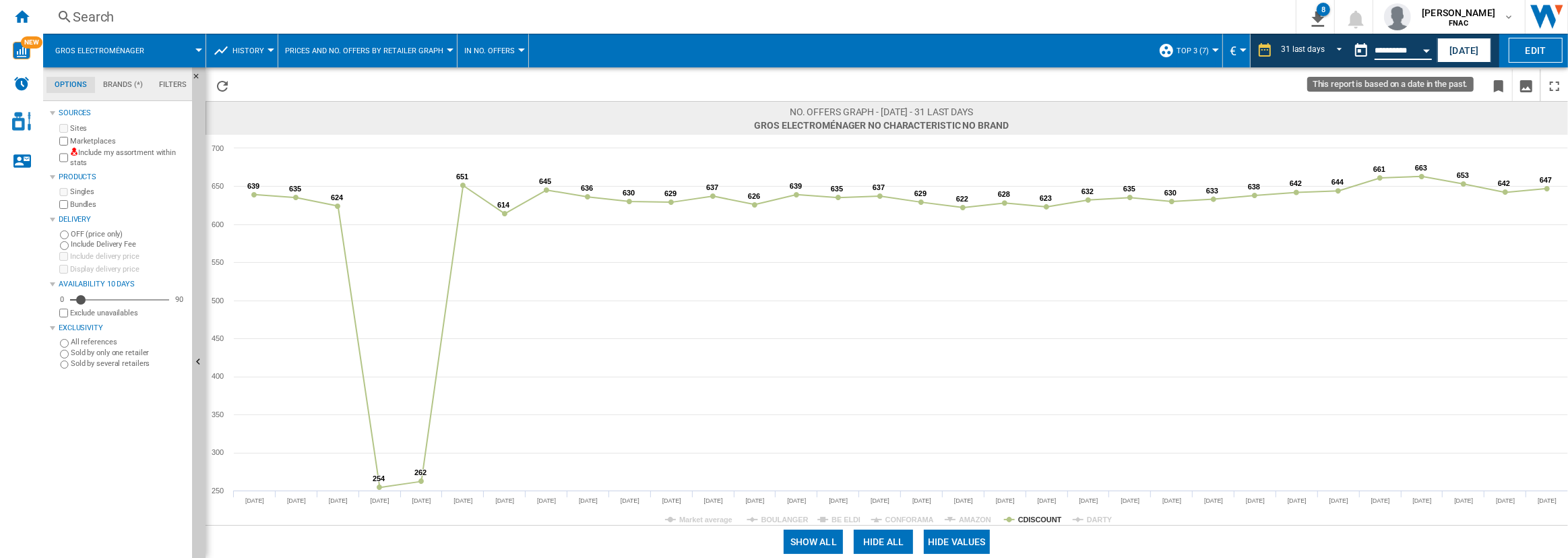
click at [1407, 53] on input "**********" at bounding box center [1403, 53] width 57 height 12
click at [1428, 47] on button "Open calendar" at bounding box center [1426, 48] width 24 height 24
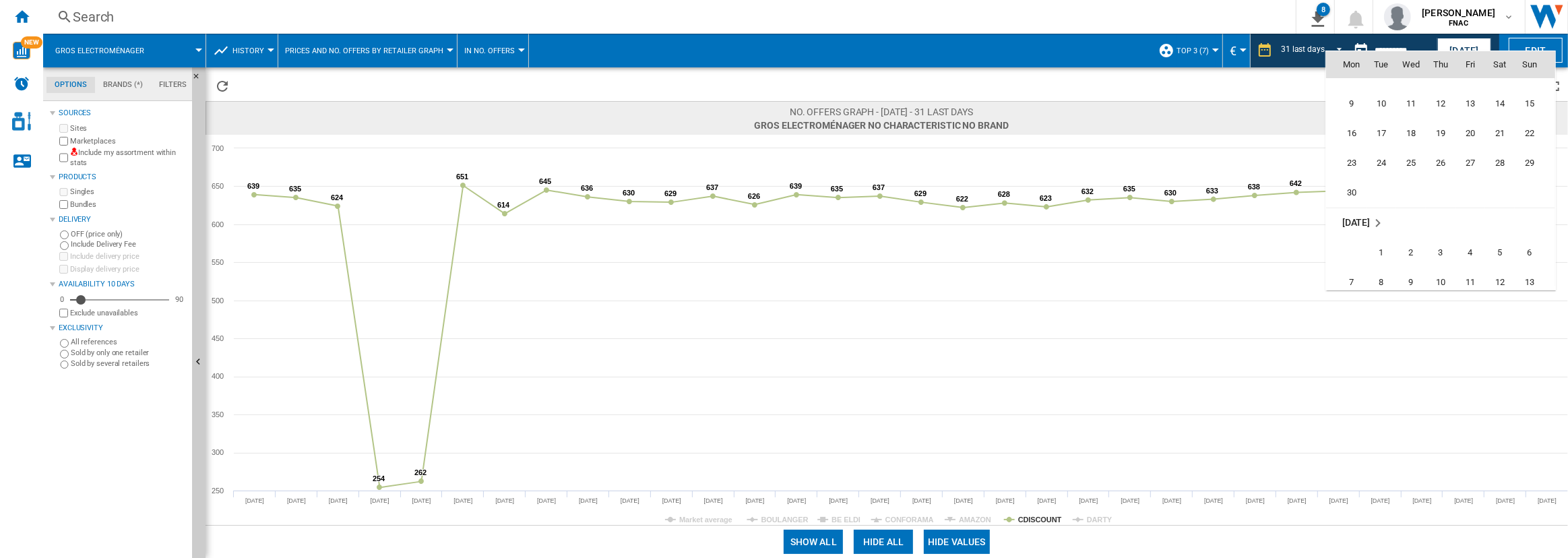
scroll to position [5757, 0]
click at [1353, 195] on span "30" at bounding box center [1351, 195] width 27 height 27
type input "**********"
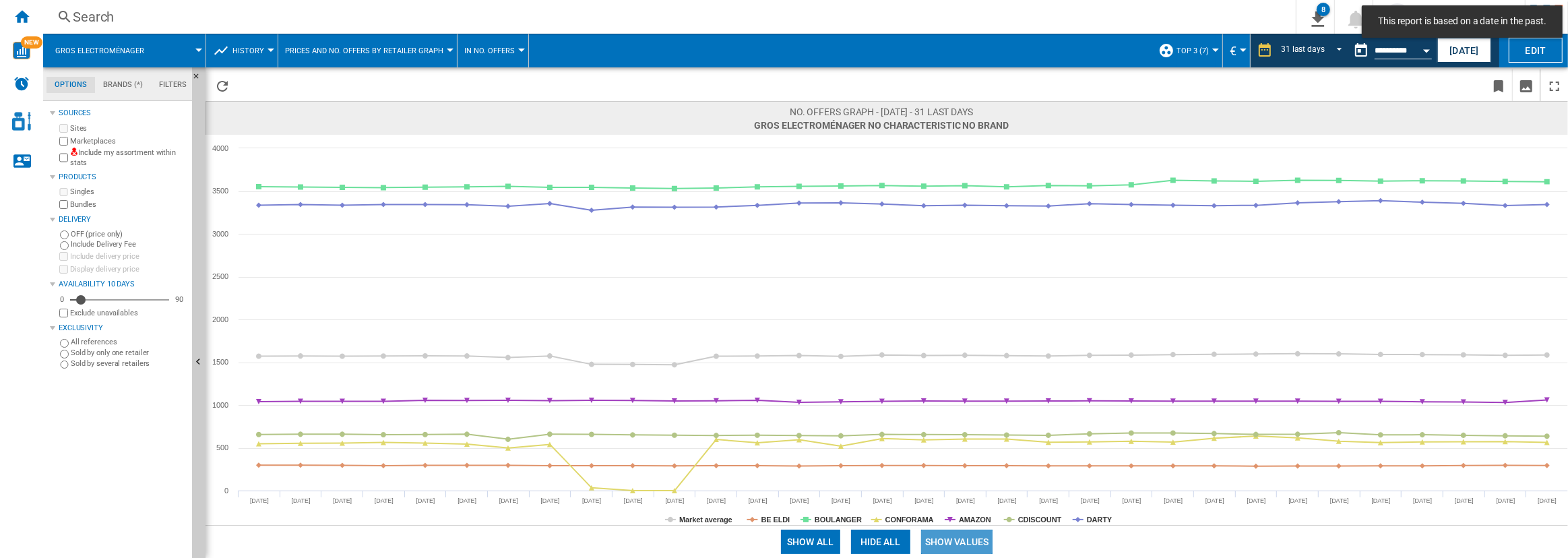
click at [954, 540] on button "Show values" at bounding box center [957, 541] width 72 height 24
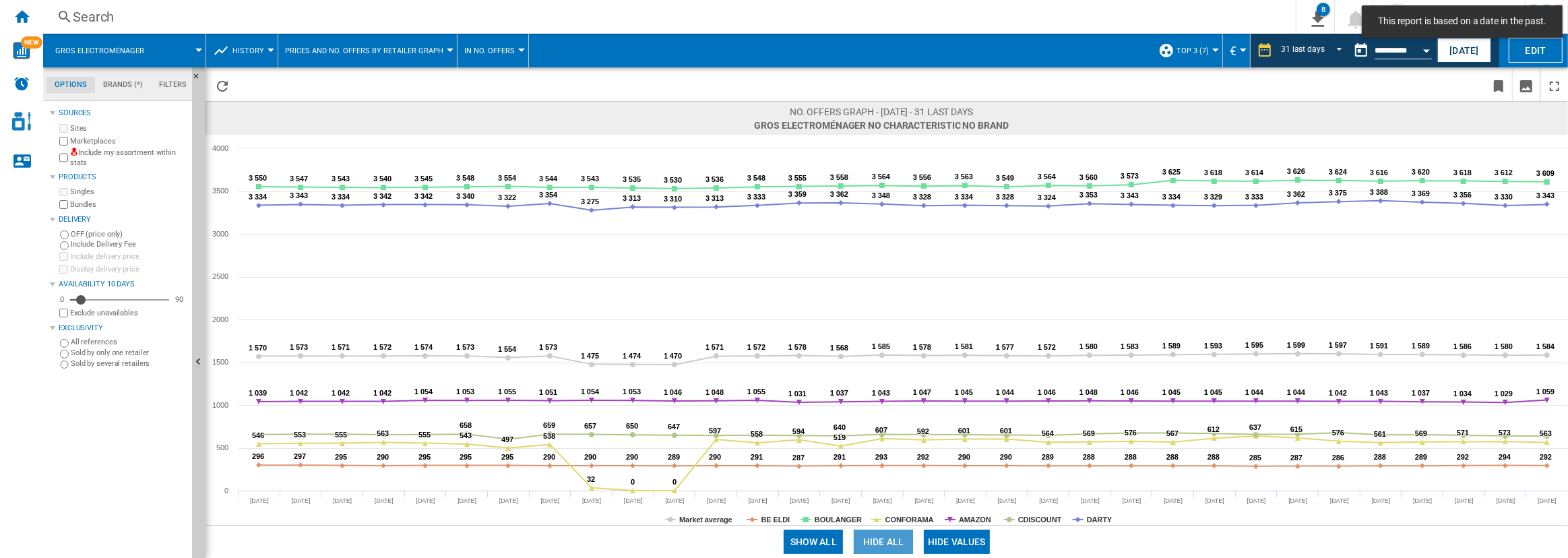
click at [878, 545] on button "Hide all" at bounding box center [883, 541] width 59 height 24
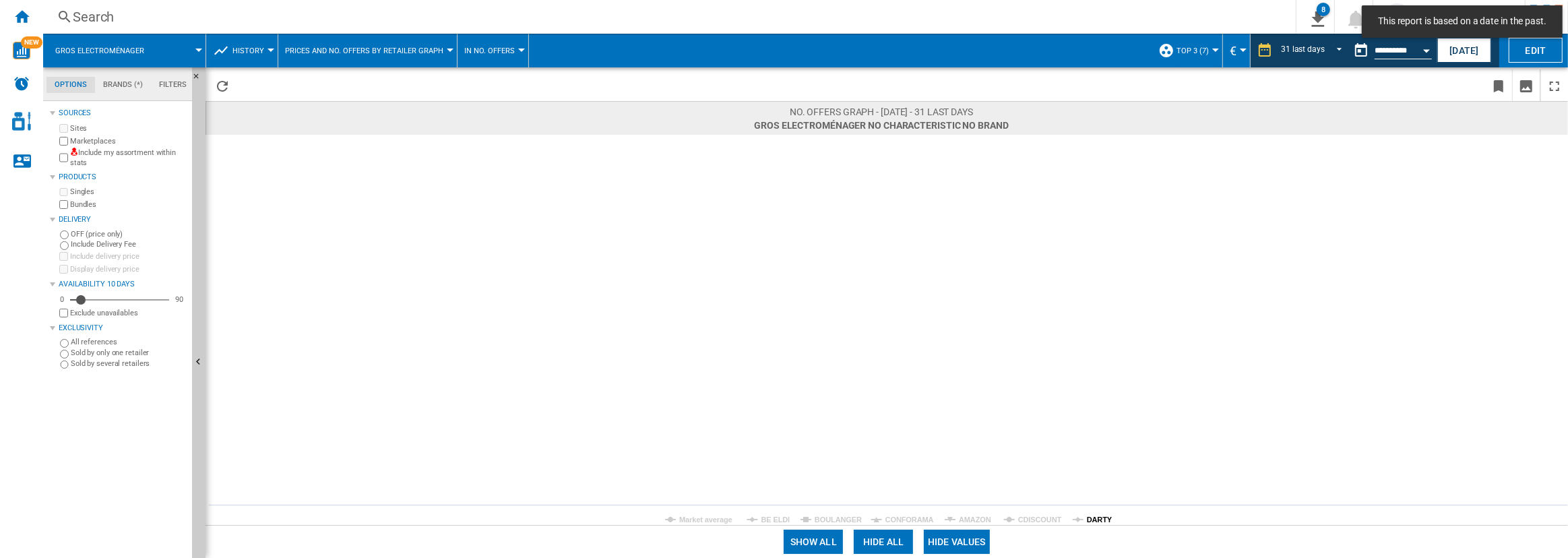
click at [1095, 519] on tspan "DARTY" at bounding box center [1099, 519] width 26 height 8
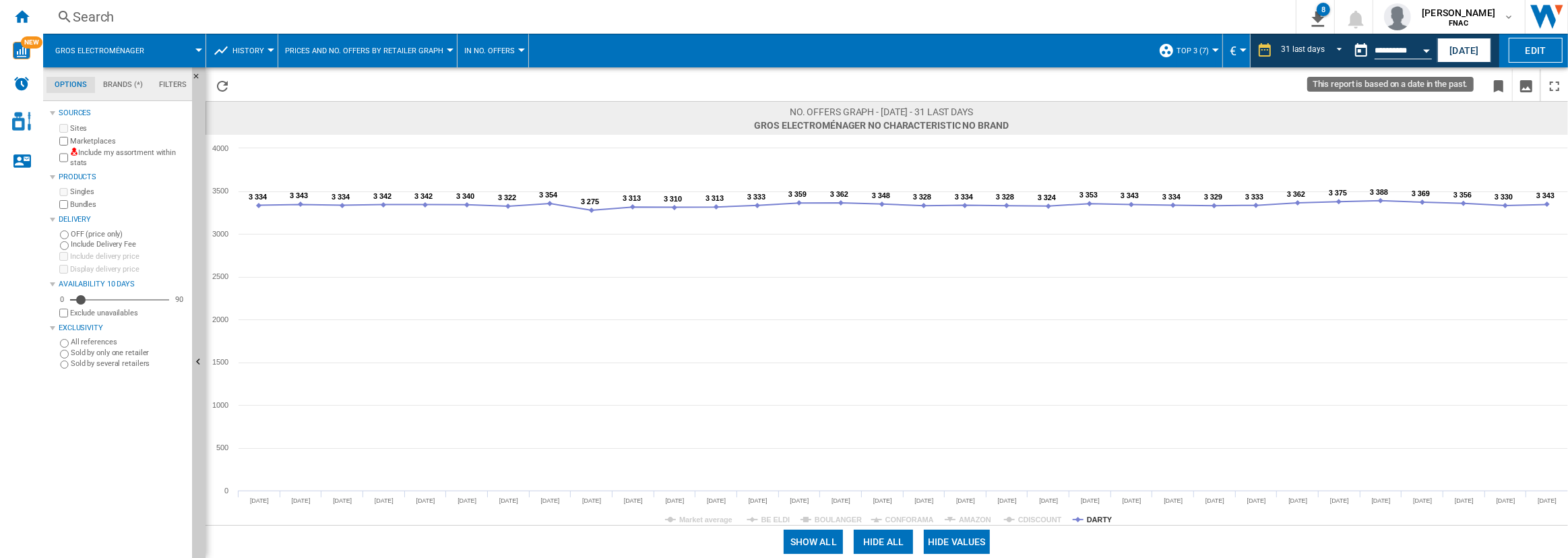
click at [1423, 49] on div "Open calendar" at bounding box center [1426, 50] width 7 height 4
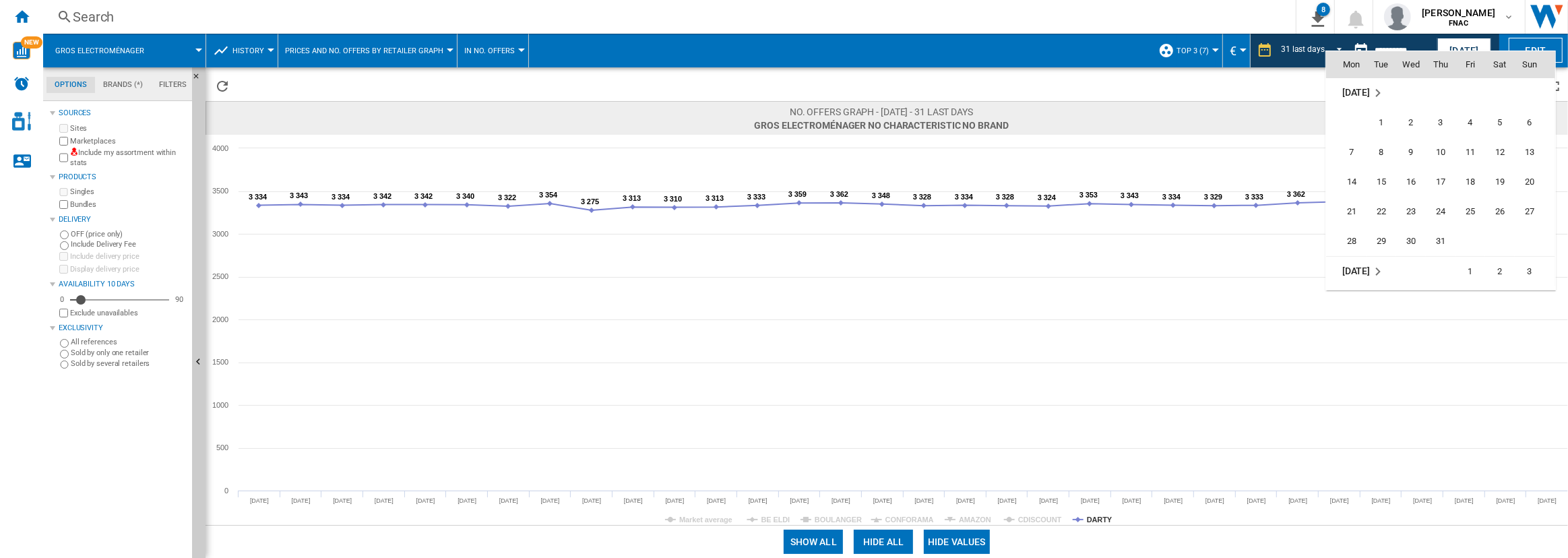
scroll to position [5893, 0]
click at [1440, 235] on span "31" at bounding box center [1440, 238] width 27 height 27
type input "**********"
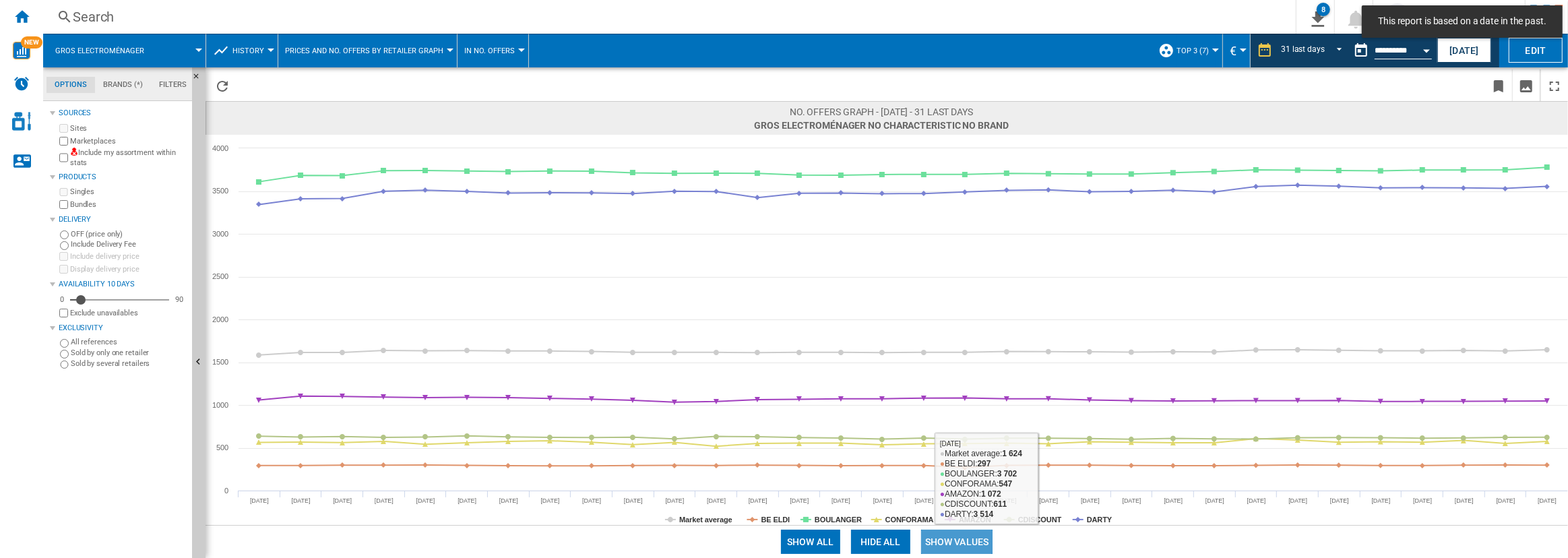
click at [971, 547] on button "Show values" at bounding box center [957, 541] width 72 height 24
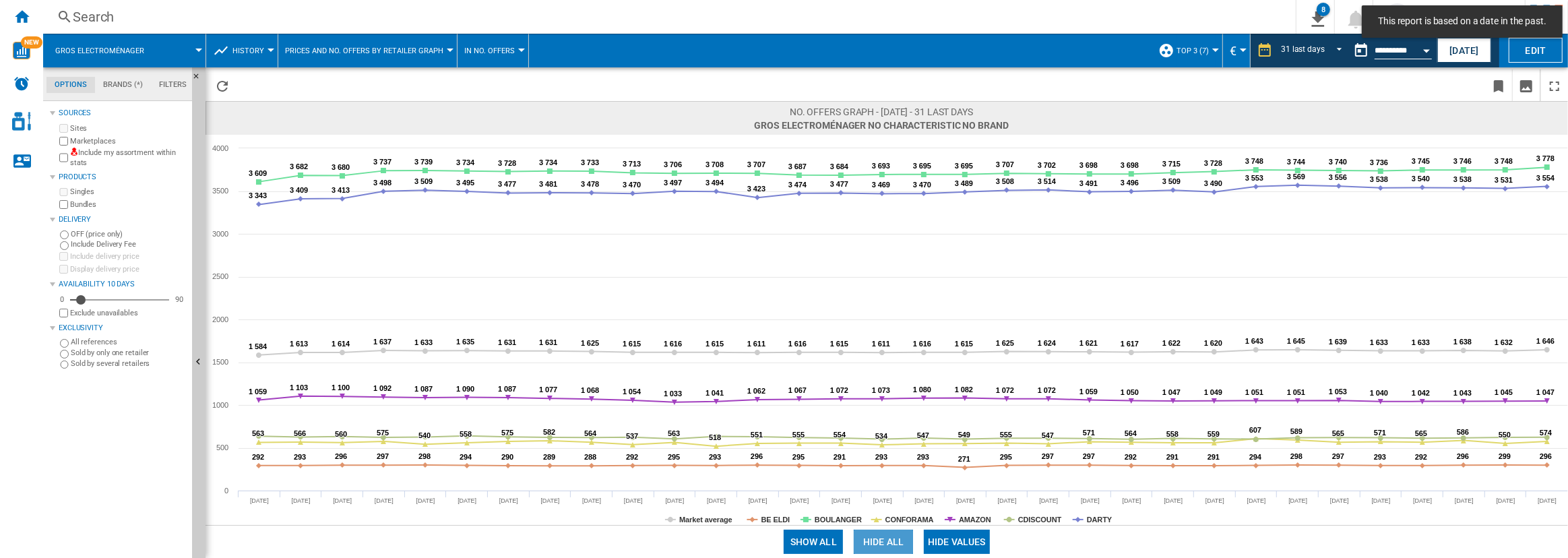
click at [903, 551] on button "Hide all" at bounding box center [883, 541] width 59 height 24
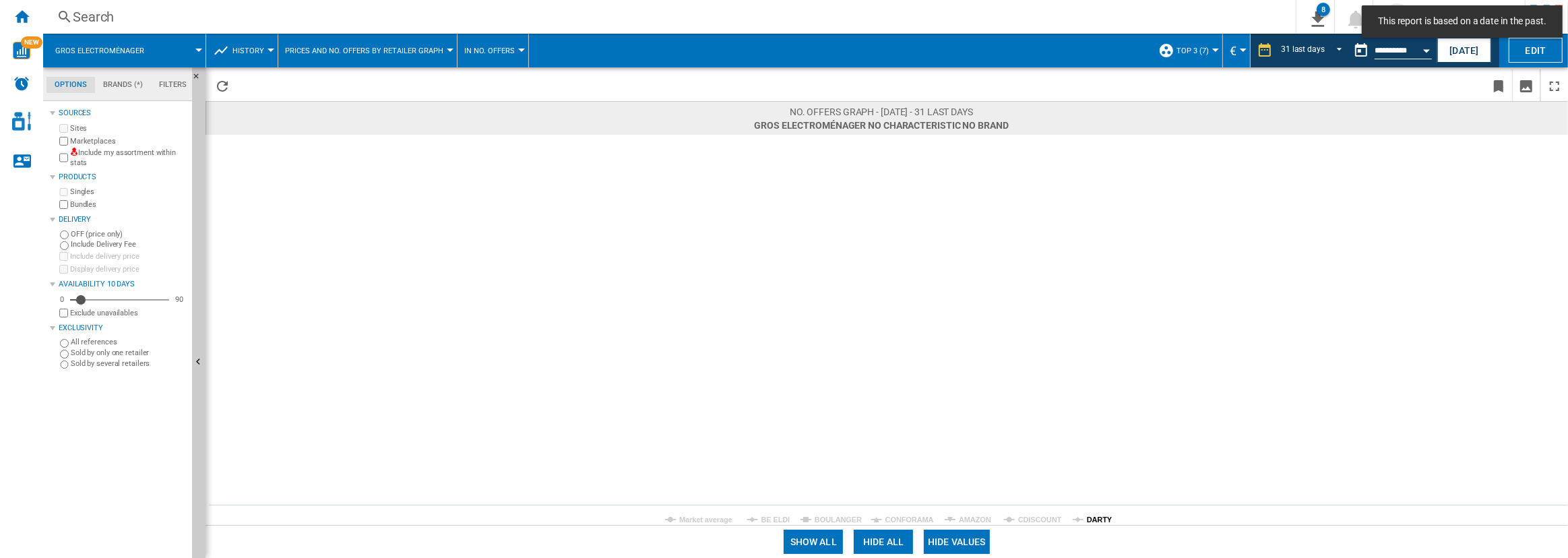
click at [1092, 515] on tspan "DARTY" at bounding box center [1099, 519] width 26 height 8
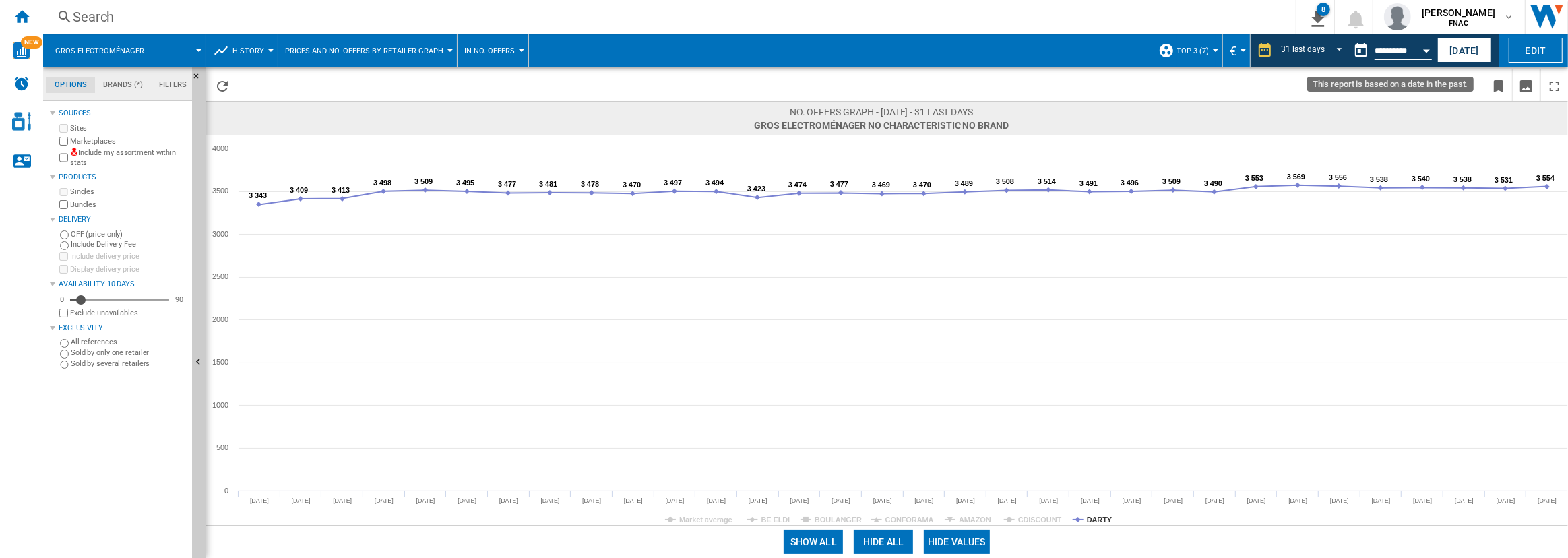
click at [1408, 47] on input "**********" at bounding box center [1403, 53] width 57 height 12
click at [1427, 51] on div "Open calendar" at bounding box center [1426, 50] width 7 height 4
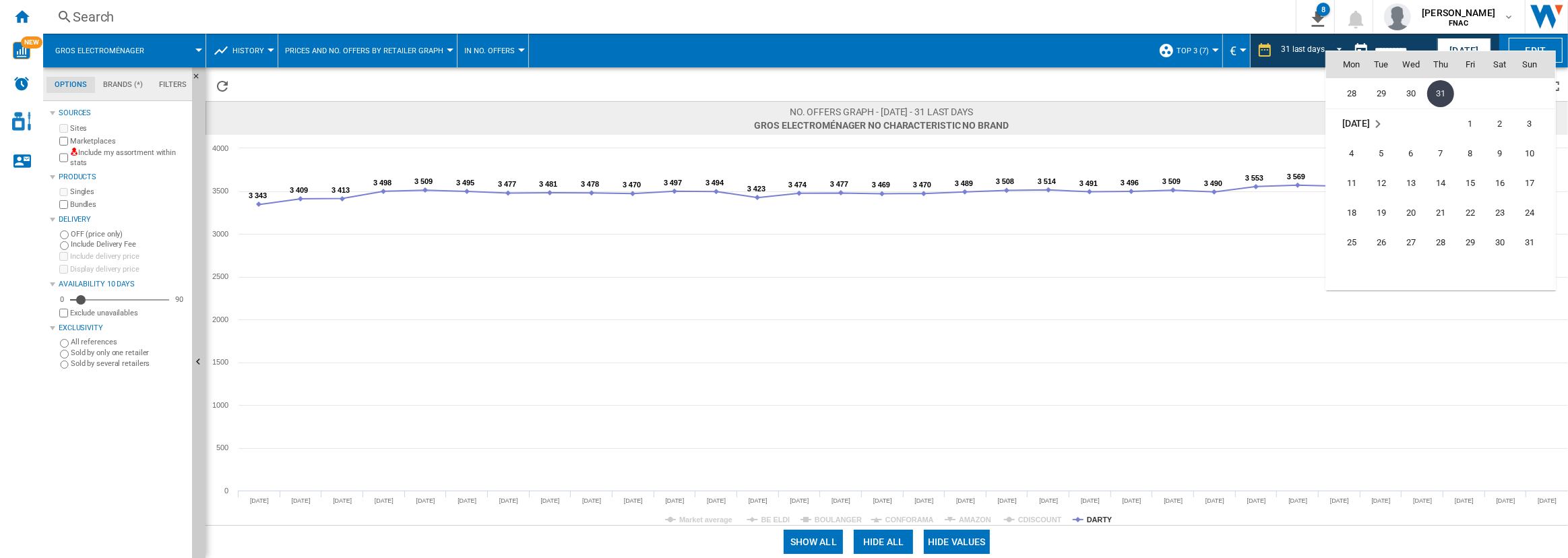
scroll to position [6041, 0]
click at [1524, 239] on span "31" at bounding box center [1529, 239] width 27 height 27
type input "**********"
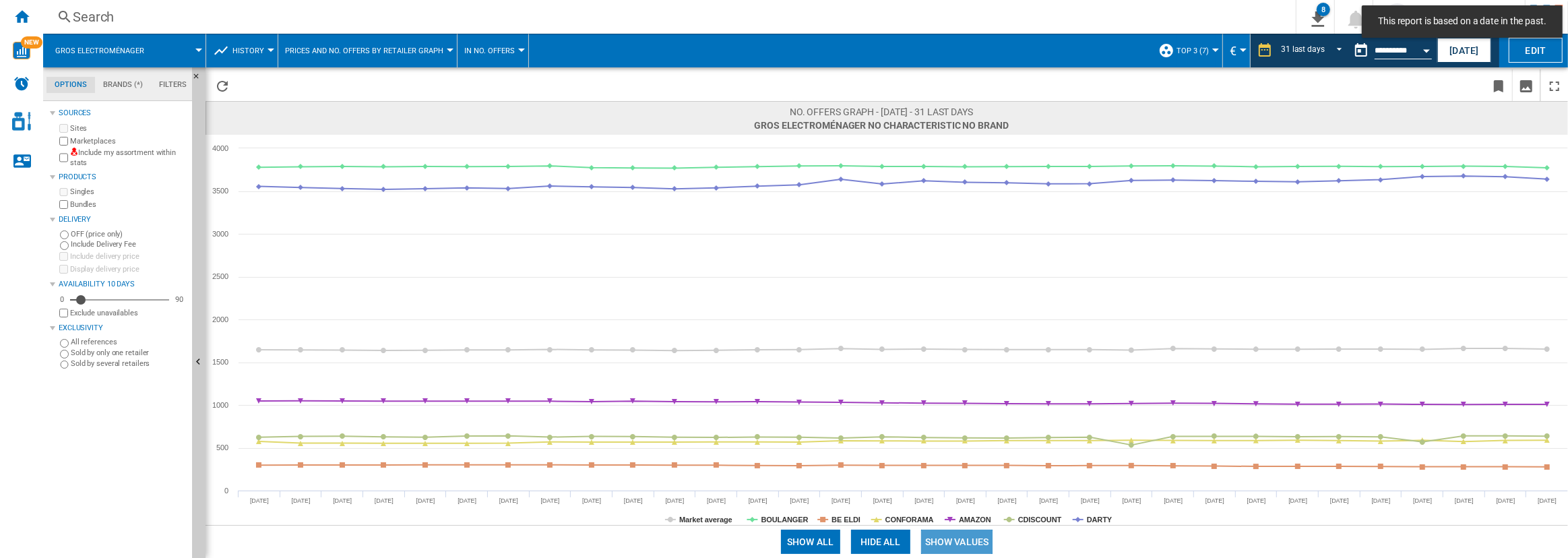
click at [966, 546] on button "Show values" at bounding box center [957, 541] width 72 height 24
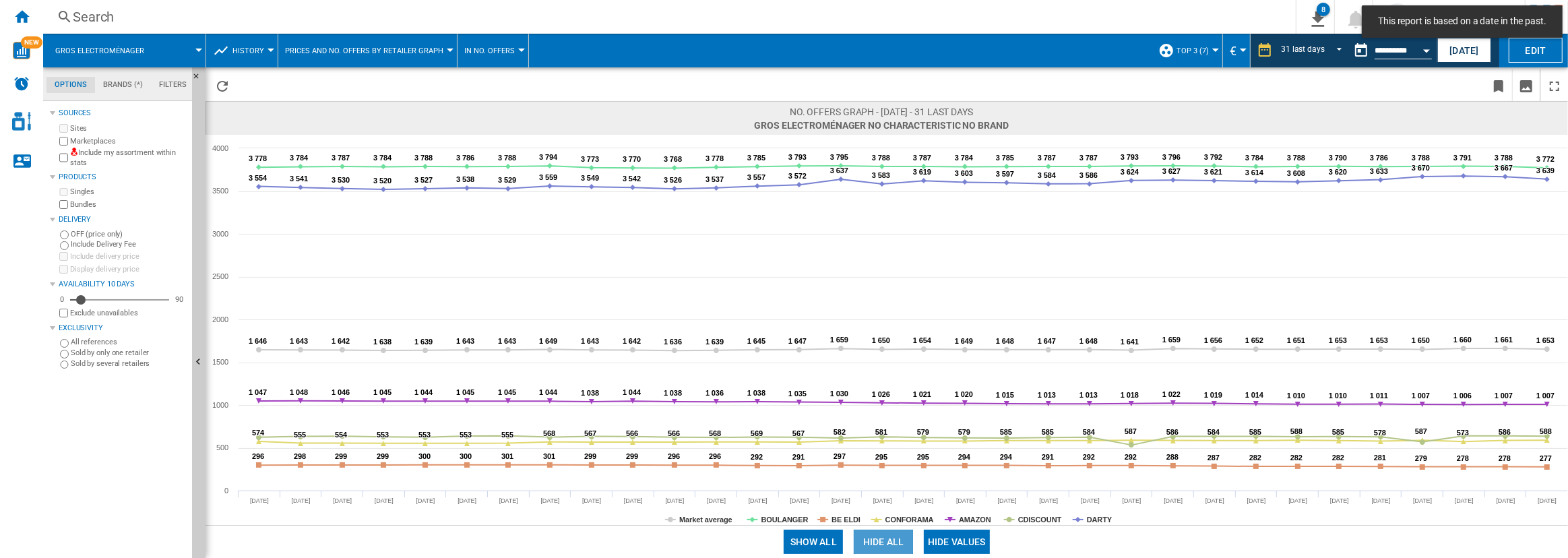
click at [887, 545] on button "Hide all" at bounding box center [883, 541] width 59 height 24
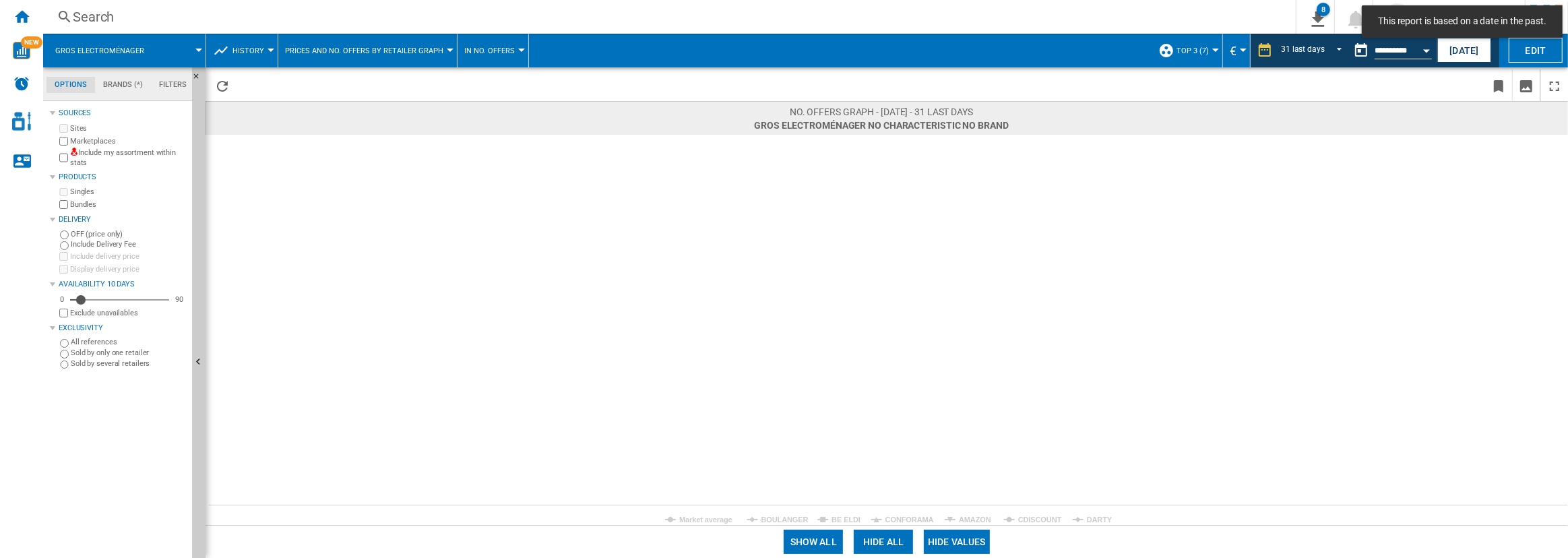
click at [1084, 519] on rect at bounding box center [887, 330] width 1362 height 390
click at [1094, 516] on tspan "DARTY" at bounding box center [1099, 519] width 26 height 8
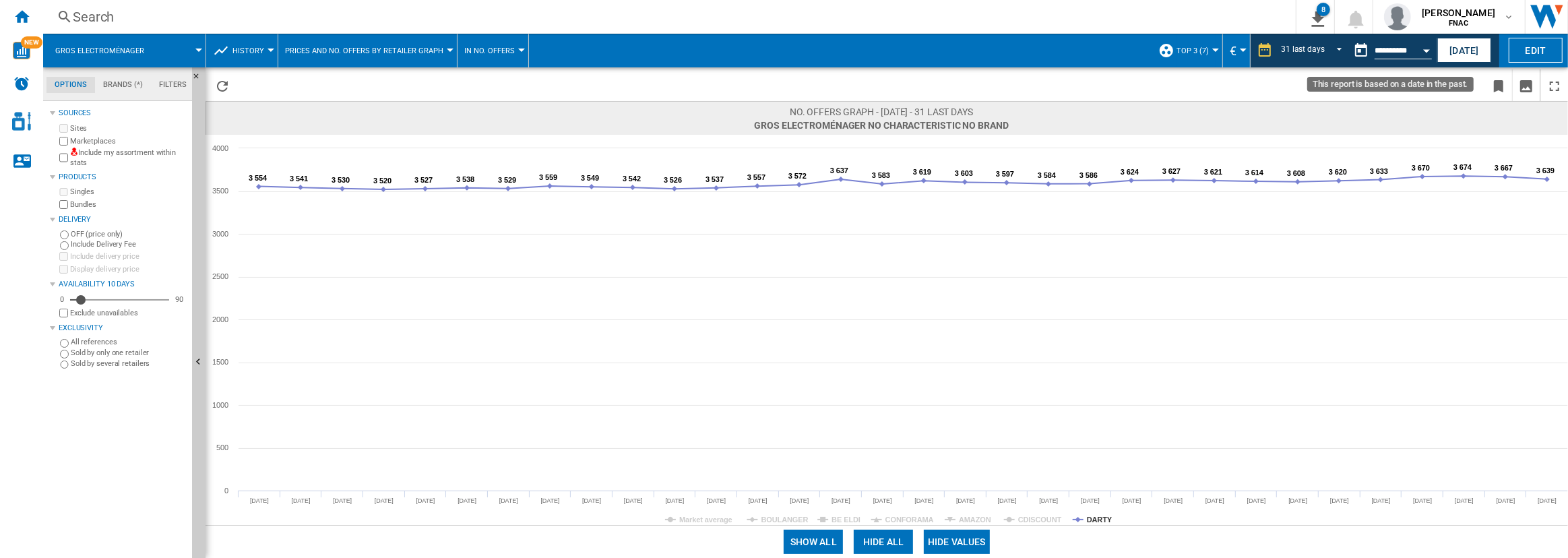
click at [1421, 52] on button "Open calendar" at bounding box center [1426, 48] width 24 height 24
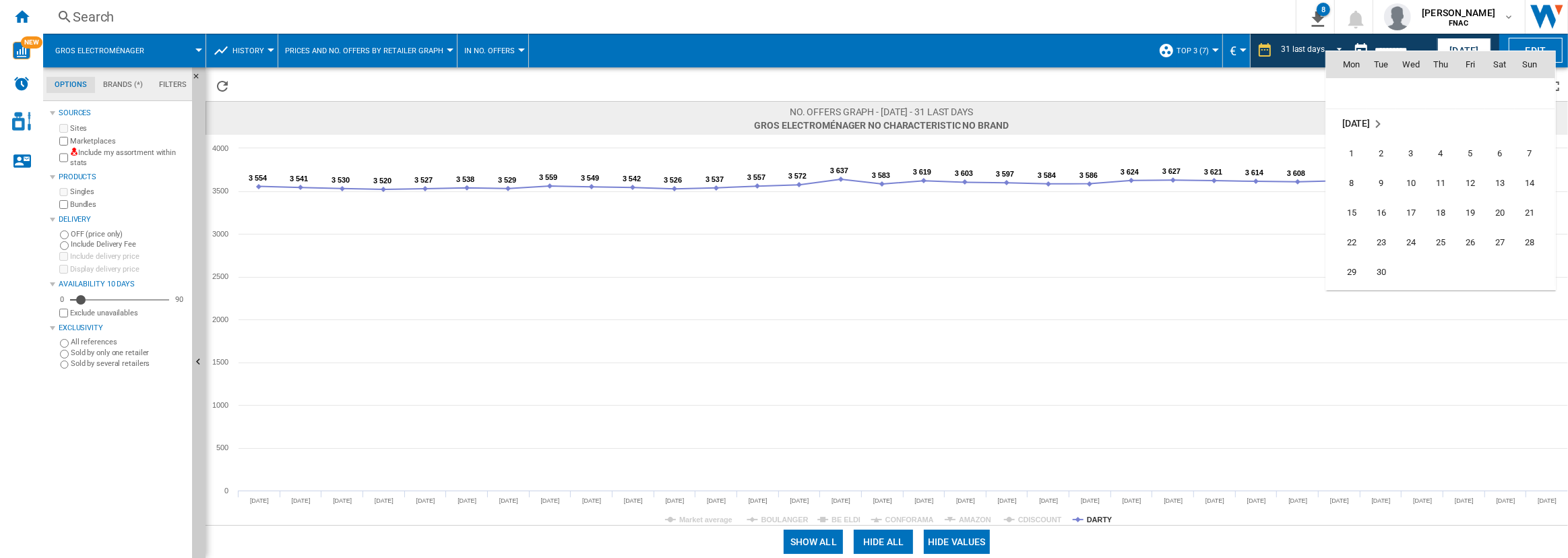
scroll to position [6216, 0]
click at [1386, 268] on span "30" at bounding box center [1380, 272] width 27 height 27
type input "**********"
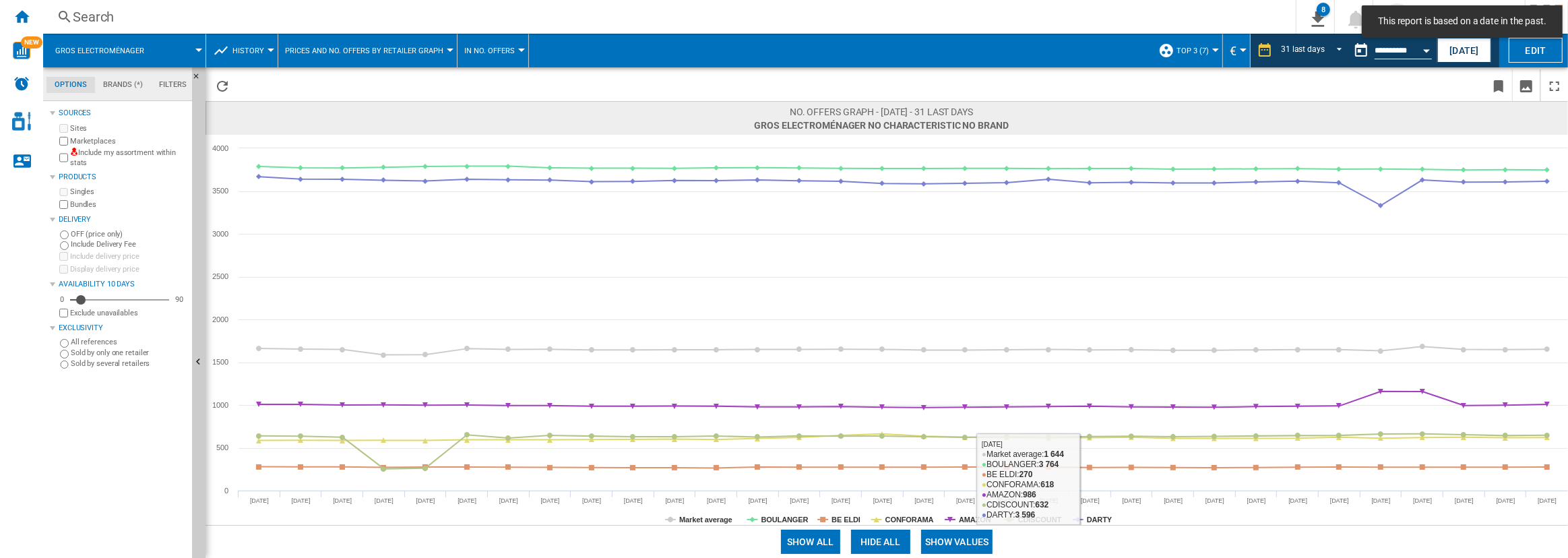
click at [974, 544] on button "Show values" at bounding box center [957, 541] width 72 height 24
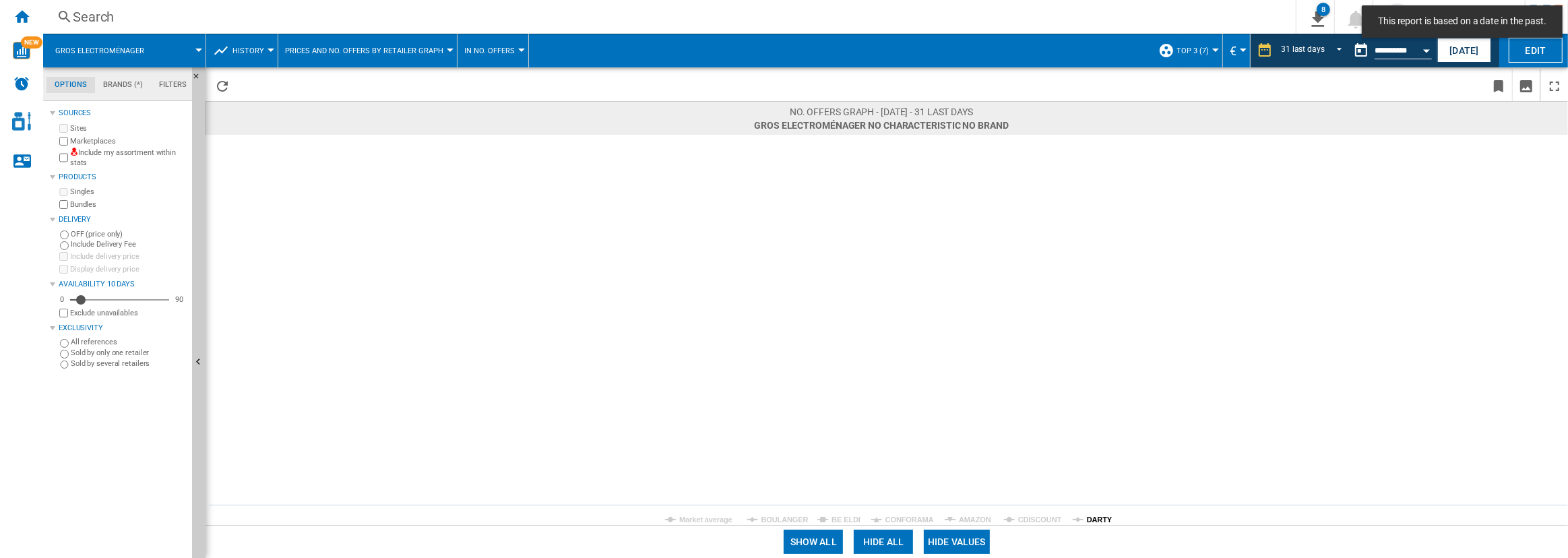
click at [1108, 517] on tspan "DARTY" at bounding box center [1099, 519] width 26 height 8
